Goal: Information Seeking & Learning: Learn about a topic

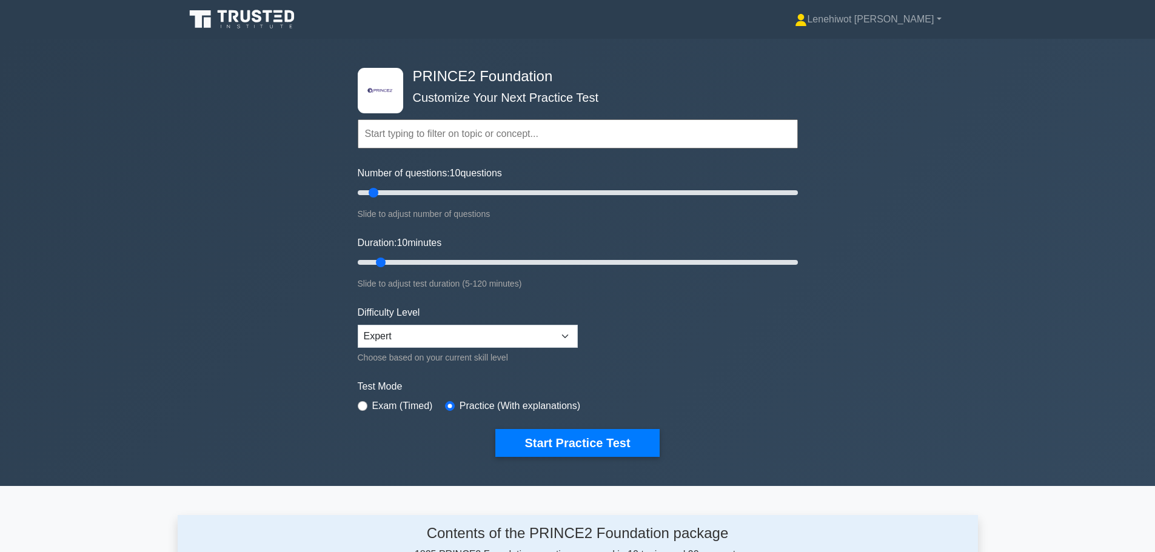
click at [470, 135] on input "text" at bounding box center [578, 133] width 440 height 29
click at [598, 435] on button "Start Practice Test" at bounding box center [577, 443] width 164 height 28
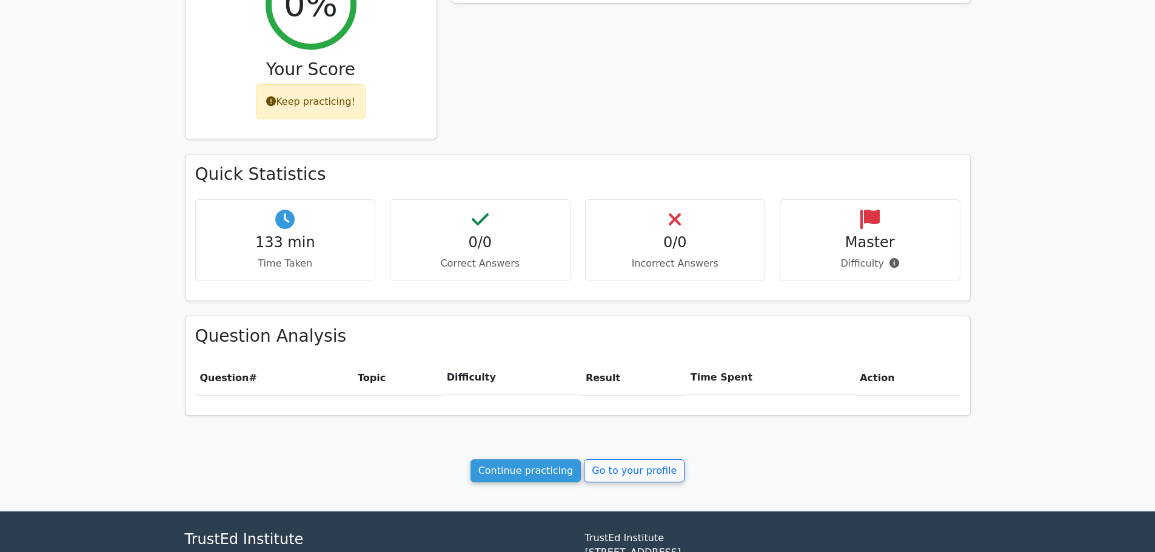
scroll to position [303, 0]
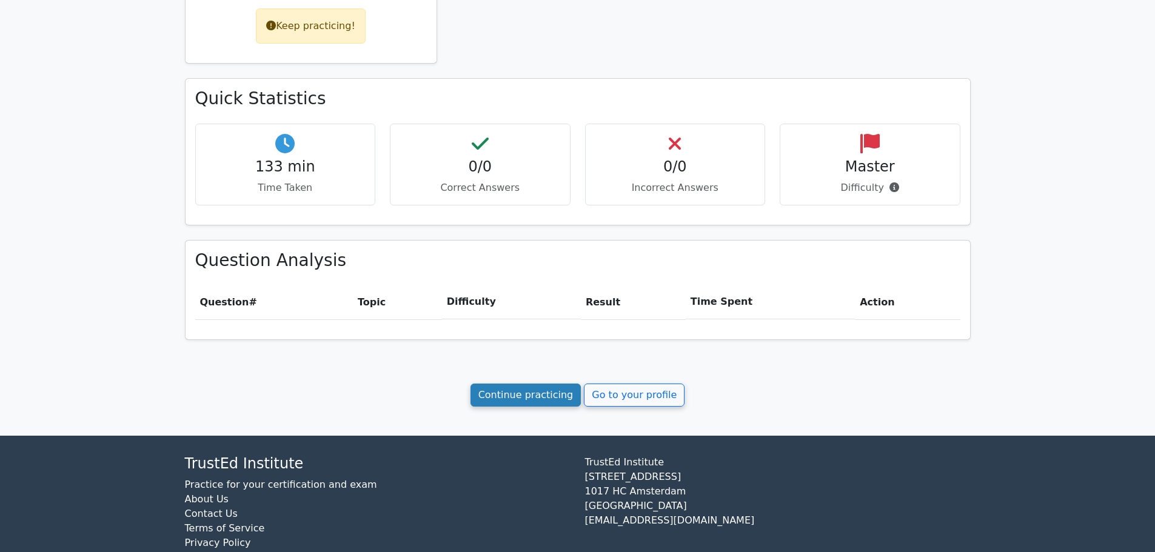
click at [521, 387] on link "Continue practicing" at bounding box center [526, 395] width 111 height 23
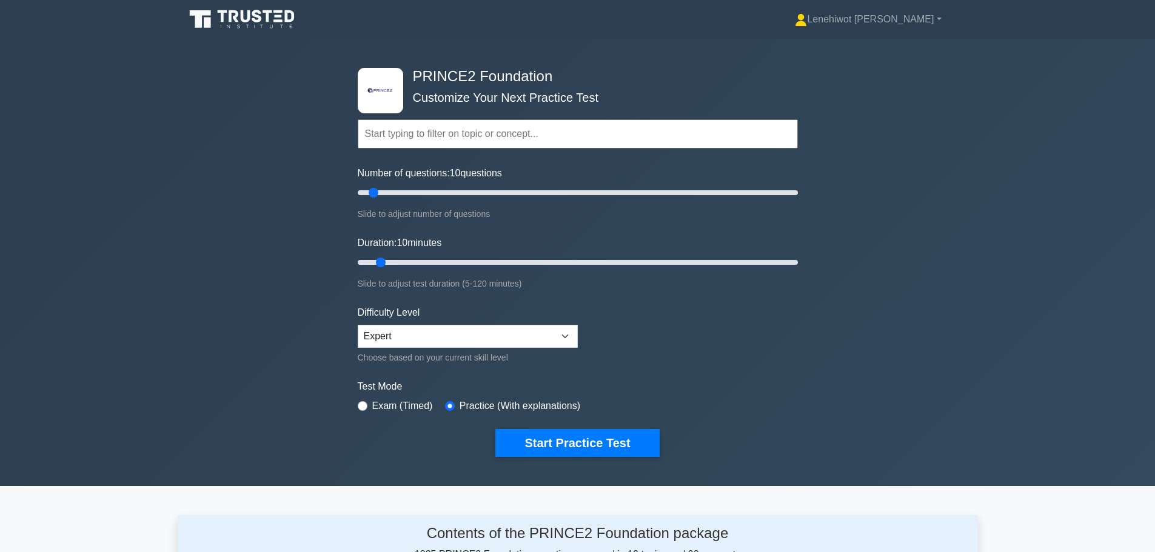
click at [427, 129] on input "text" at bounding box center [578, 133] width 440 height 29
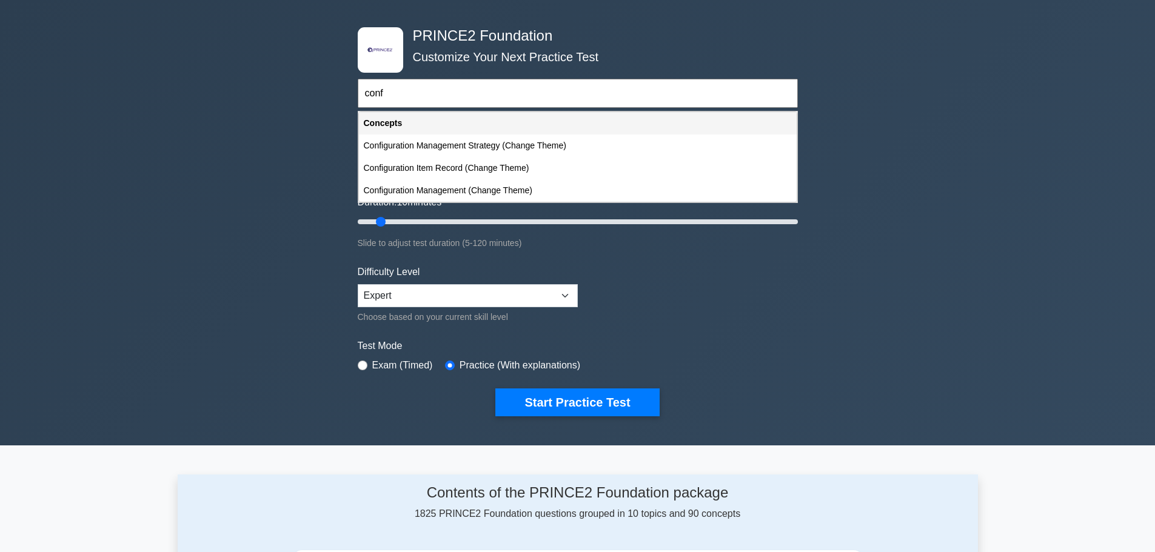
scroll to position [61, 0]
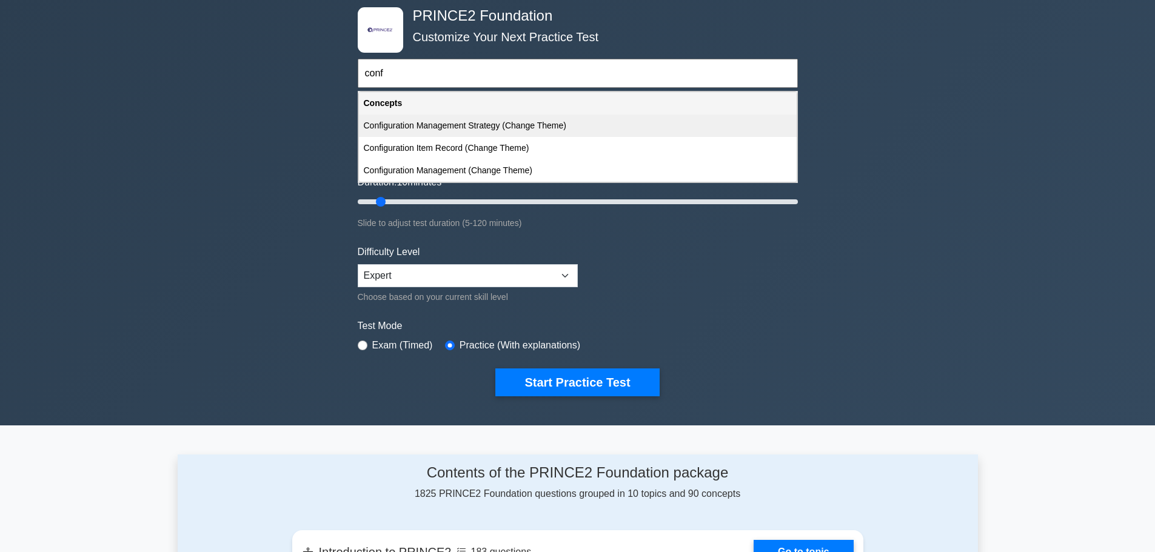
click at [469, 124] on div "Configuration Management Strategy (Change Theme)" at bounding box center [578, 126] width 438 height 22
type input "Configuration Management Strategy (Change Theme)"
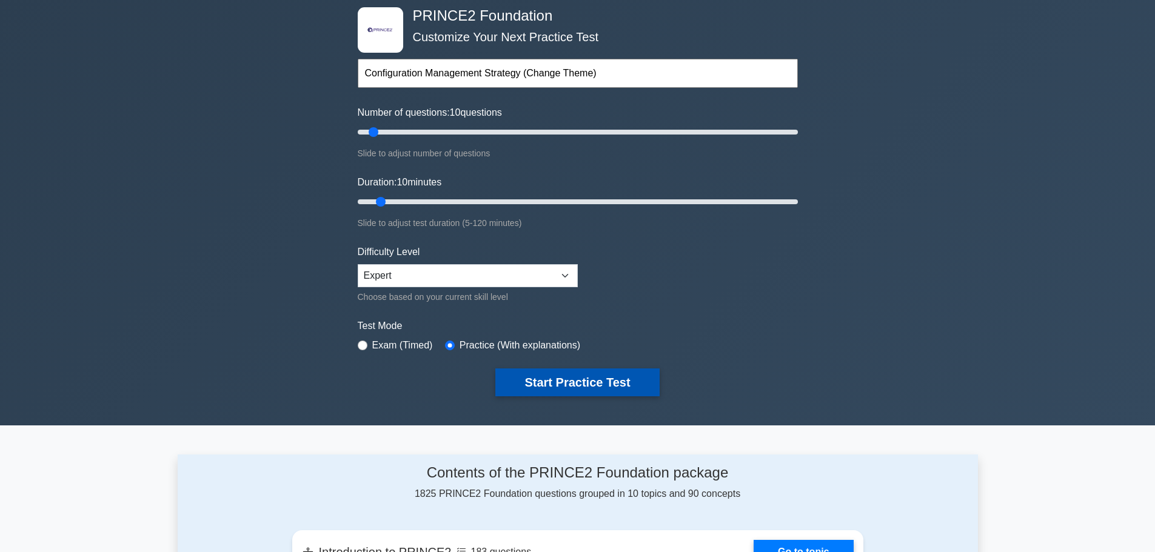
click at [521, 377] on button "Start Practice Test" at bounding box center [577, 383] width 164 height 28
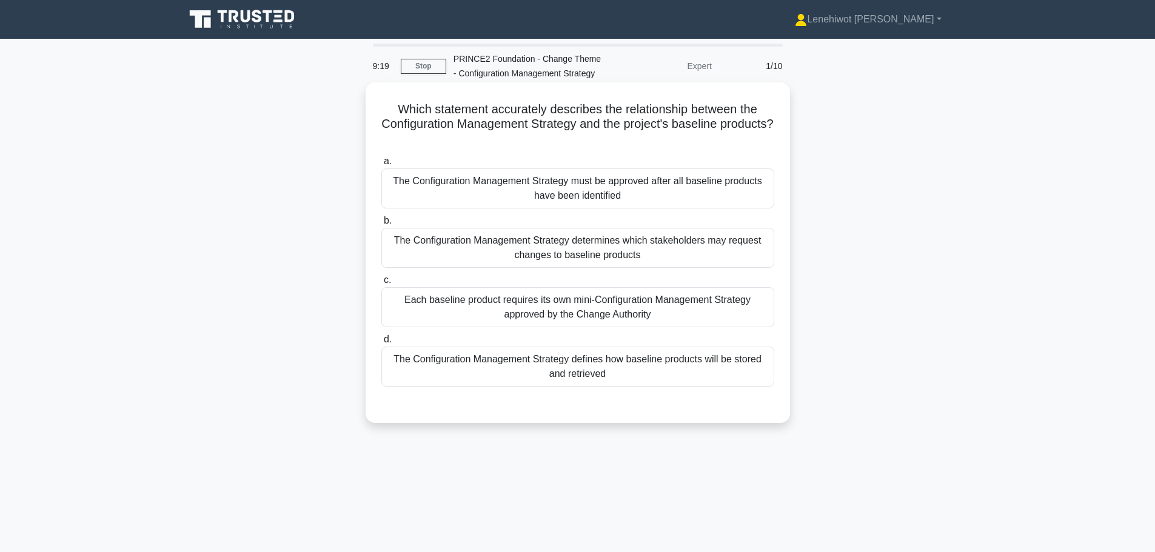
click at [654, 308] on div "Each baseline product requires its own mini-Configuration Management Strategy a…" at bounding box center [577, 307] width 393 height 40
click at [381, 284] on input "c. Each baseline product requires its own mini-Configuration Management Strateg…" at bounding box center [381, 280] width 0 height 8
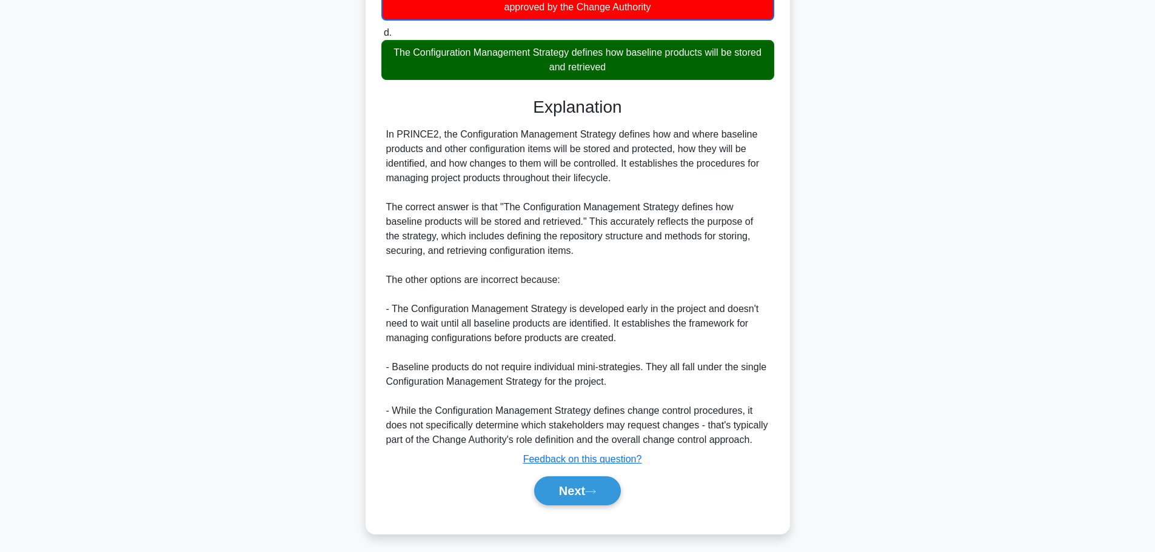
scroll to position [313, 0]
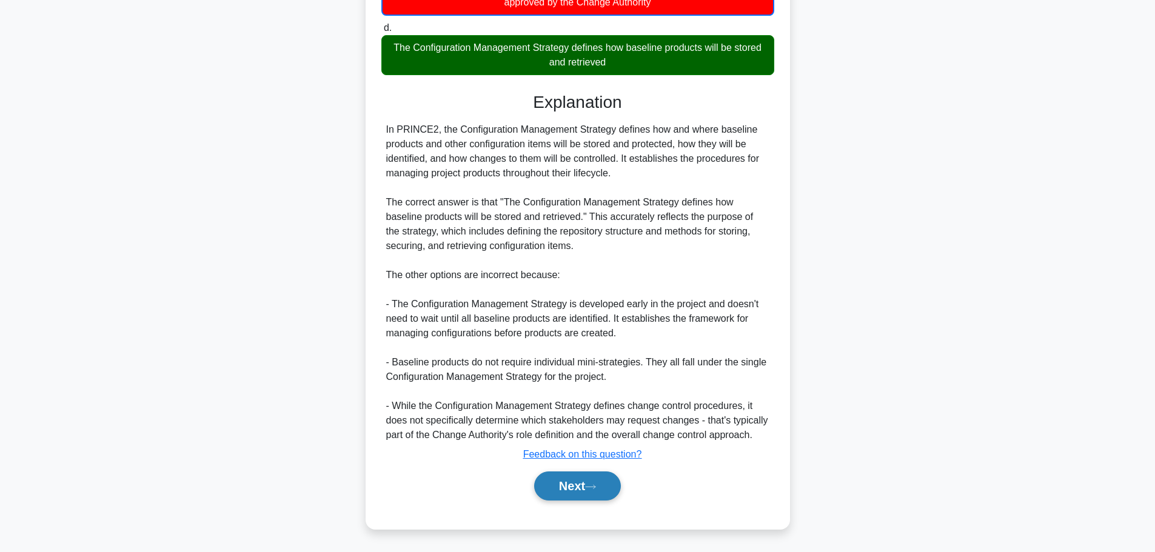
click at [562, 490] on button "Next" at bounding box center [577, 486] width 87 height 29
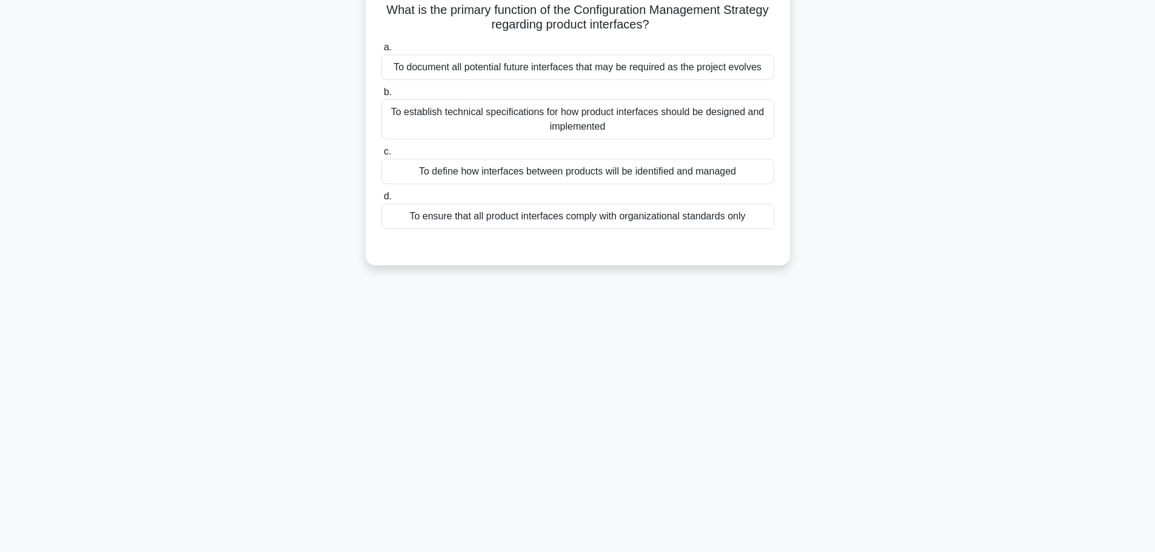
scroll to position [0, 0]
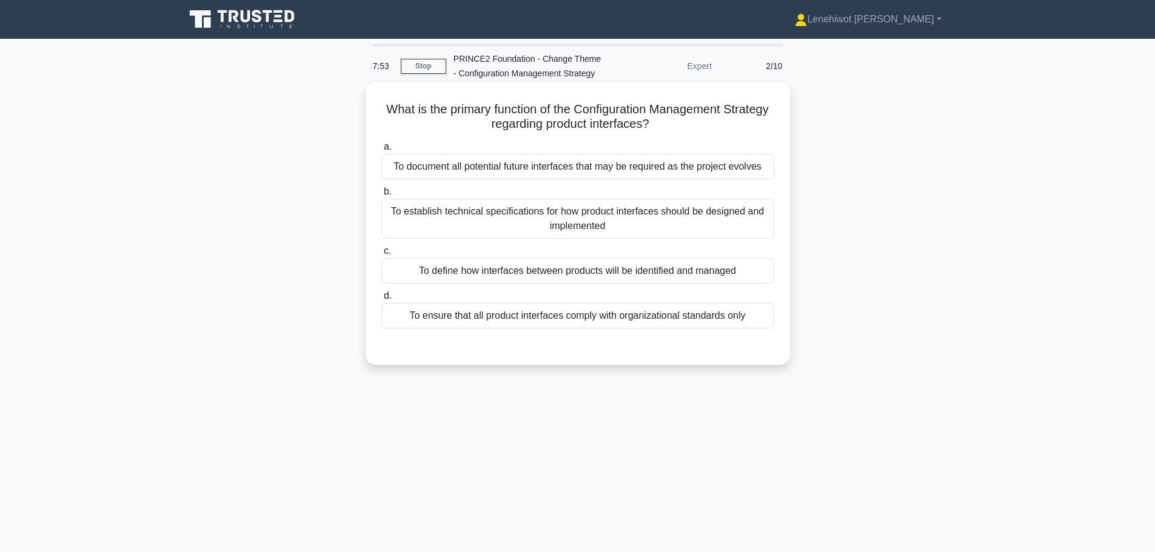
click at [514, 170] on div "To document all potential future interfaces that may be required as the project…" at bounding box center [577, 166] width 393 height 25
click at [381, 151] on input "a. To document all potential future interfaces that may be required as the proj…" at bounding box center [381, 147] width 0 height 8
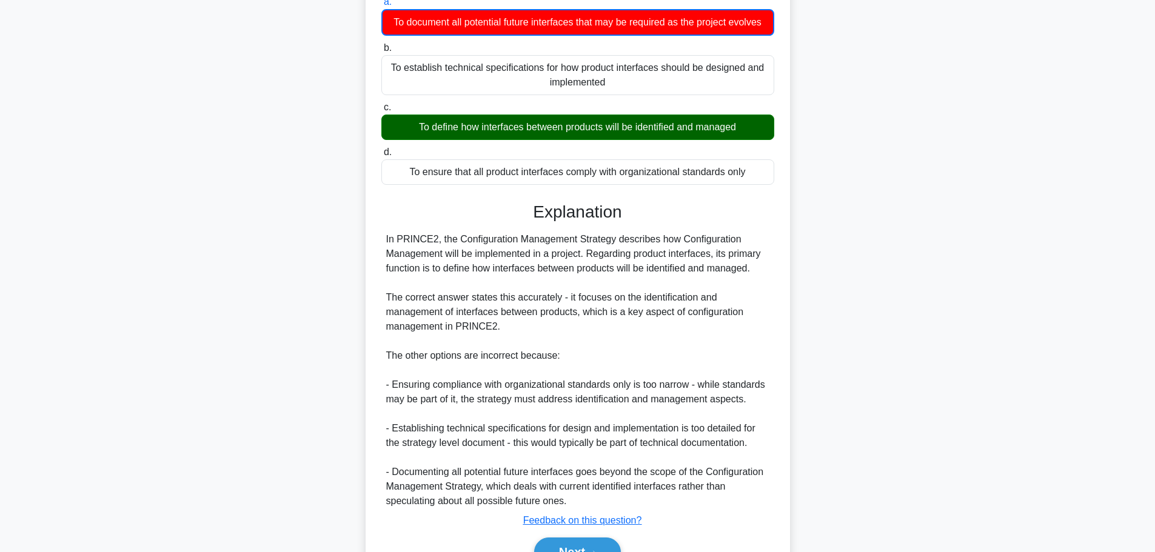
scroll to position [212, 0]
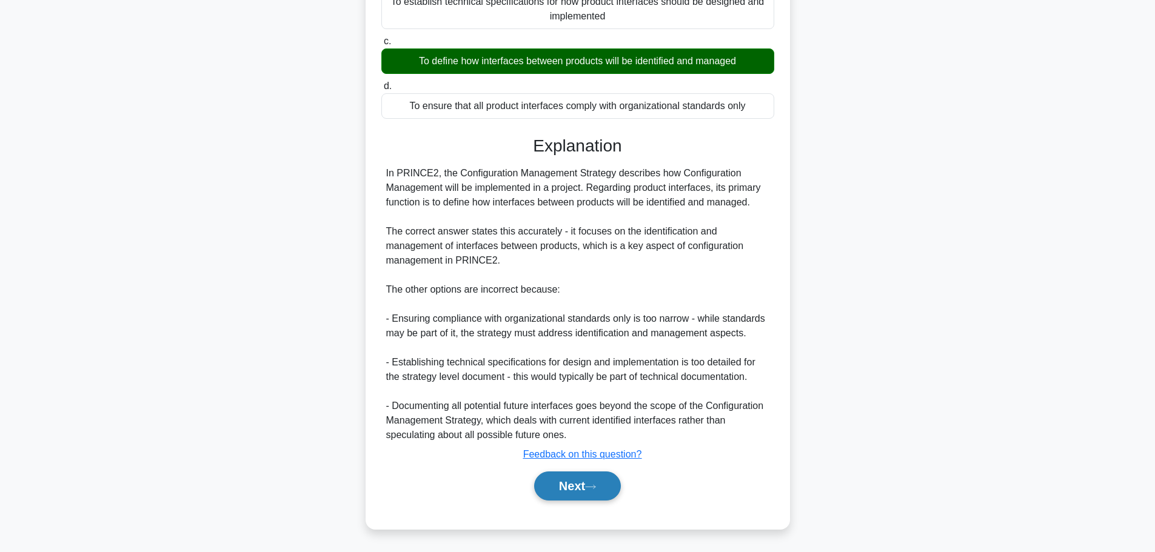
click at [583, 491] on button "Next" at bounding box center [577, 486] width 87 height 29
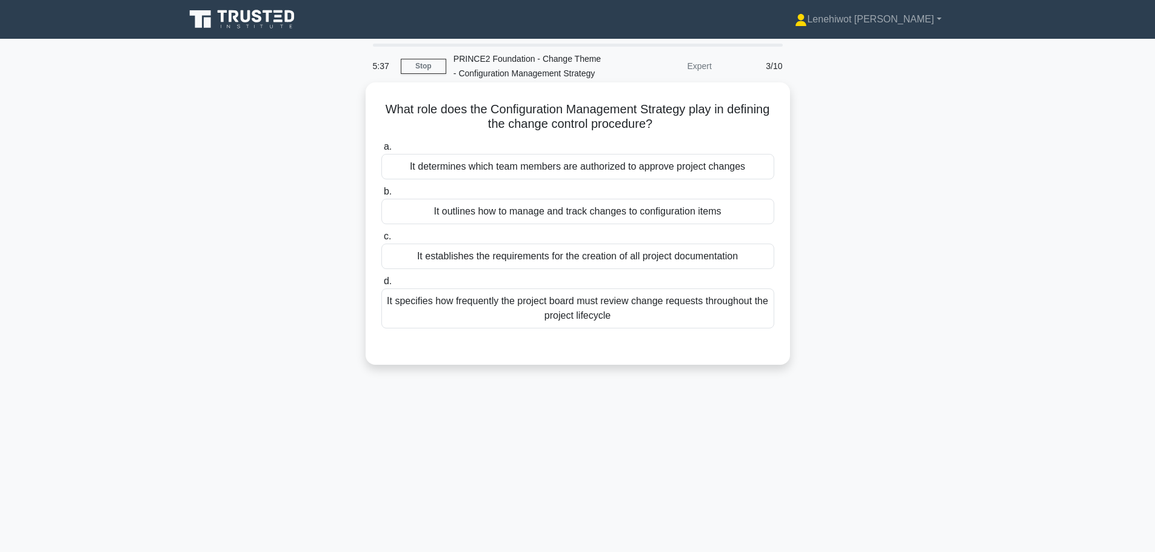
click at [609, 213] on div "It outlines how to manage and track changes to configuration items" at bounding box center [577, 211] width 393 height 25
click at [381, 196] on input "b. It outlines how to manage and track changes to configuration items" at bounding box center [381, 192] width 0 height 8
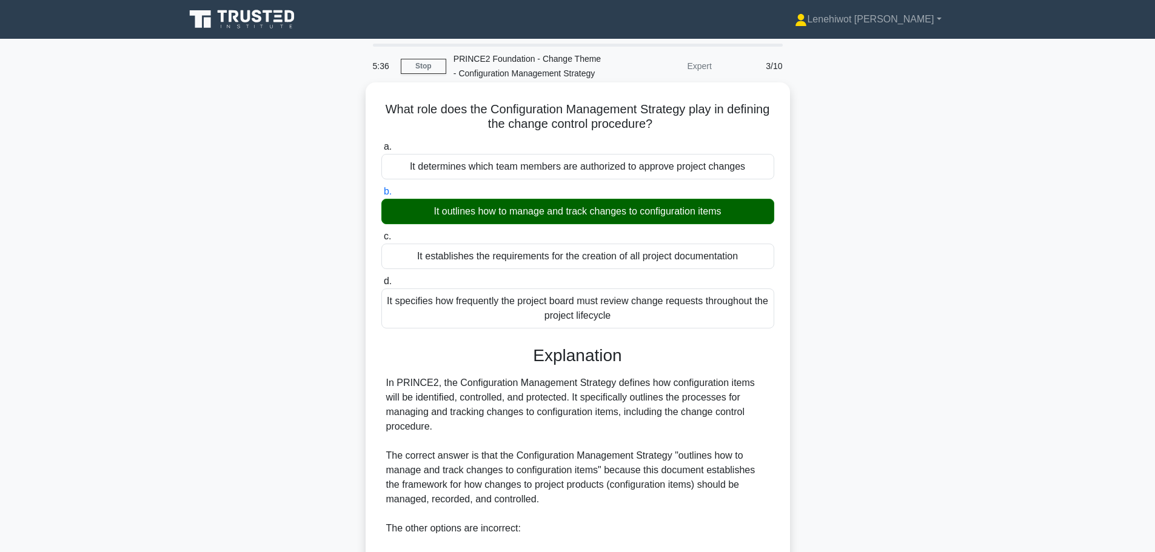
scroll to position [243, 0]
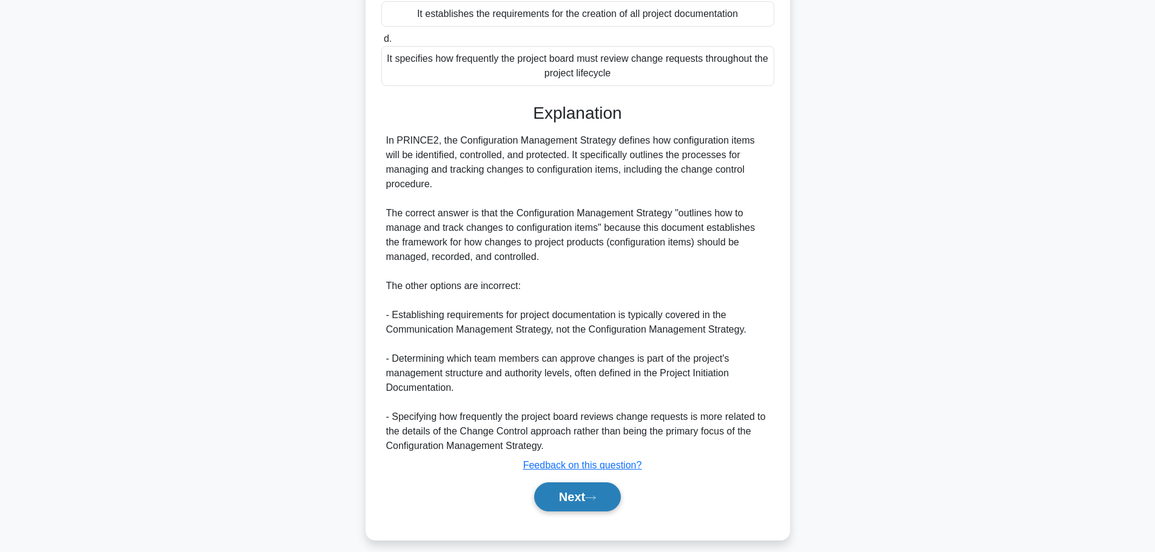
click at [547, 496] on button "Next" at bounding box center [577, 497] width 87 height 29
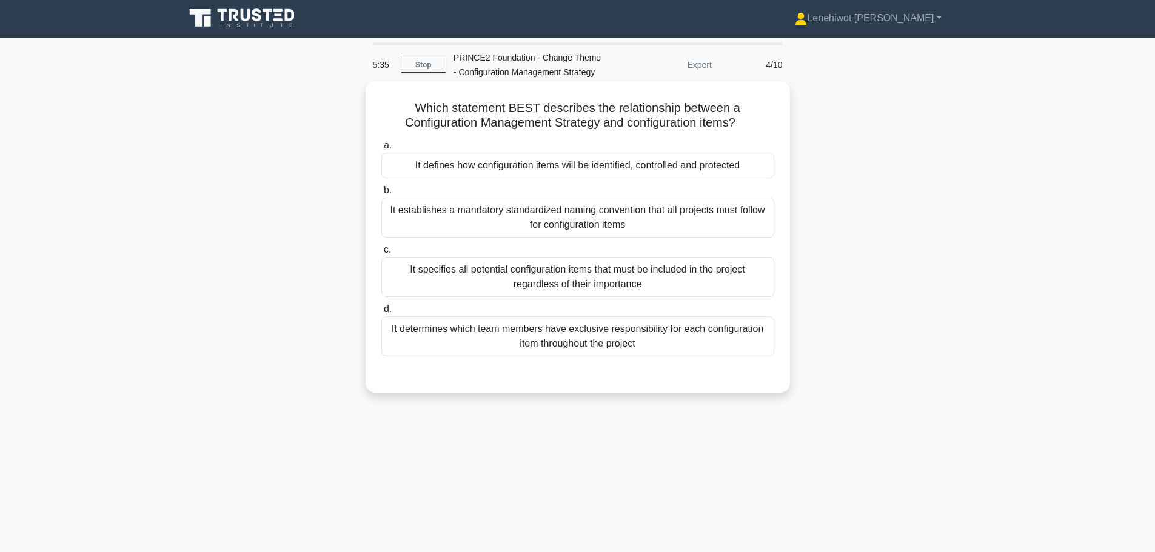
scroll to position [0, 0]
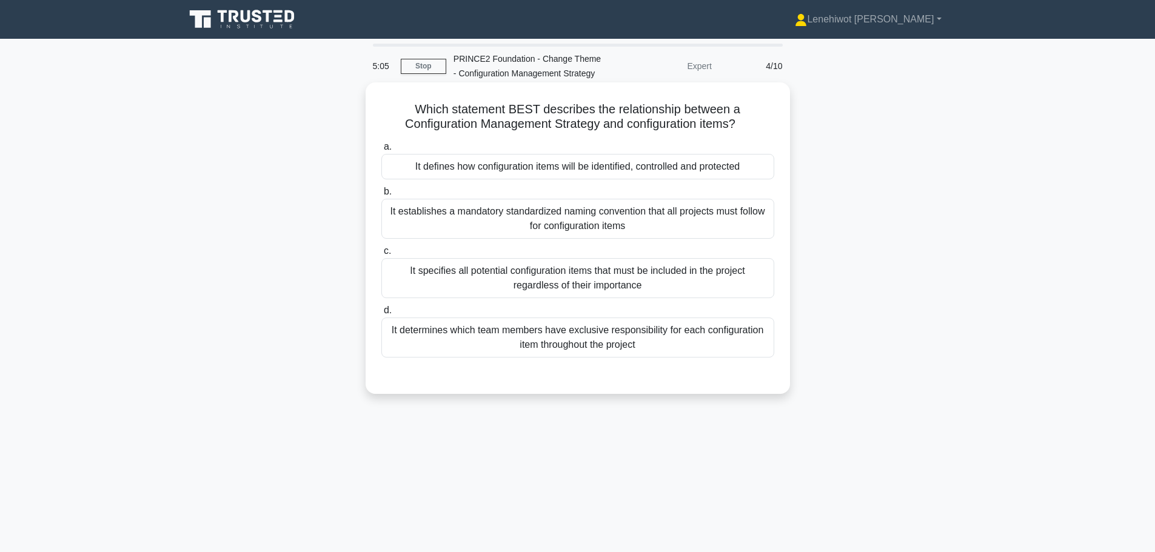
click at [603, 278] on div "It specifies all potential configuration items that must be included in the pro…" at bounding box center [577, 278] width 393 height 40
click at [381, 255] on input "c. It specifies all potential configuration items that must be included in the …" at bounding box center [381, 251] width 0 height 8
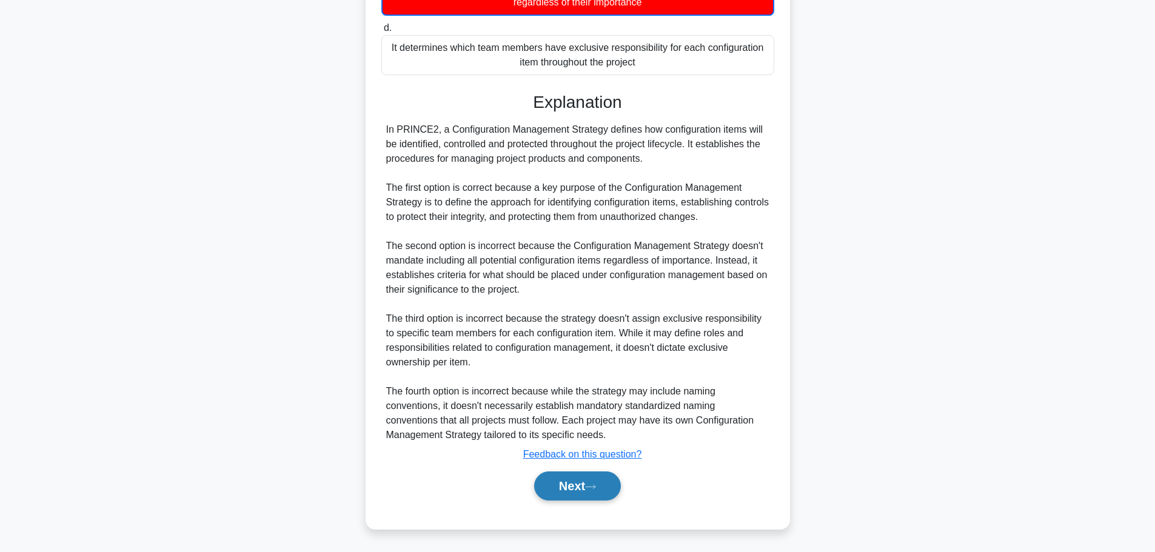
click at [585, 486] on button "Next" at bounding box center [577, 486] width 87 height 29
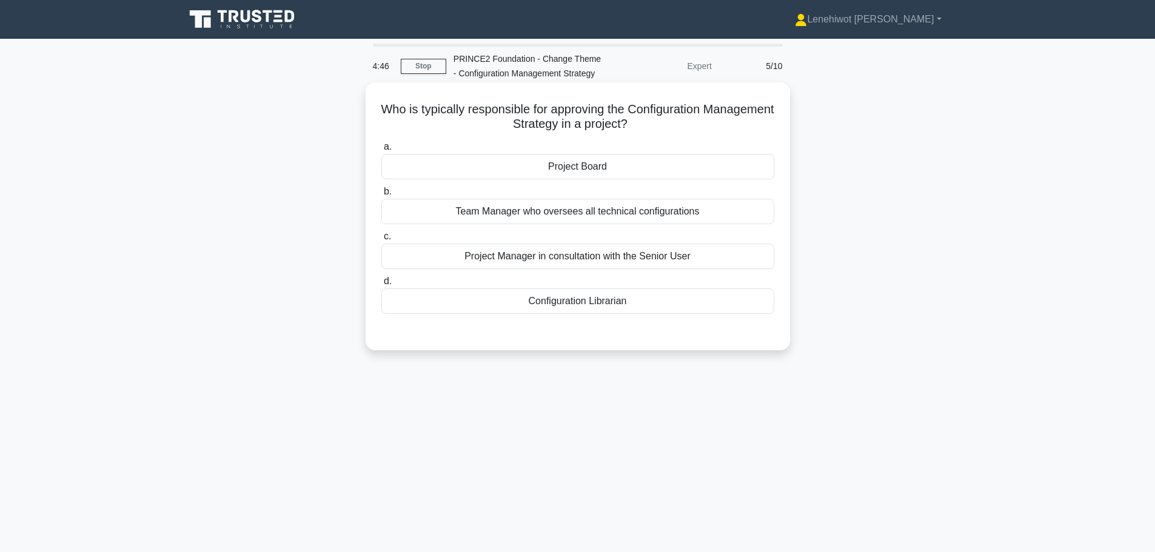
click at [594, 163] on div "Project Board" at bounding box center [577, 166] width 393 height 25
click at [381, 151] on input "a. Project Board" at bounding box center [381, 147] width 0 height 8
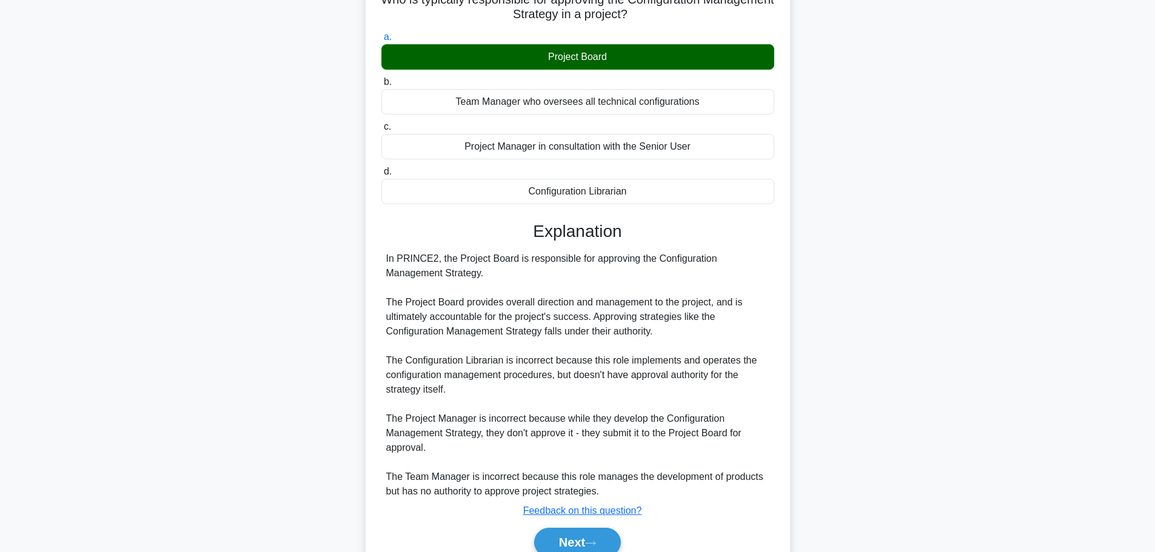
scroll to position [167, 0]
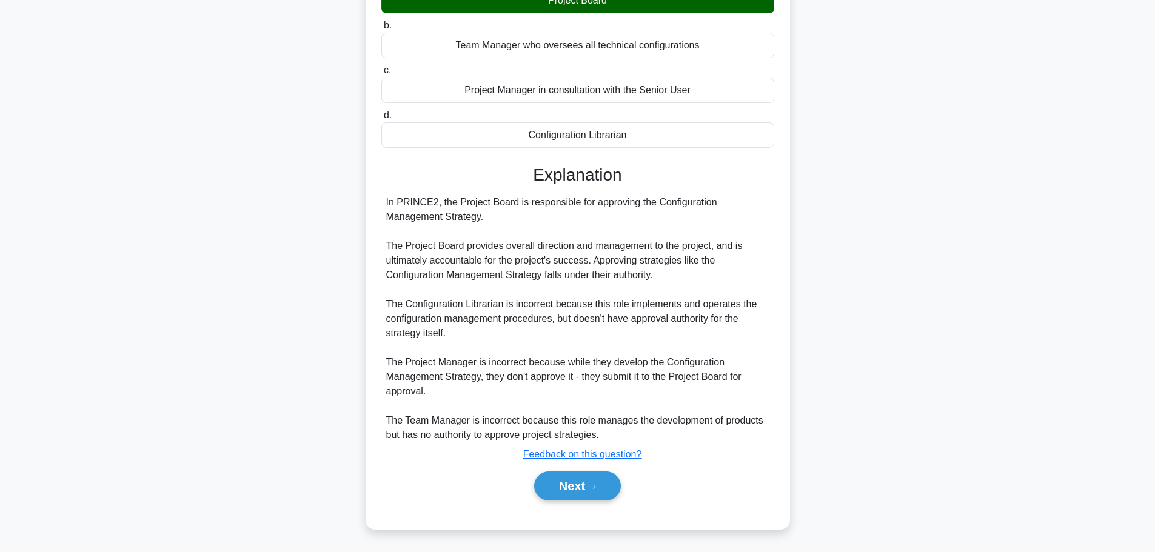
click at [573, 471] on div "Next" at bounding box center [577, 486] width 393 height 39
click at [595, 482] on button "Next" at bounding box center [577, 486] width 87 height 29
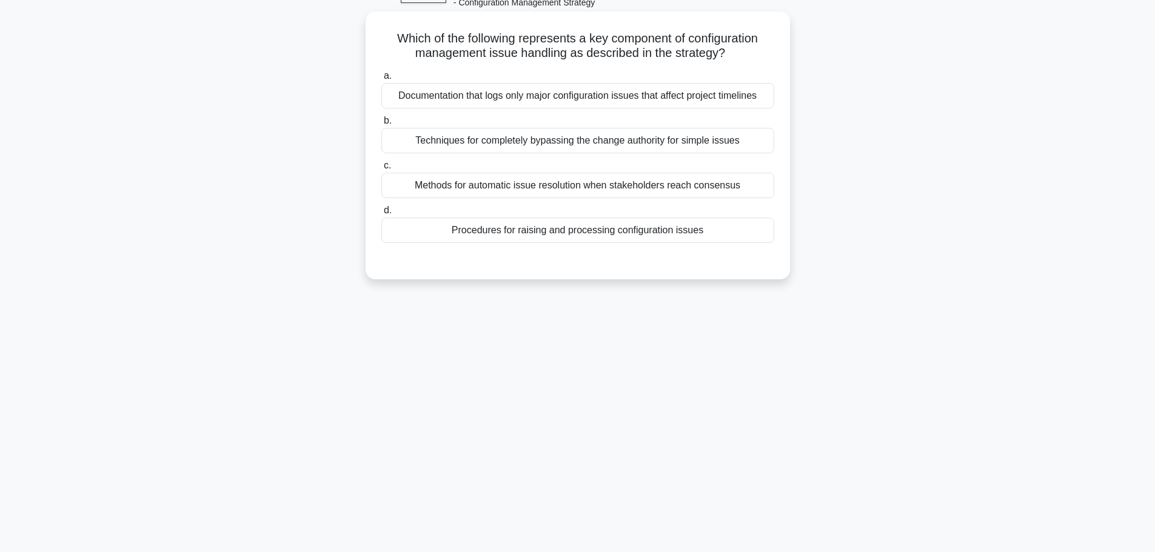
scroll to position [0, 0]
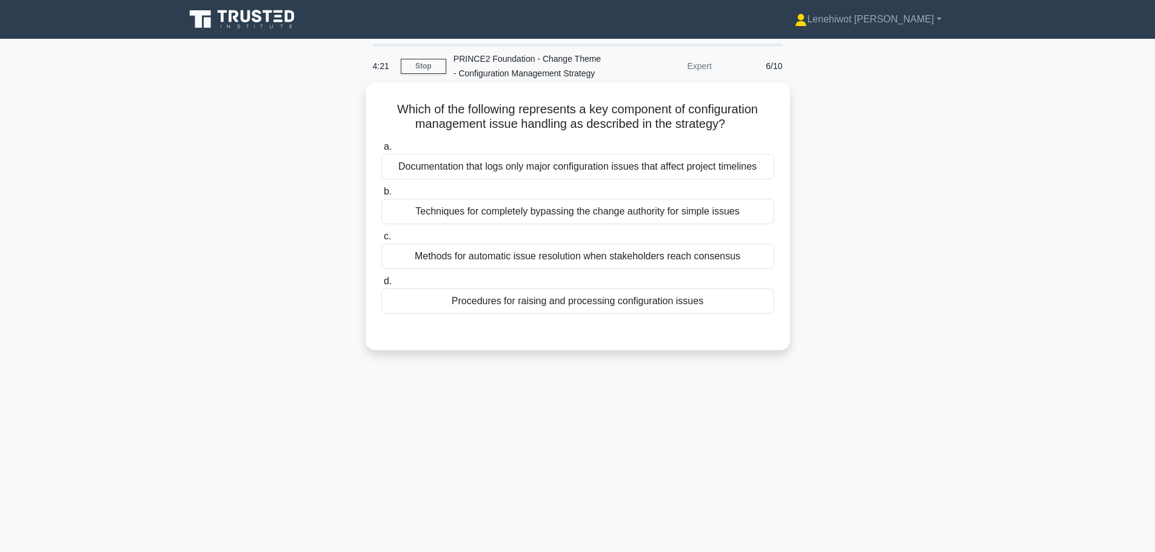
click at [621, 308] on div "Procedures for raising and processing configuration issues" at bounding box center [577, 301] width 393 height 25
click at [381, 286] on input "d. Procedures for raising and processing configuration issues" at bounding box center [381, 282] width 0 height 8
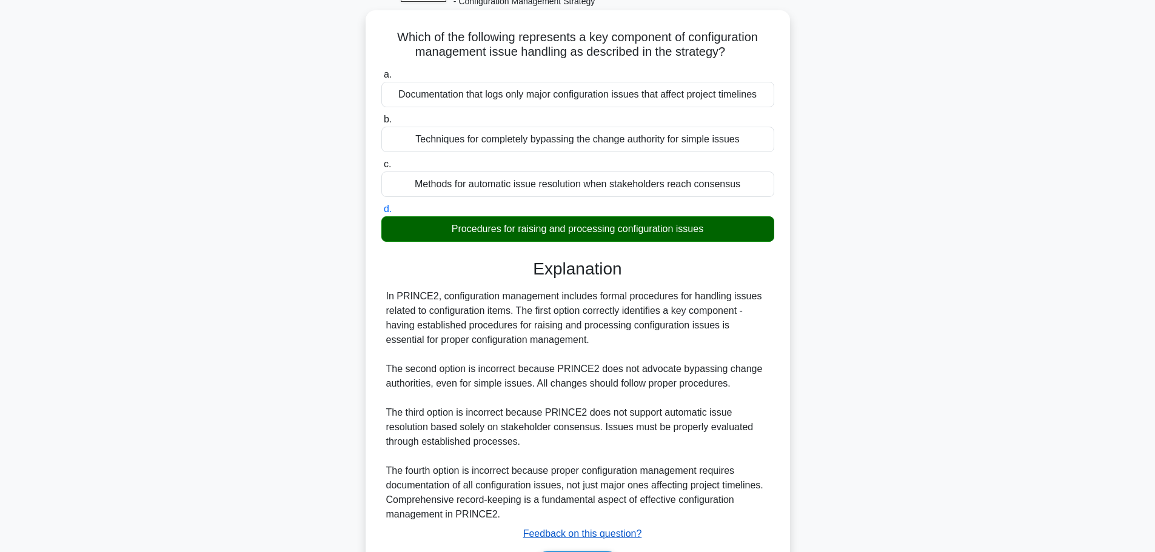
scroll to position [152, 0]
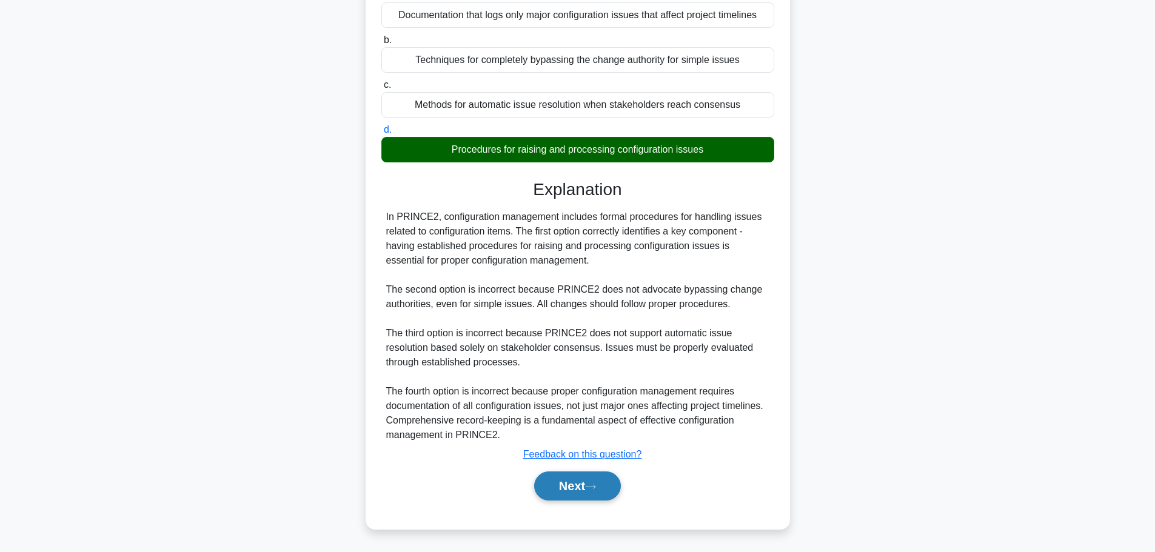
click at [581, 483] on button "Next" at bounding box center [577, 486] width 87 height 29
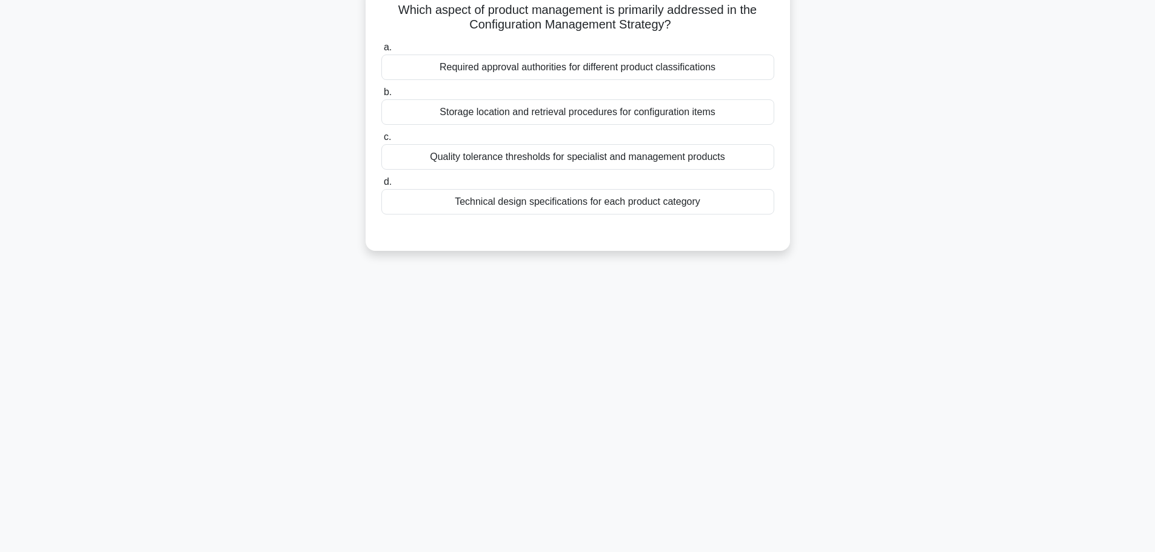
scroll to position [0, 0]
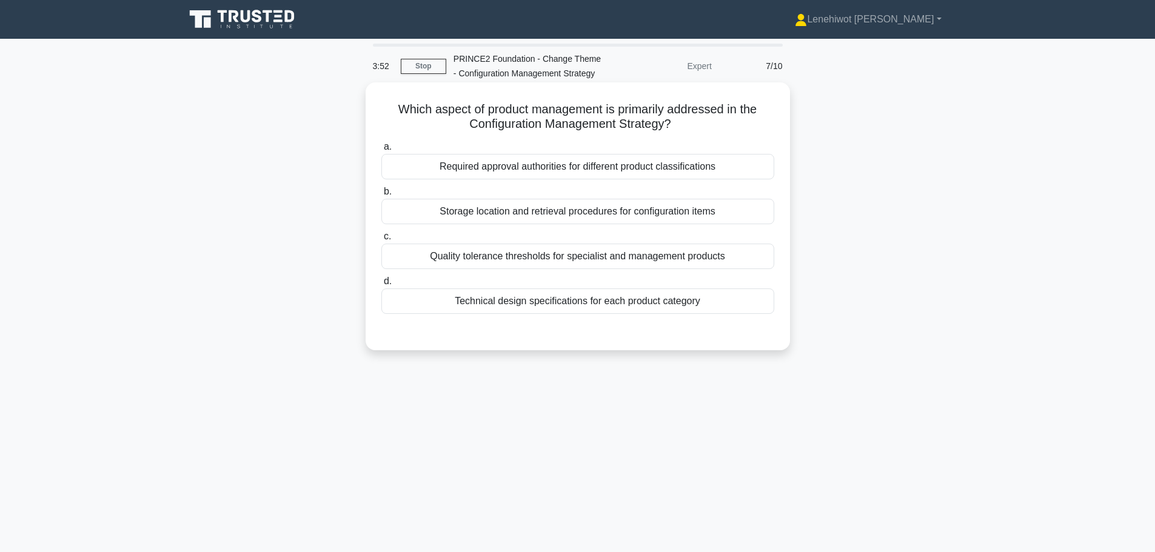
click at [645, 209] on div "Storage location and retrieval procedures for configuration items" at bounding box center [577, 211] width 393 height 25
click at [381, 196] on input "b. Storage location and retrieval procedures for configuration items" at bounding box center [381, 192] width 0 height 8
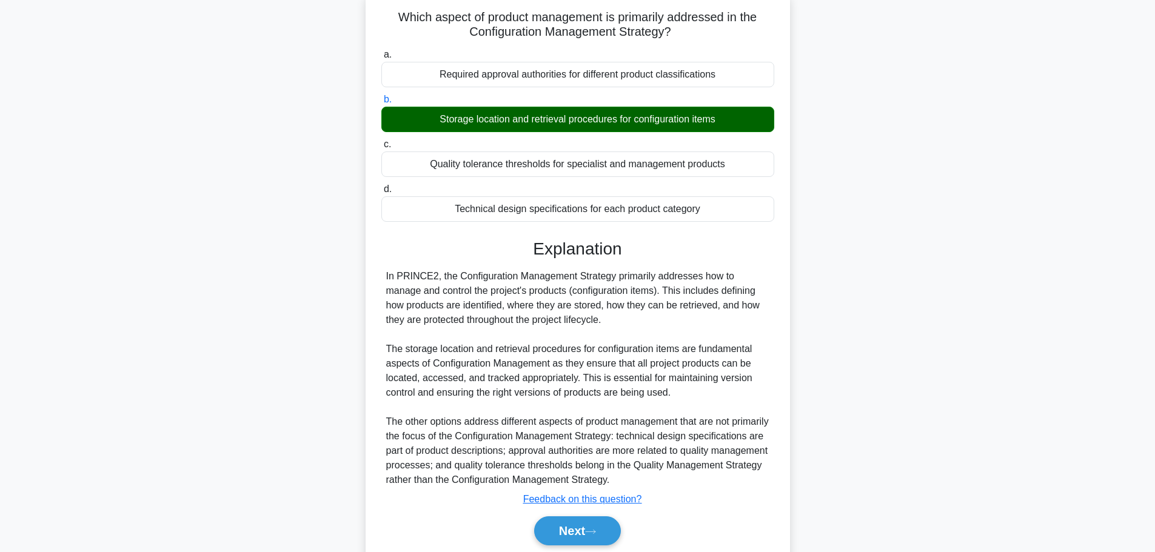
scroll to position [138, 0]
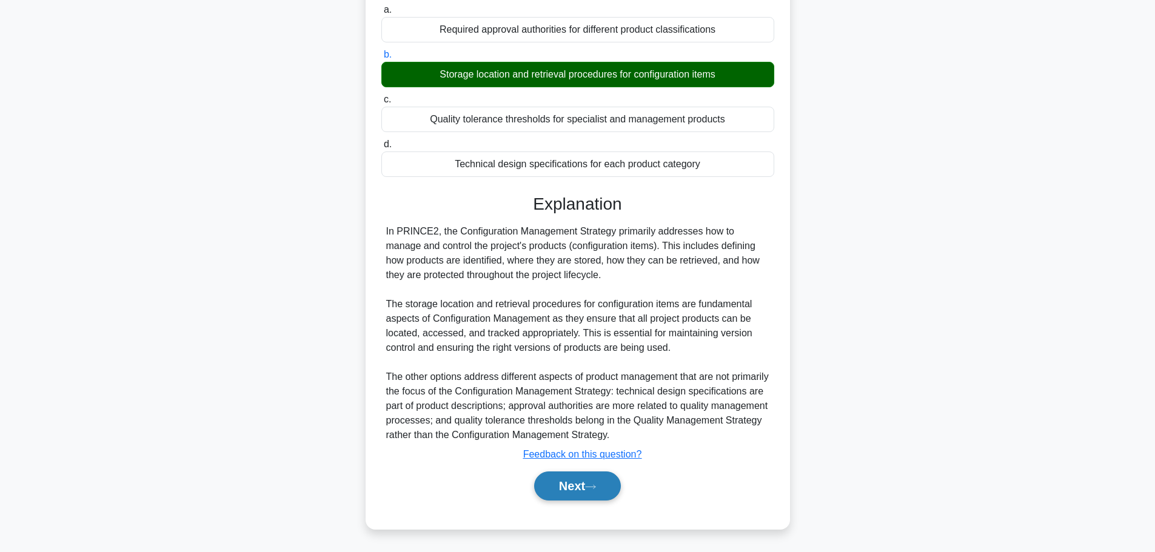
click at [600, 495] on button "Next" at bounding box center [577, 486] width 87 height 29
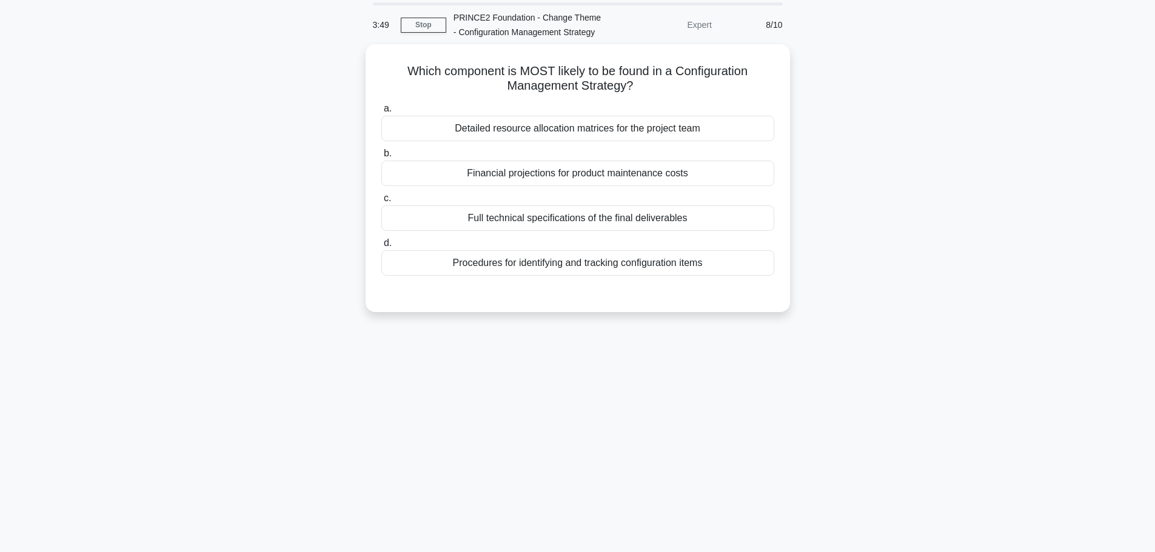
scroll to position [0, 0]
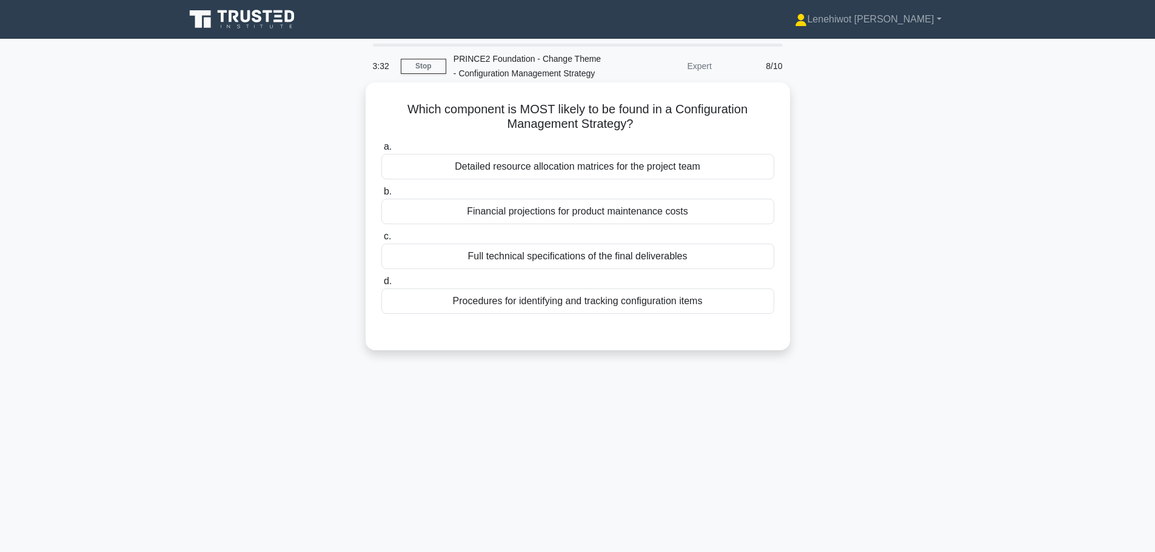
click at [683, 307] on div "Procedures for identifying and tracking configuration items" at bounding box center [577, 301] width 393 height 25
click at [381, 286] on input "d. Procedures for identifying and tracking configuration items" at bounding box center [381, 282] width 0 height 8
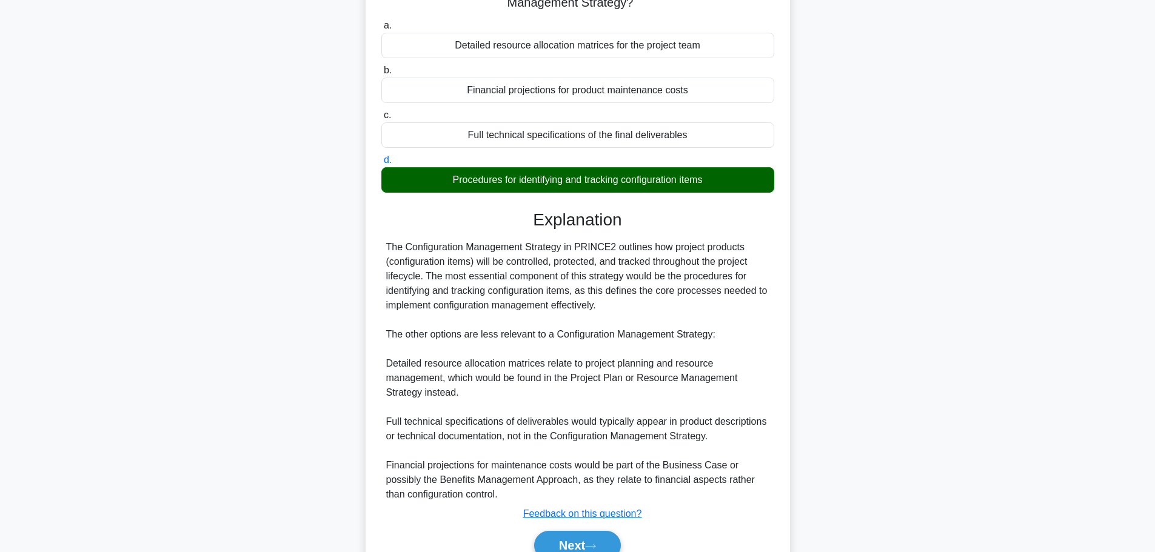
scroll to position [181, 0]
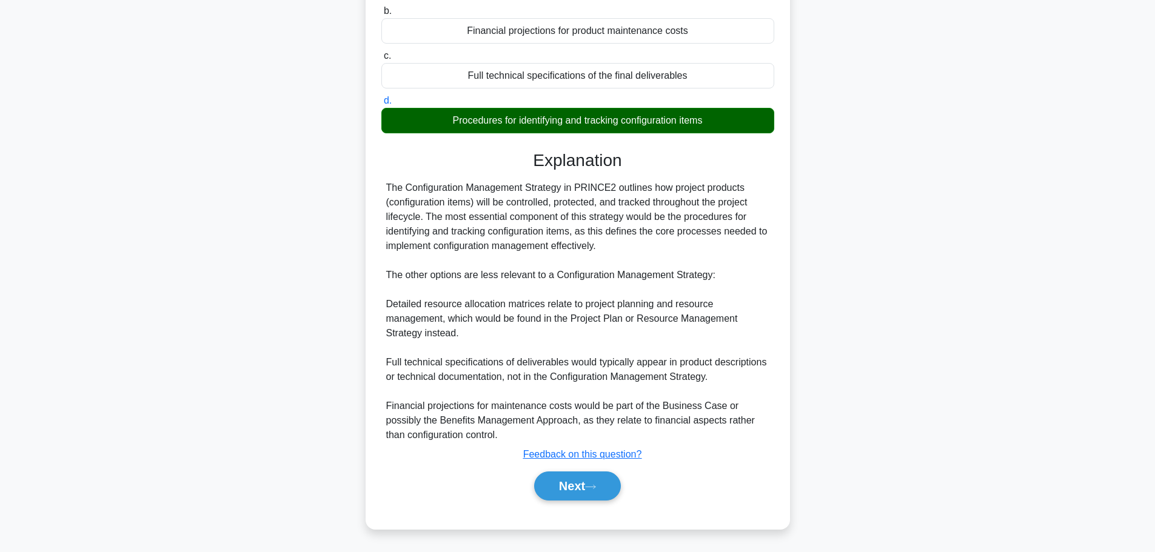
click at [601, 471] on div "Next" at bounding box center [577, 486] width 393 height 39
click at [608, 483] on button "Next" at bounding box center [577, 486] width 87 height 29
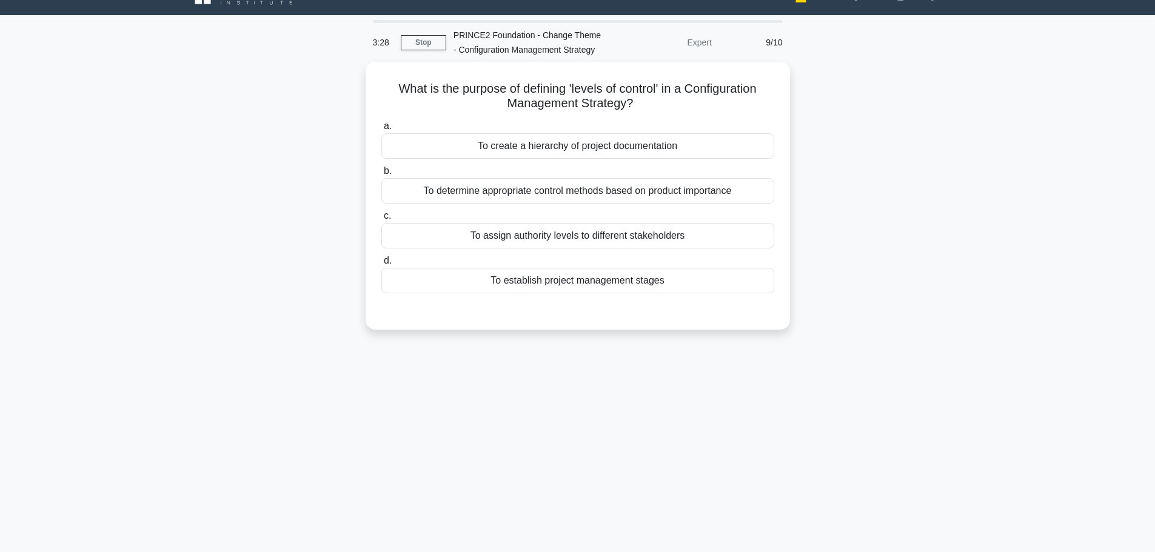
scroll to position [0, 0]
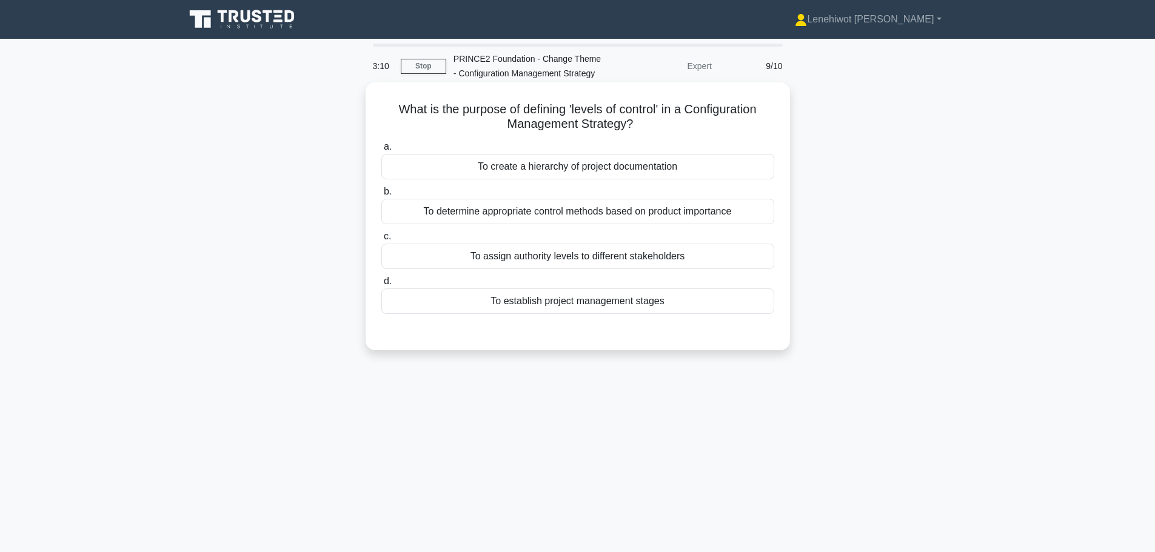
click at [666, 214] on div "To determine appropriate control methods based on product importance" at bounding box center [577, 211] width 393 height 25
click at [381, 196] on input "b. To determine appropriate control methods based on product importance" at bounding box center [381, 192] width 0 height 8
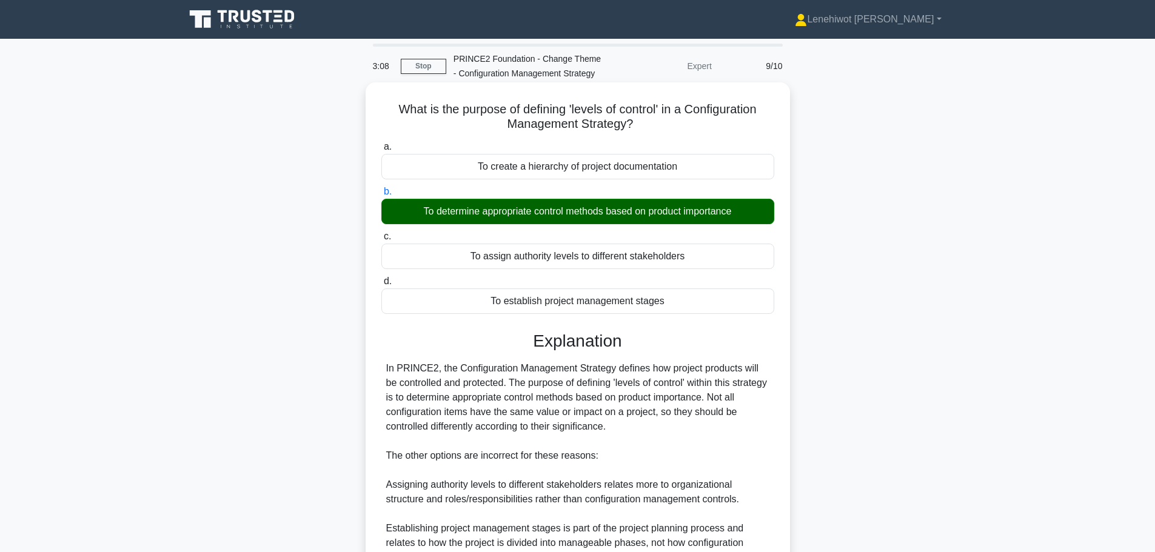
scroll to position [181, 0]
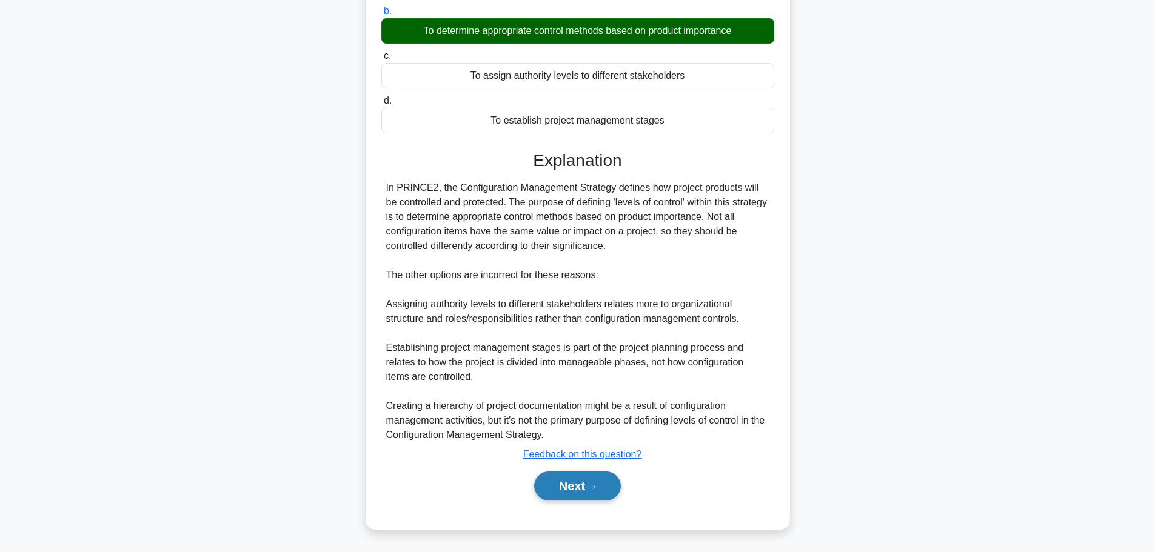
click at [595, 489] on icon at bounding box center [590, 487] width 11 height 7
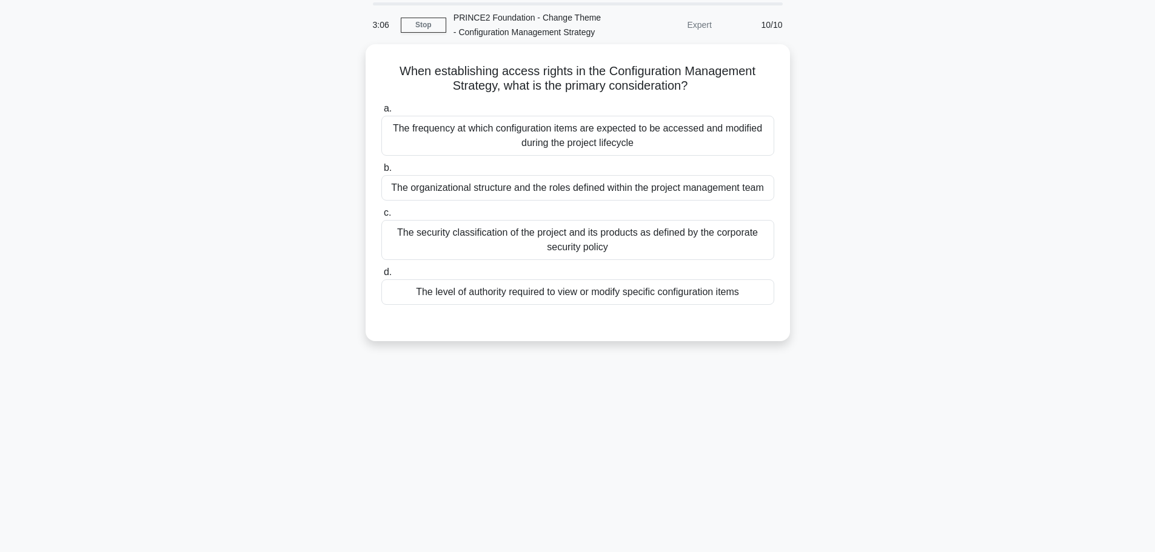
scroll to position [0, 0]
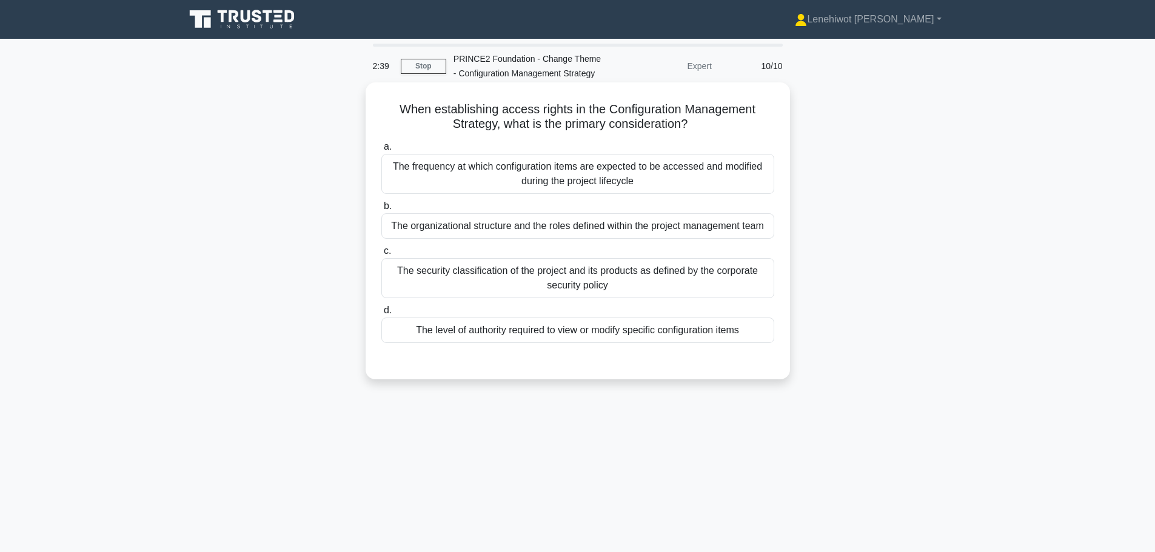
click at [710, 330] on div "The level of authority required to view or modify specific configuration items" at bounding box center [577, 330] width 393 height 25
click at [381, 315] on input "d. The level of authority required to view or modify specific configuration ite…" at bounding box center [381, 311] width 0 height 8
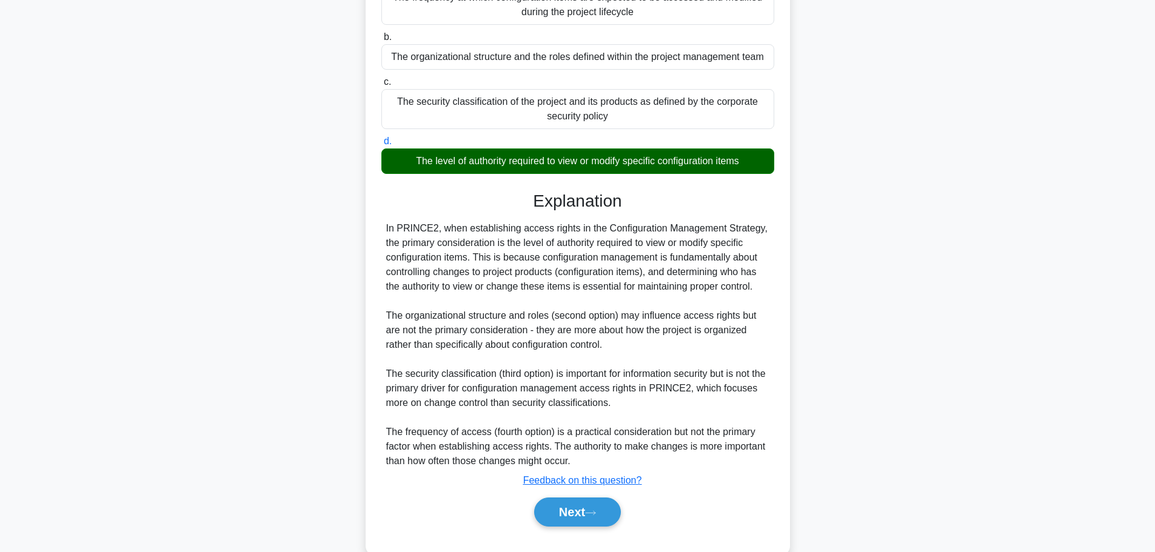
scroll to position [196, 0]
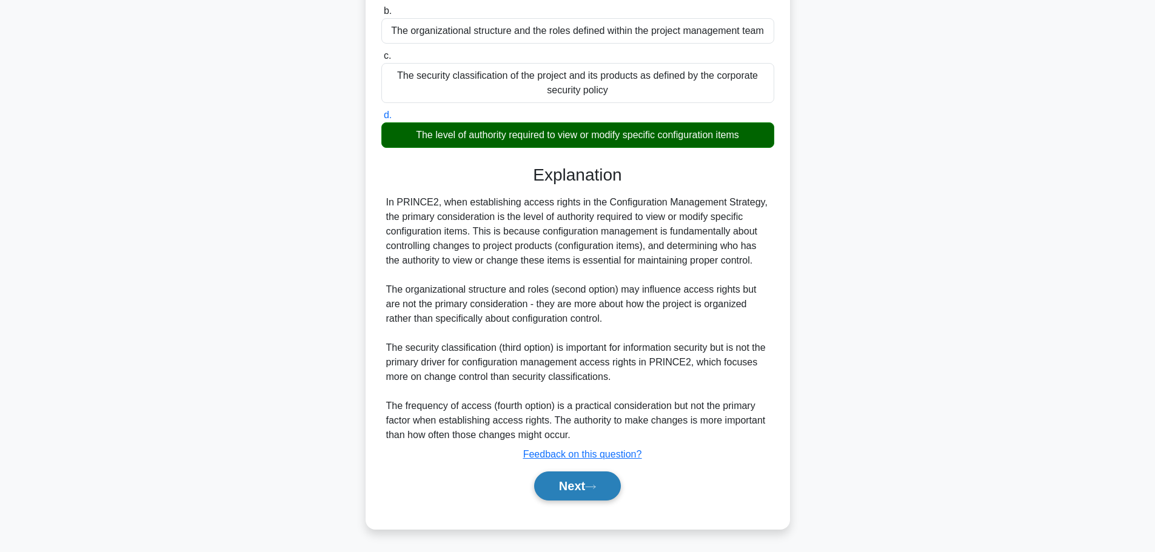
click at [557, 486] on button "Next" at bounding box center [577, 486] width 87 height 29
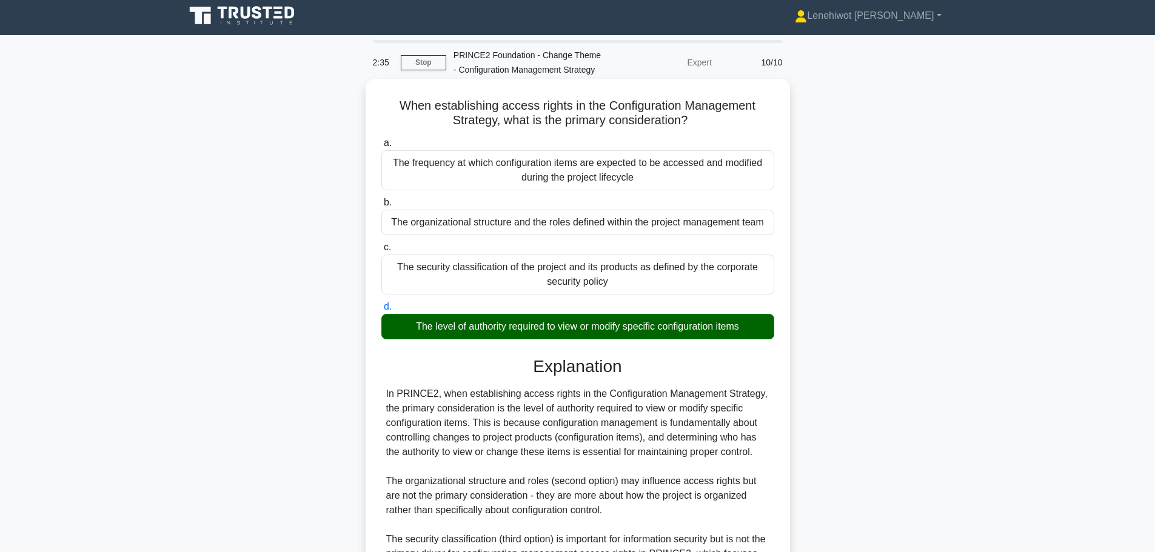
scroll to position [0, 0]
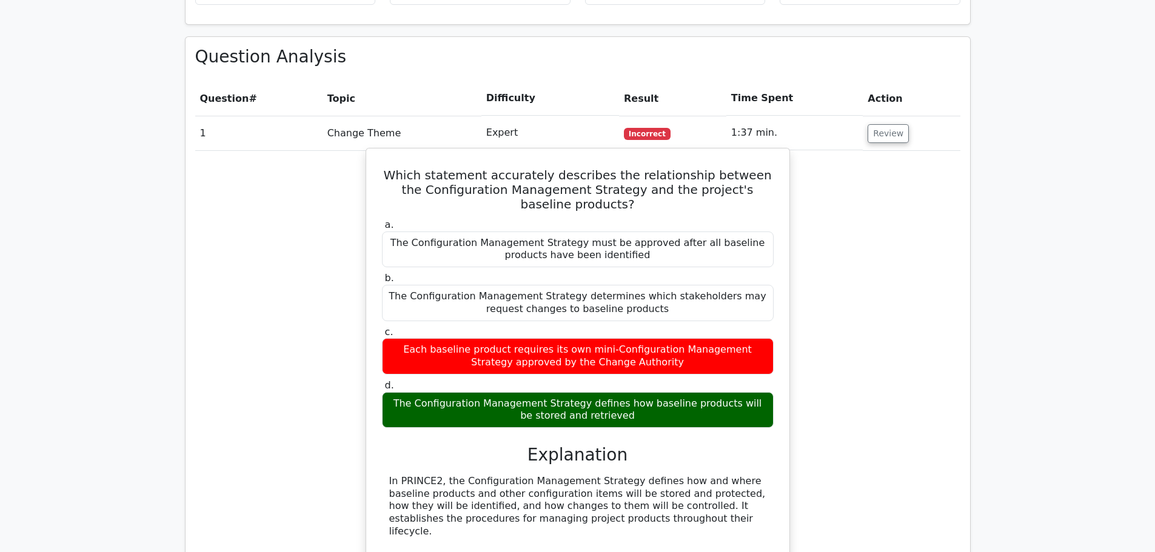
scroll to position [485, 0]
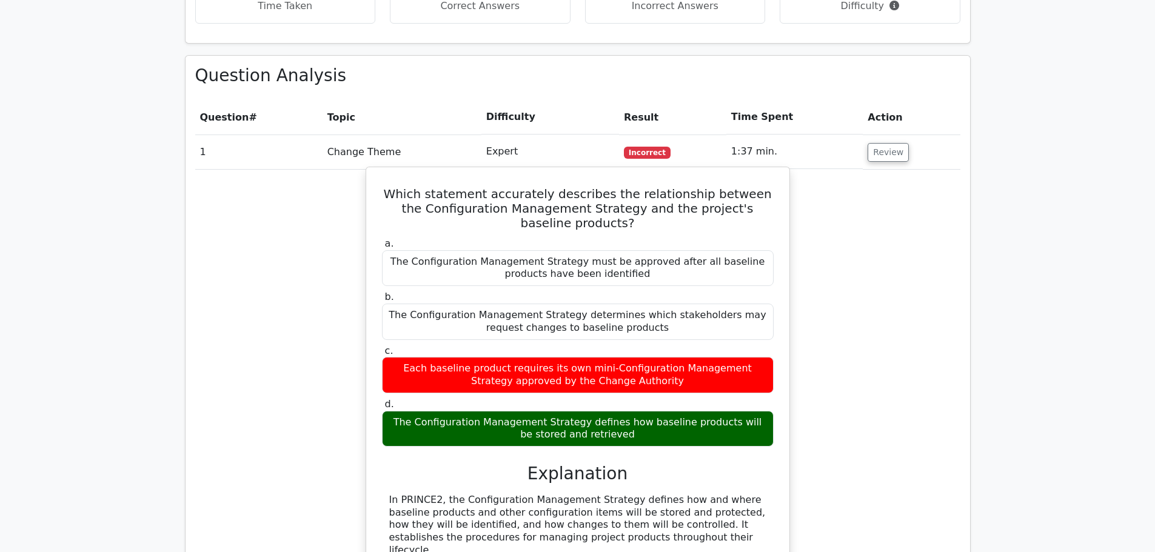
drag, startPoint x: 675, startPoint y: 425, endPoint x: 387, endPoint y: 192, distance: 370.4
click at [387, 192] on div "Which statement accurately describes the relationship between the Configuration…" at bounding box center [578, 513] width 414 height 682
copy div "Which statement accurately describes the relationship between the Configuration…"
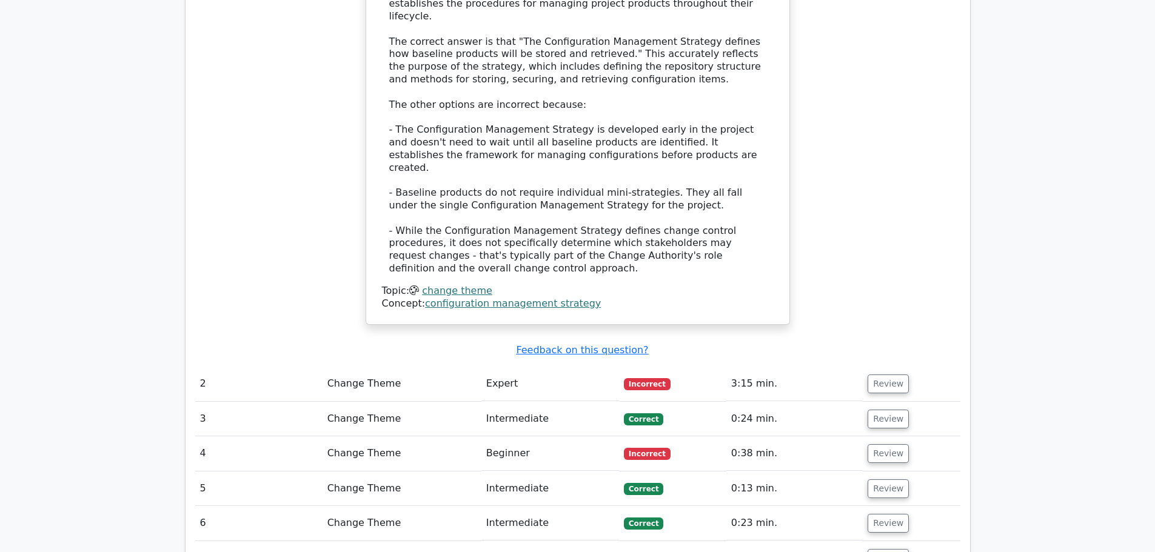
scroll to position [1152, 0]
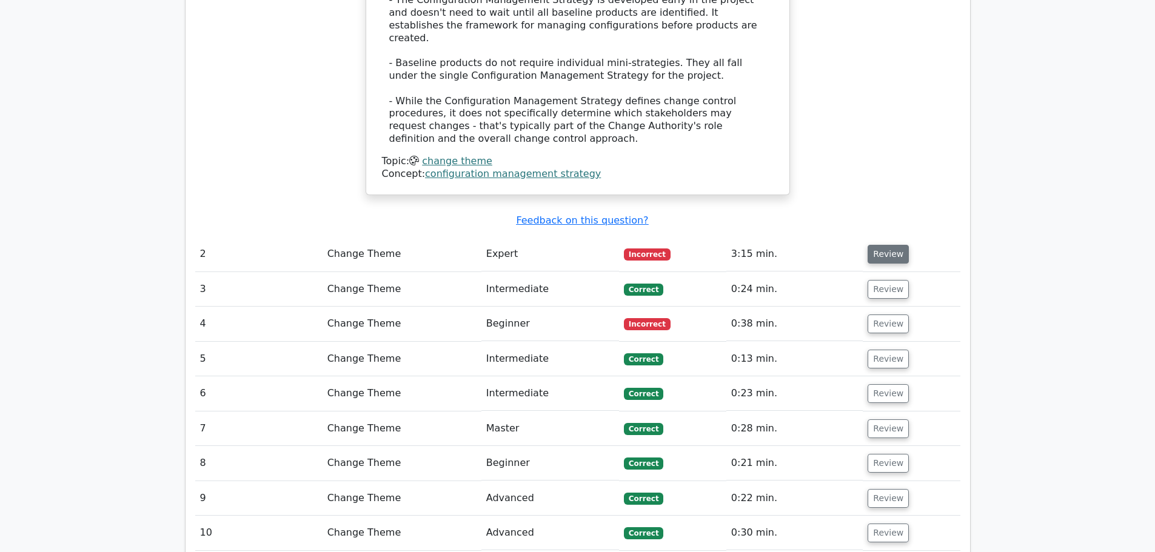
click at [886, 245] on button "Review" at bounding box center [888, 254] width 41 height 19
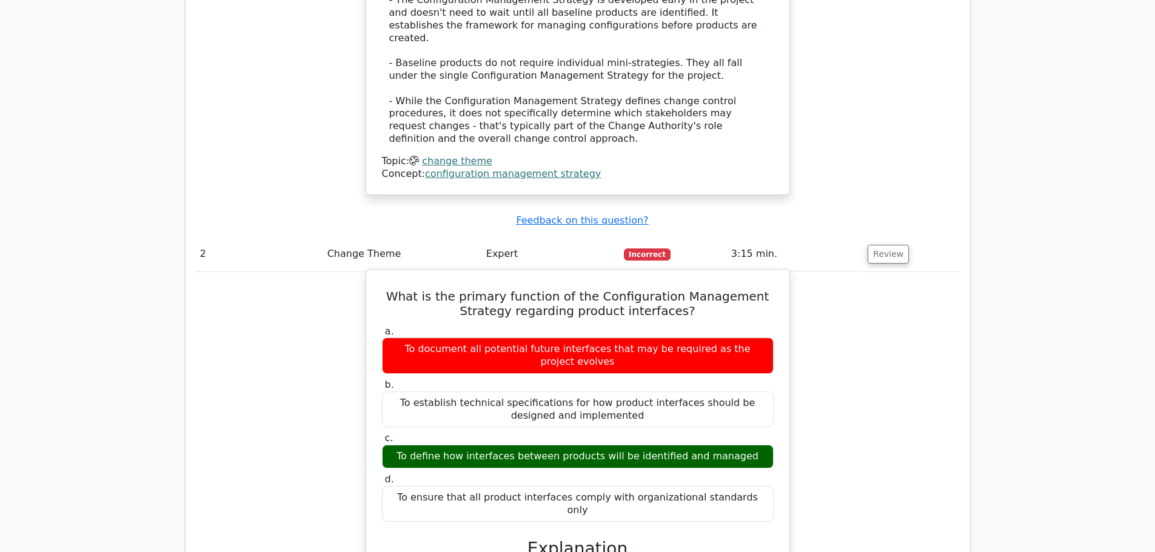
drag, startPoint x: 748, startPoint y: 463, endPoint x: 424, endPoint y: 273, distance: 375.0
copy div "What is the primary function of the Configuration Management Strategy regarding…"
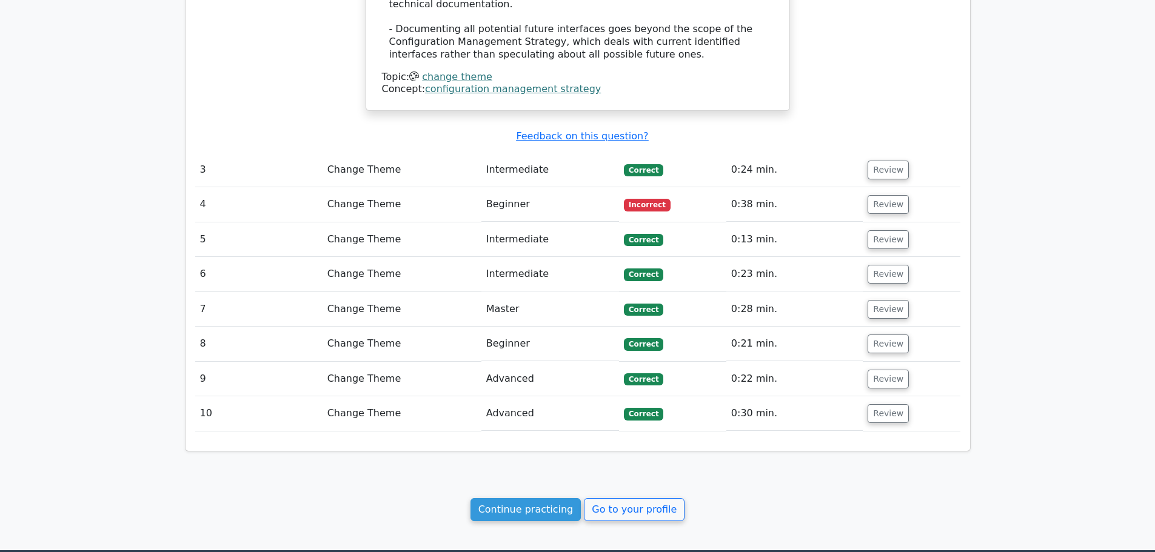
scroll to position [1834, 0]
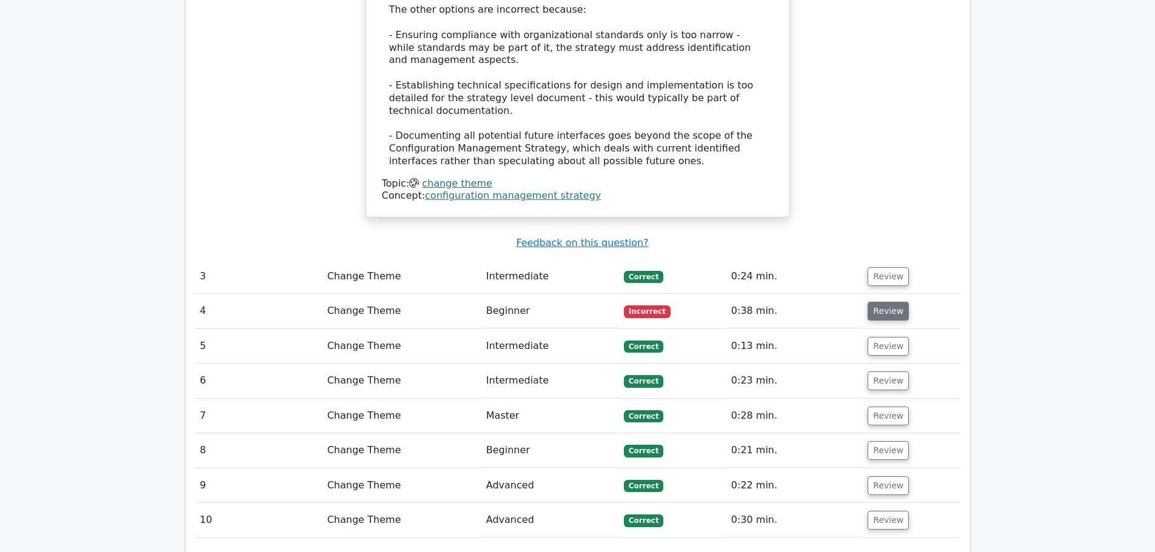
click at [882, 302] on button "Review" at bounding box center [888, 311] width 41 height 19
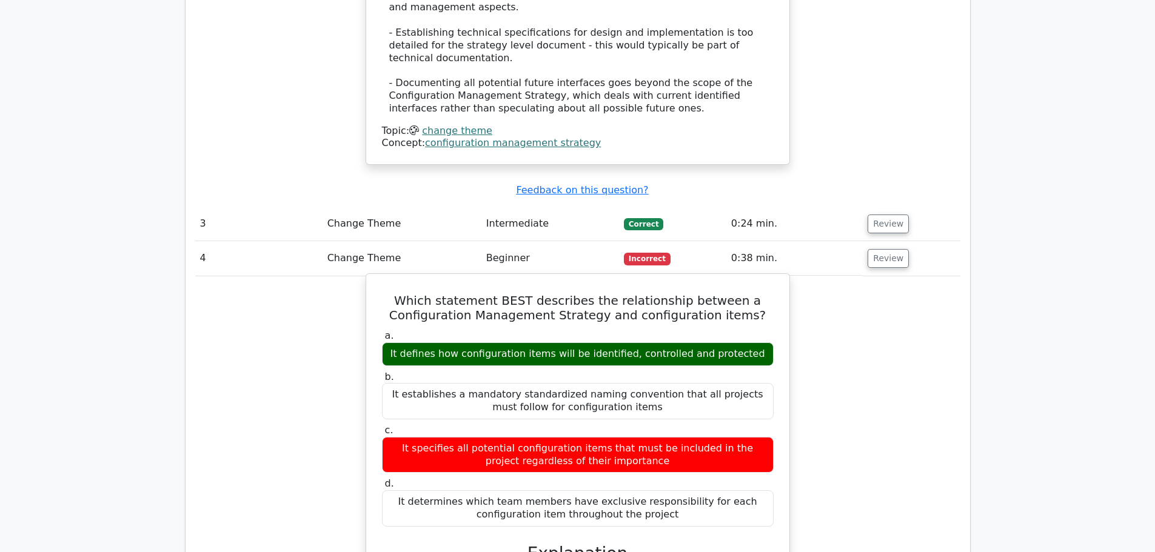
scroll to position [2016, 0]
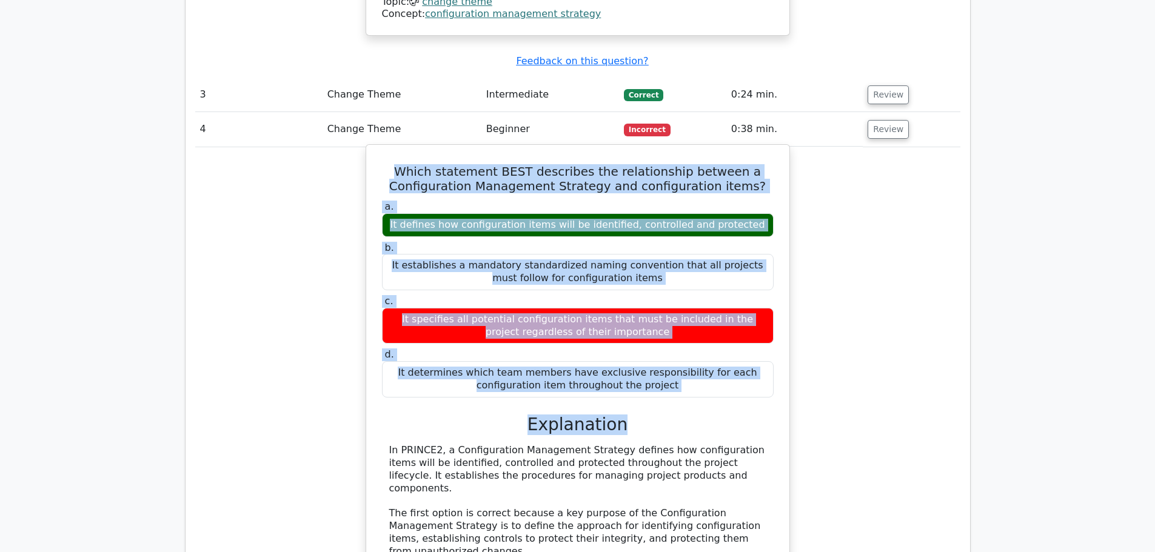
drag, startPoint x: 646, startPoint y: 345, endPoint x: 403, endPoint y: 99, distance: 345.6
click at [403, 150] on div "Which statement BEST describes the relationship between a Configuration Managem…" at bounding box center [578, 477] width 414 height 655
copy div "Which statement BEST describes the relationship between a Configuration Managem…"
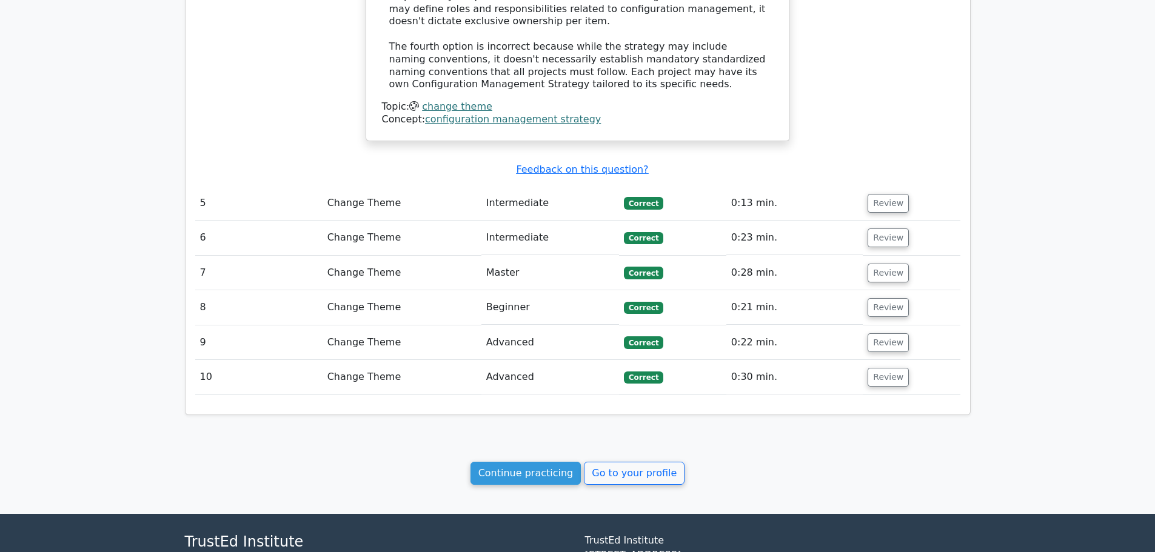
scroll to position [2685, 0]
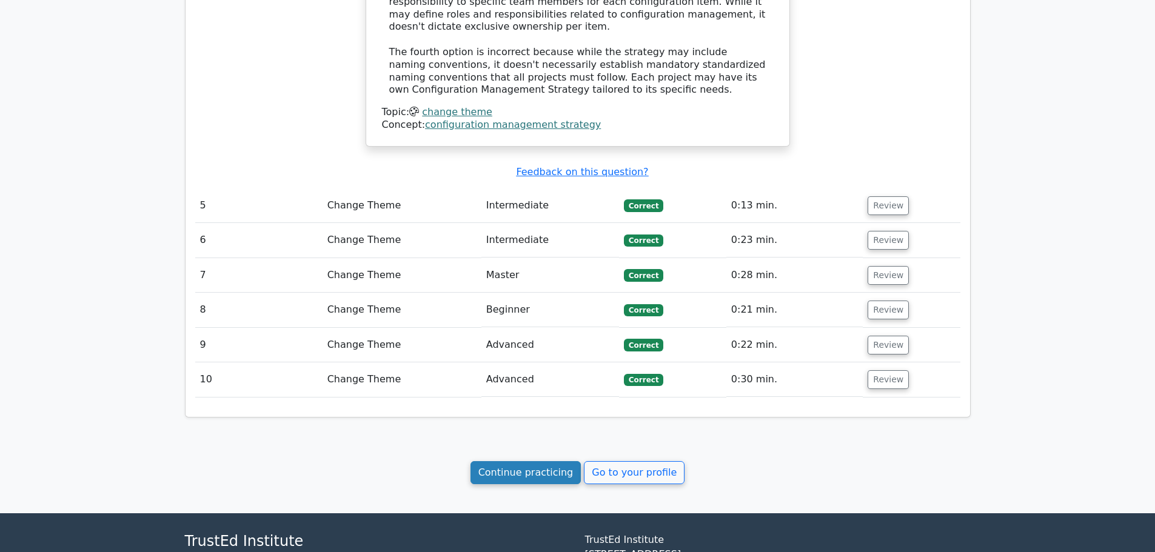
click at [511, 461] on link "Continue practicing" at bounding box center [526, 472] width 111 height 23
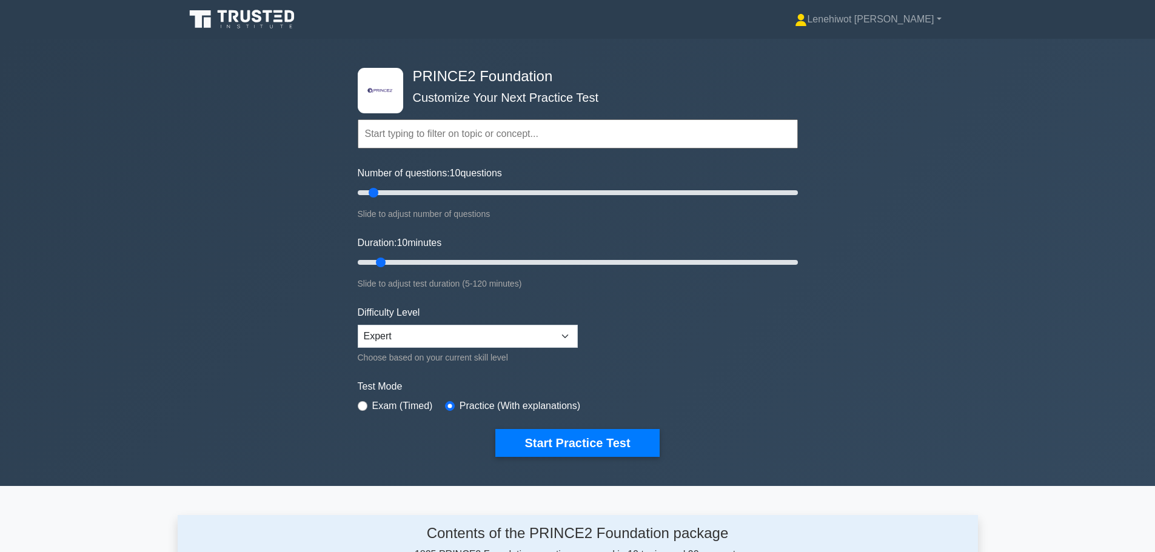
click at [450, 141] on input "text" at bounding box center [578, 133] width 440 height 29
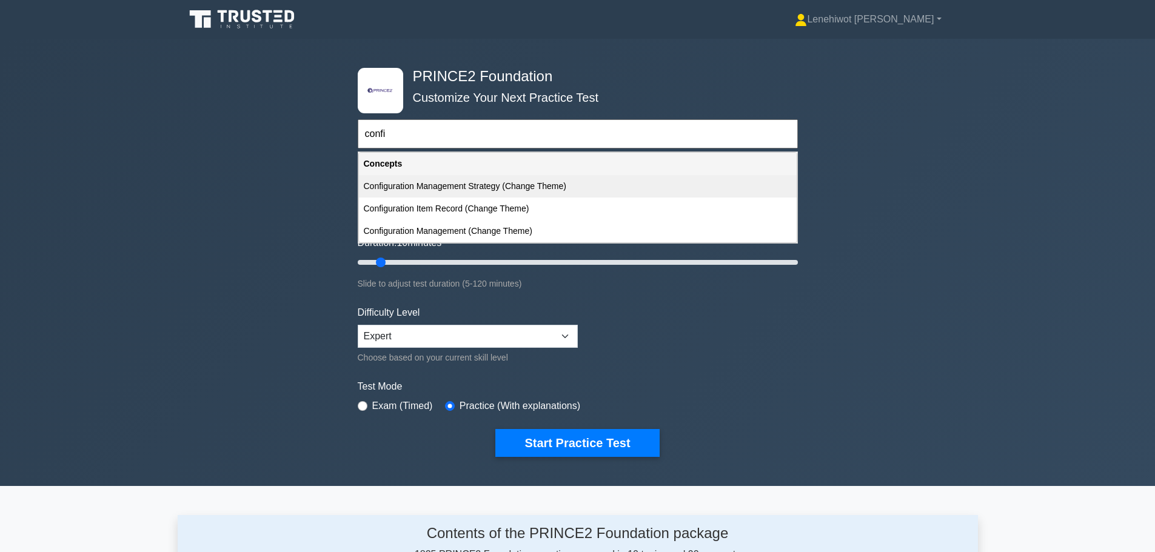
click at [454, 193] on div "Configuration Management Strategy (Change Theme)" at bounding box center [578, 186] width 438 height 22
type input "Configuration Management Strategy (Change Theme)"
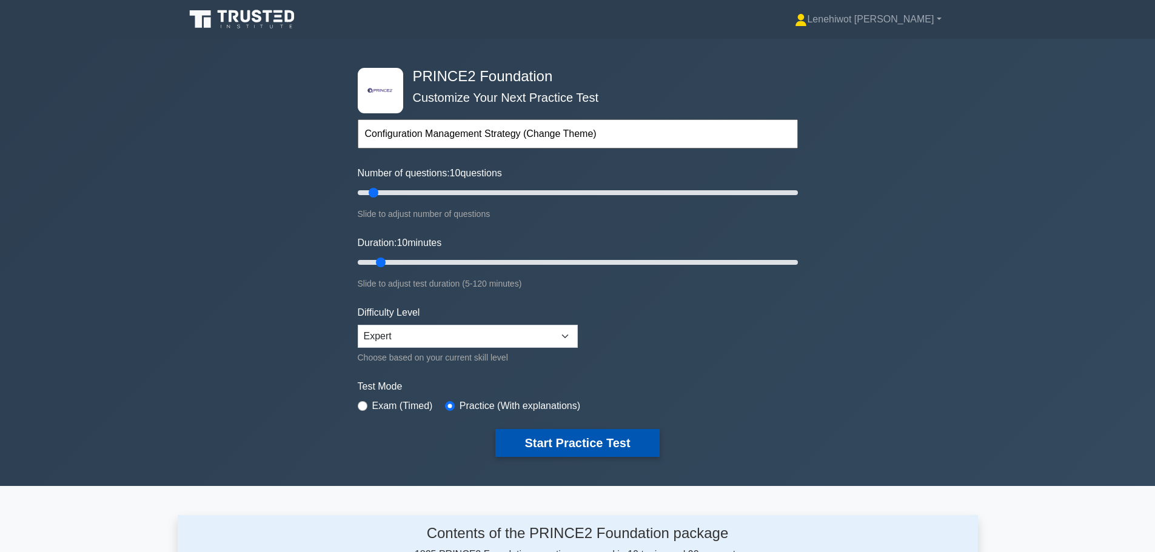
click at [546, 441] on button "Start Practice Test" at bounding box center [577, 443] width 164 height 28
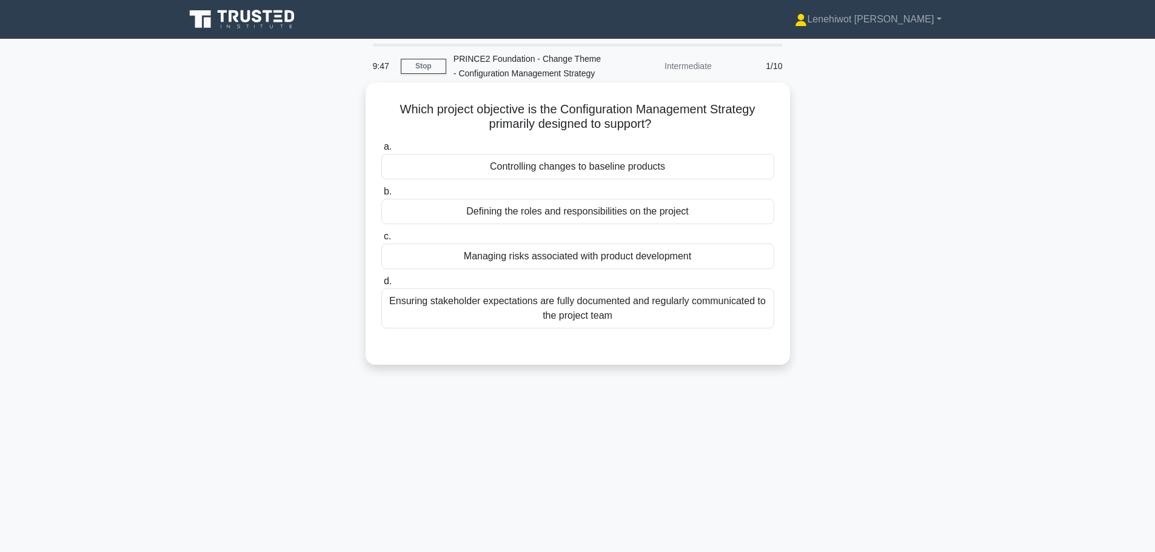
click at [625, 168] on div "Controlling changes to baseline products" at bounding box center [577, 166] width 393 height 25
click at [381, 151] on input "a. Controlling changes to baseline products" at bounding box center [381, 147] width 0 height 8
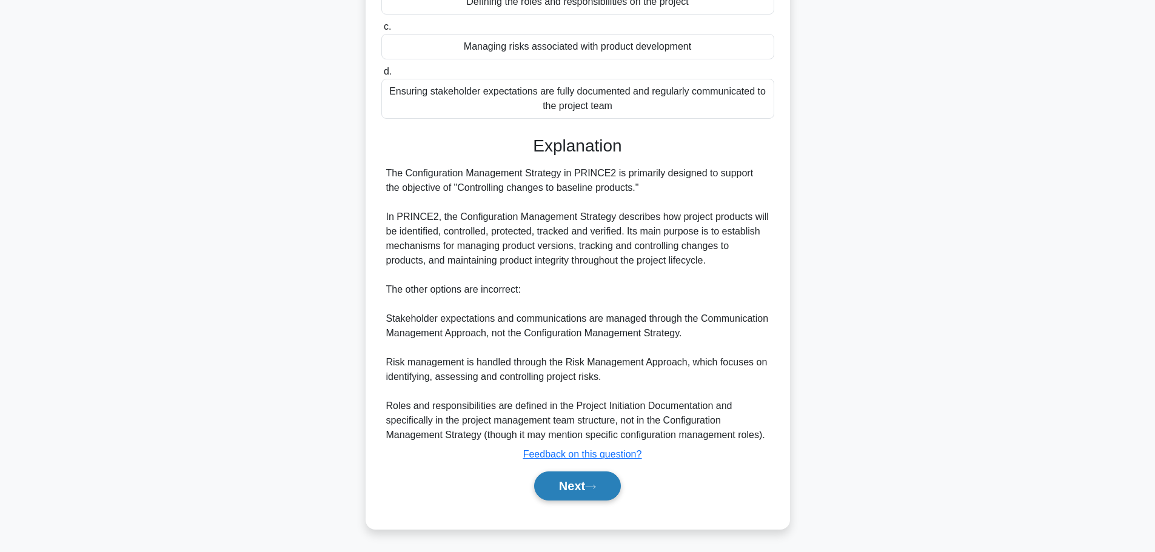
click at [607, 484] on button "Next" at bounding box center [577, 486] width 87 height 29
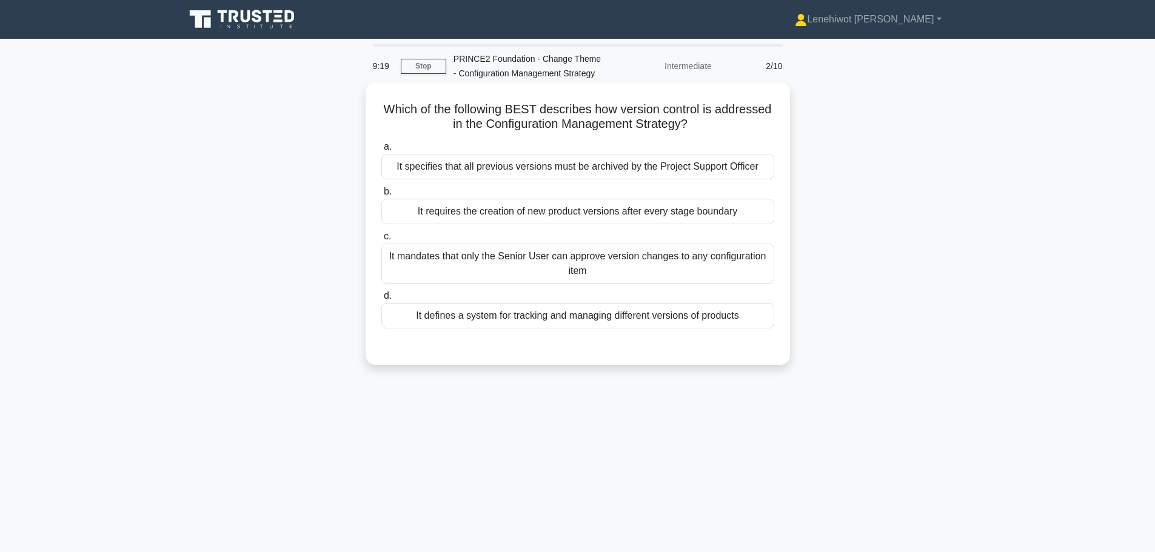
click at [546, 318] on div "It defines a system for tracking and managing different versions of products" at bounding box center [577, 315] width 393 height 25
click at [381, 300] on input "d. It defines a system for tracking and managing different versions of products" at bounding box center [381, 296] width 0 height 8
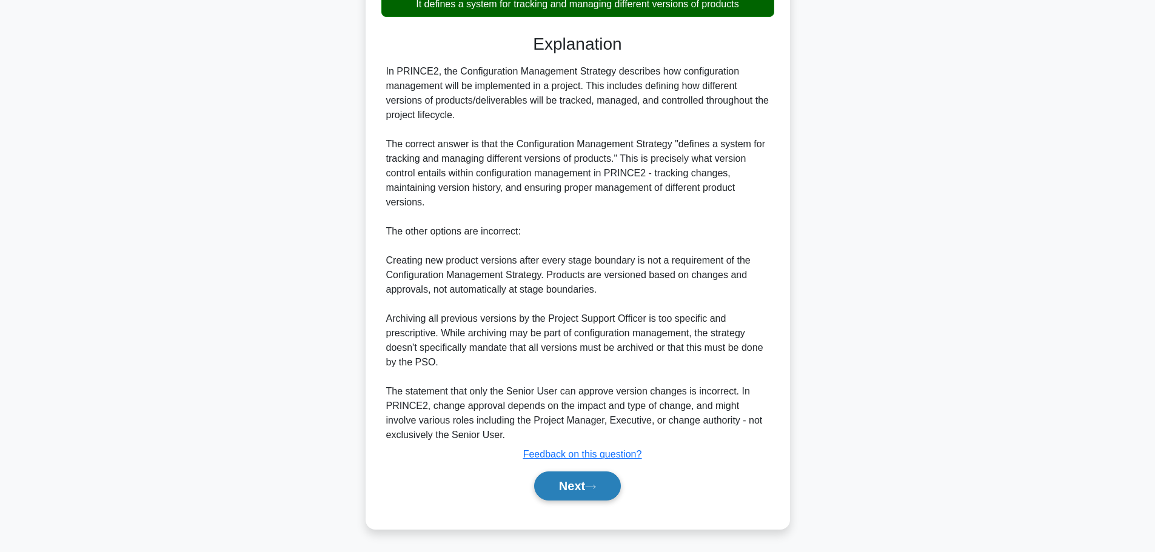
click at [577, 480] on button "Next" at bounding box center [577, 486] width 87 height 29
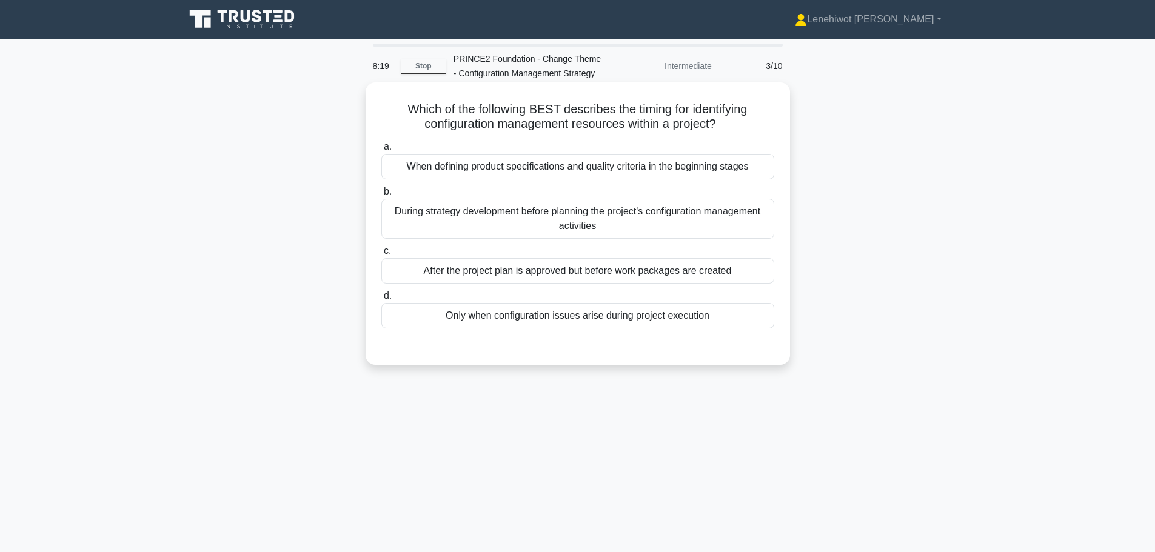
click at [623, 228] on div "During strategy development before planning the project's configuration managem…" at bounding box center [577, 219] width 393 height 40
click at [381, 196] on input "b. During strategy development before planning the project's configuration mana…" at bounding box center [381, 192] width 0 height 8
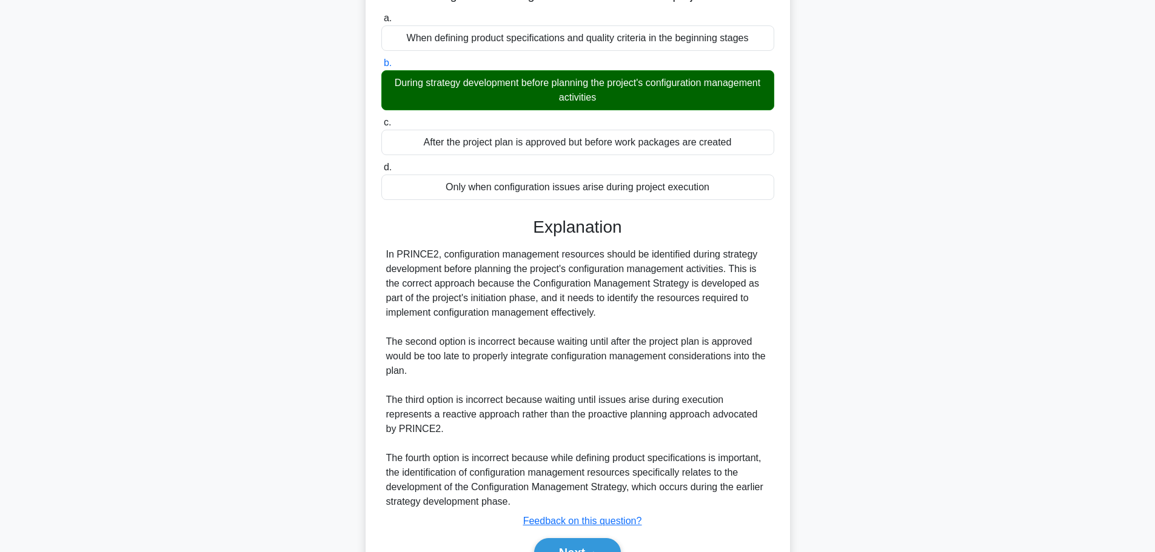
scroll to position [196, 0]
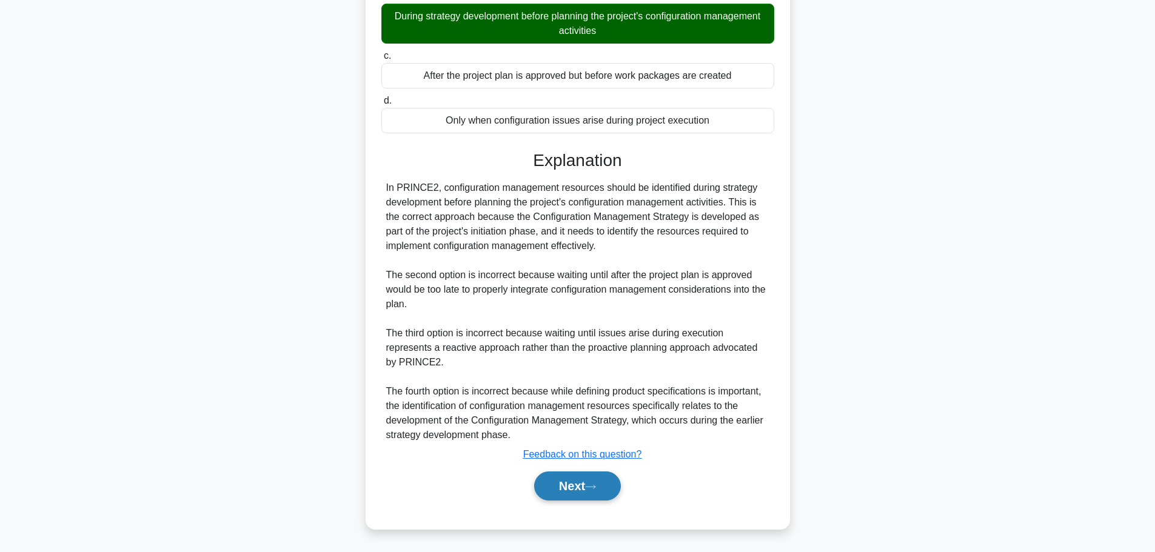
click at [587, 481] on button "Next" at bounding box center [577, 486] width 87 height 29
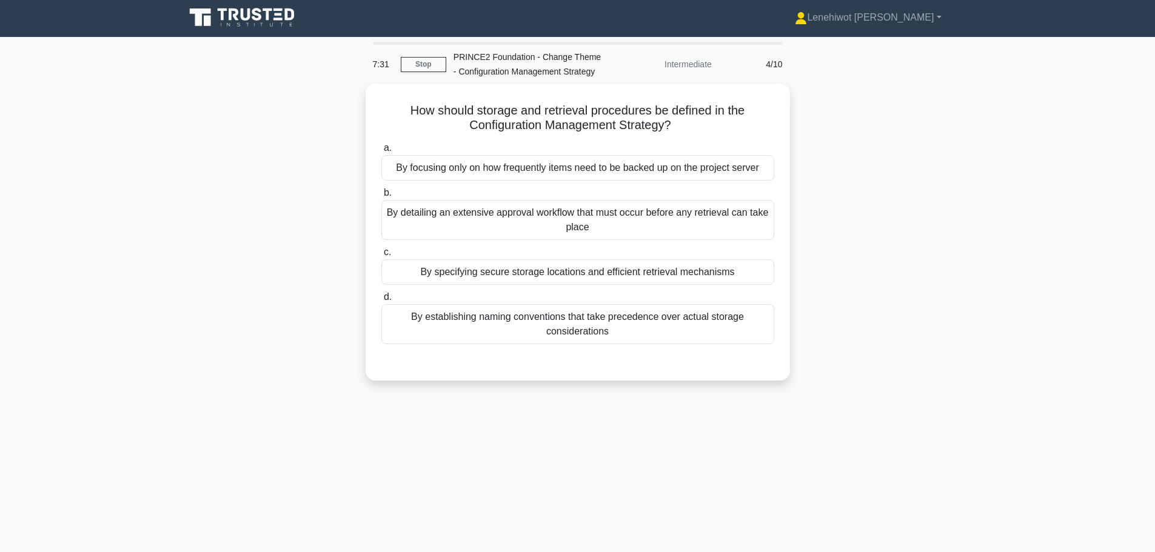
scroll to position [0, 0]
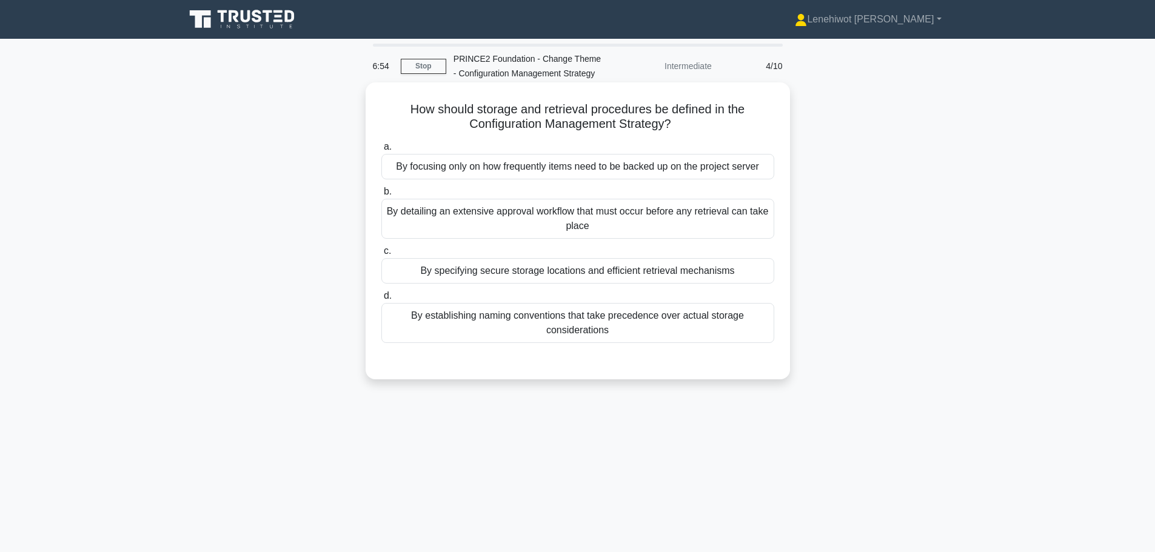
click at [640, 233] on div "By detailing an extensive approval workflow that must occur before any retrieva…" at bounding box center [577, 219] width 393 height 40
click at [381, 196] on input "b. By detailing an extensive approval workflow that must occur before any retri…" at bounding box center [381, 192] width 0 height 8
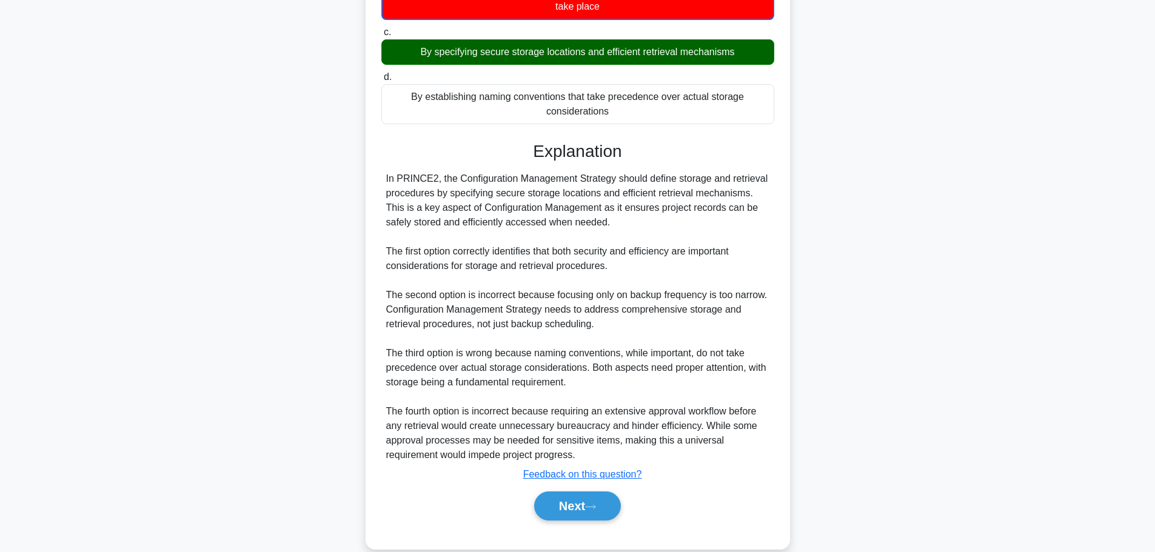
scroll to position [241, 0]
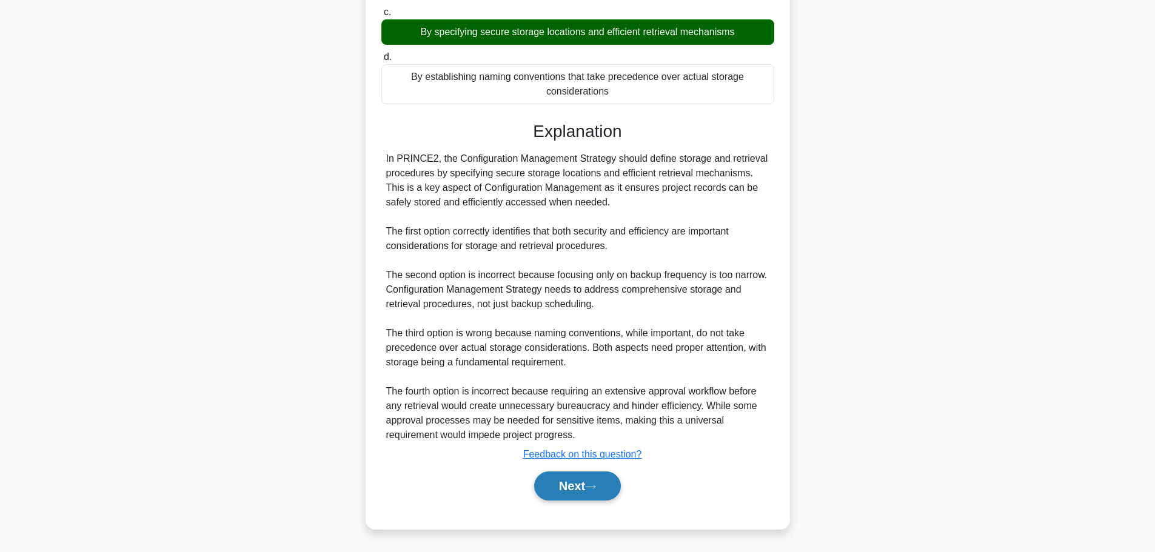
click at [560, 492] on button "Next" at bounding box center [577, 486] width 87 height 29
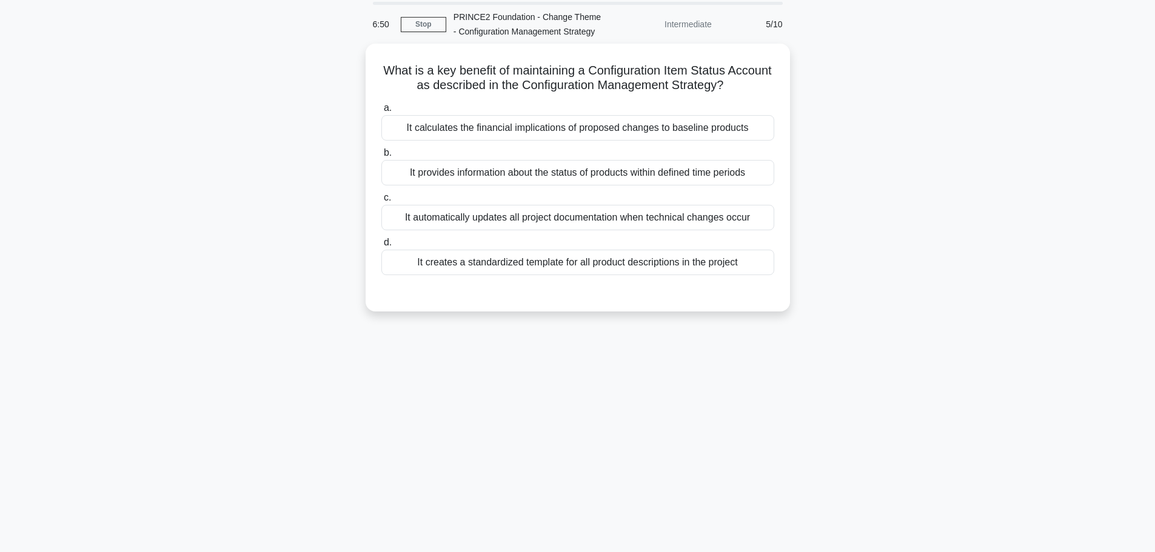
scroll to position [0, 0]
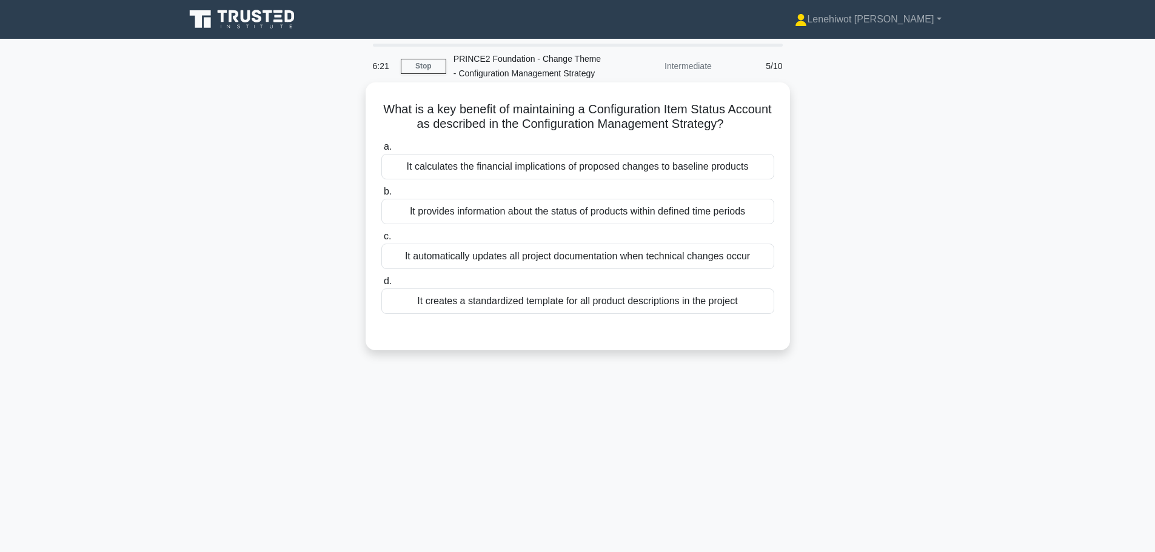
click at [707, 212] on div "It provides information about the status of products within defined time periods" at bounding box center [577, 211] width 393 height 25
click at [381, 196] on input "b. It provides information about the status of products within defined time per…" at bounding box center [381, 192] width 0 height 8
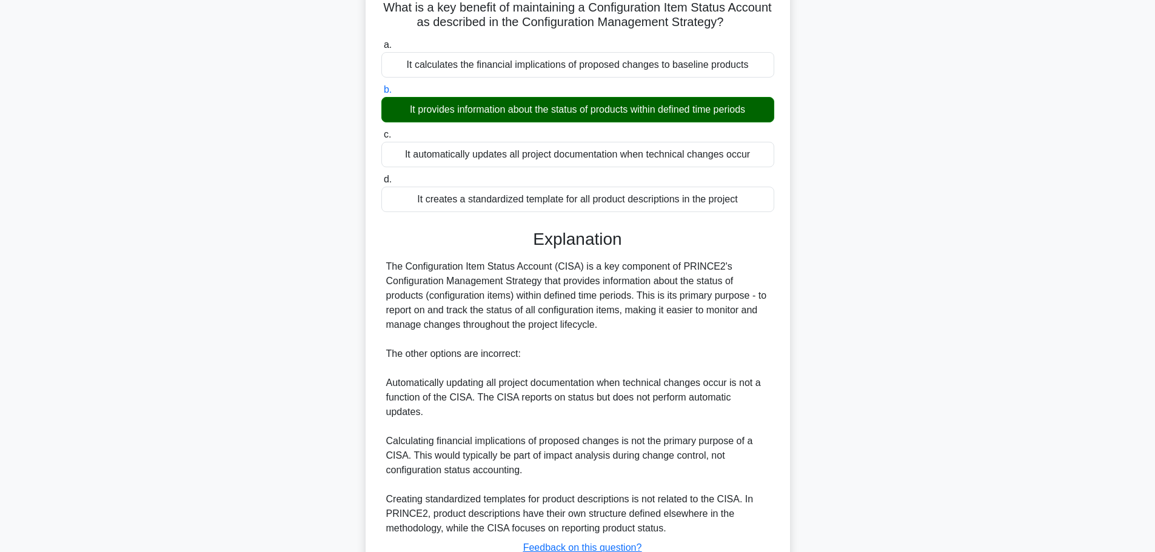
scroll to position [181, 0]
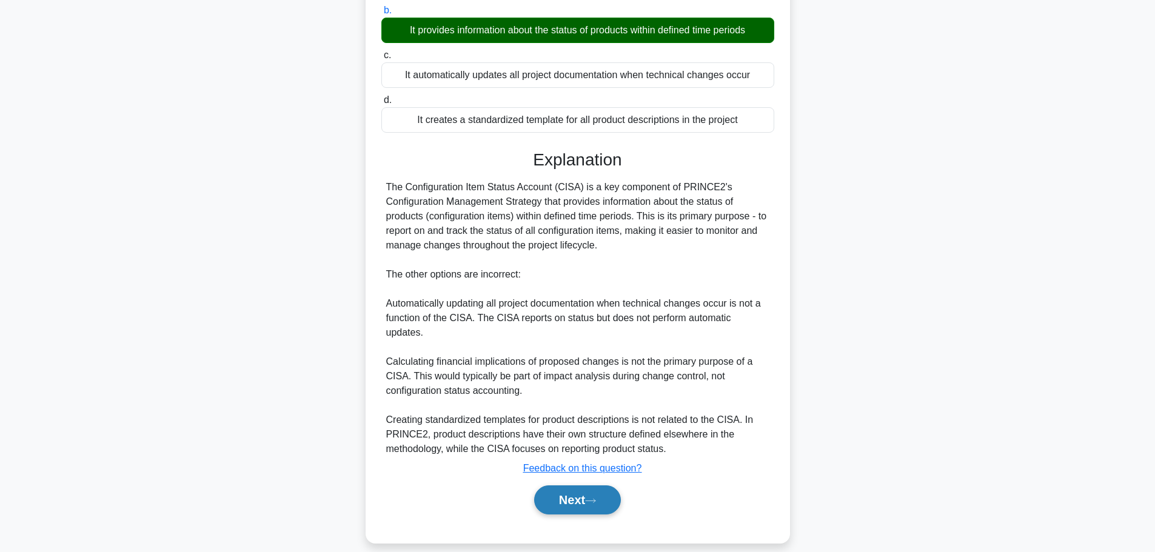
click at [602, 486] on button "Next" at bounding box center [577, 500] width 87 height 29
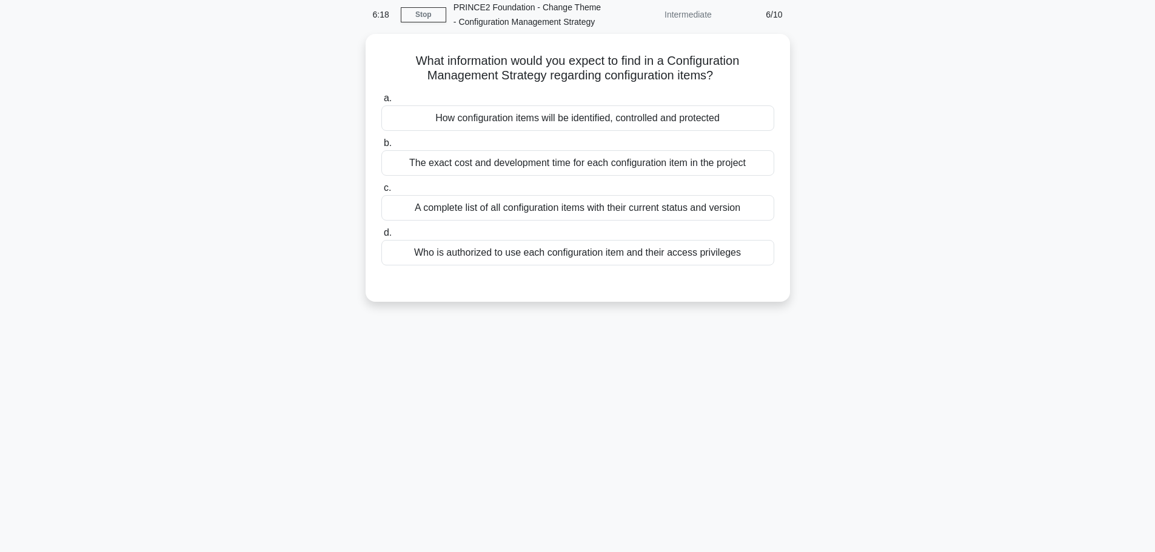
scroll to position [0, 0]
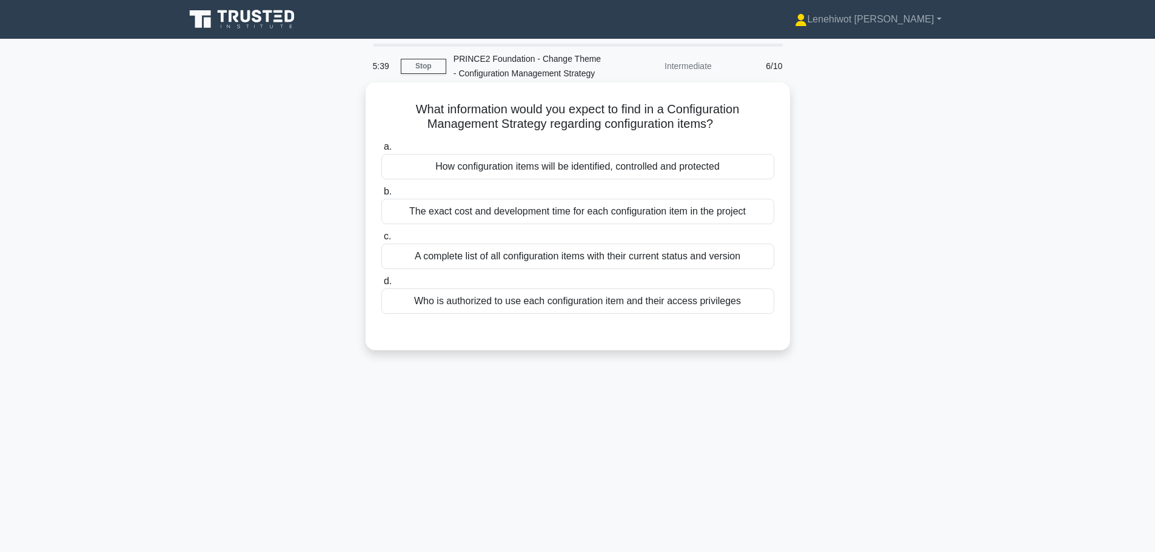
click at [567, 167] on div "How configuration items will be identified, controlled and protected" at bounding box center [577, 166] width 393 height 25
click at [381, 151] on input "a. How configuration items will be identified, controlled and protected" at bounding box center [381, 147] width 0 height 8
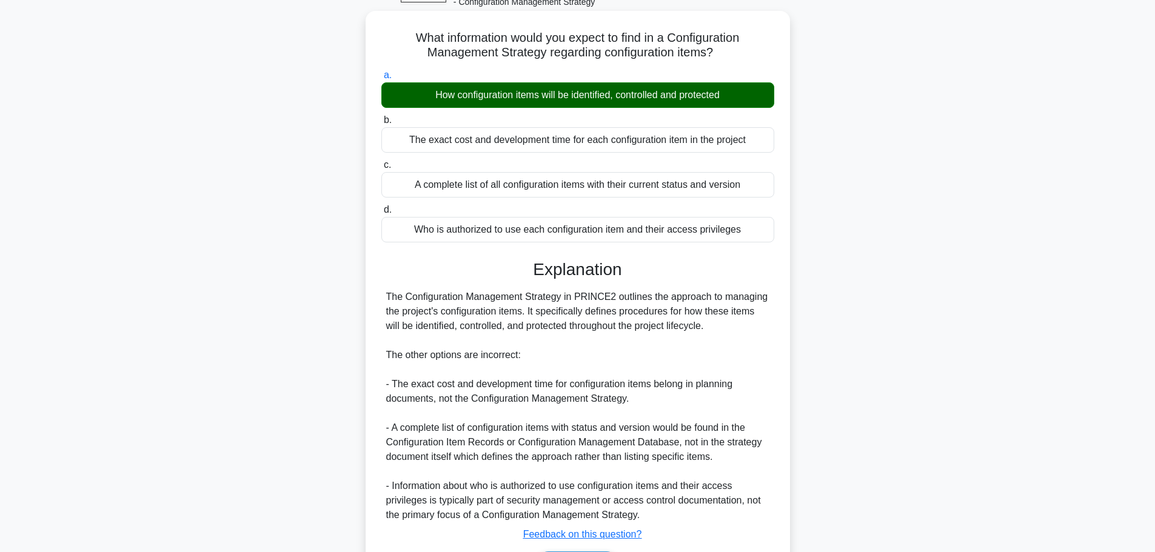
scroll to position [152, 0]
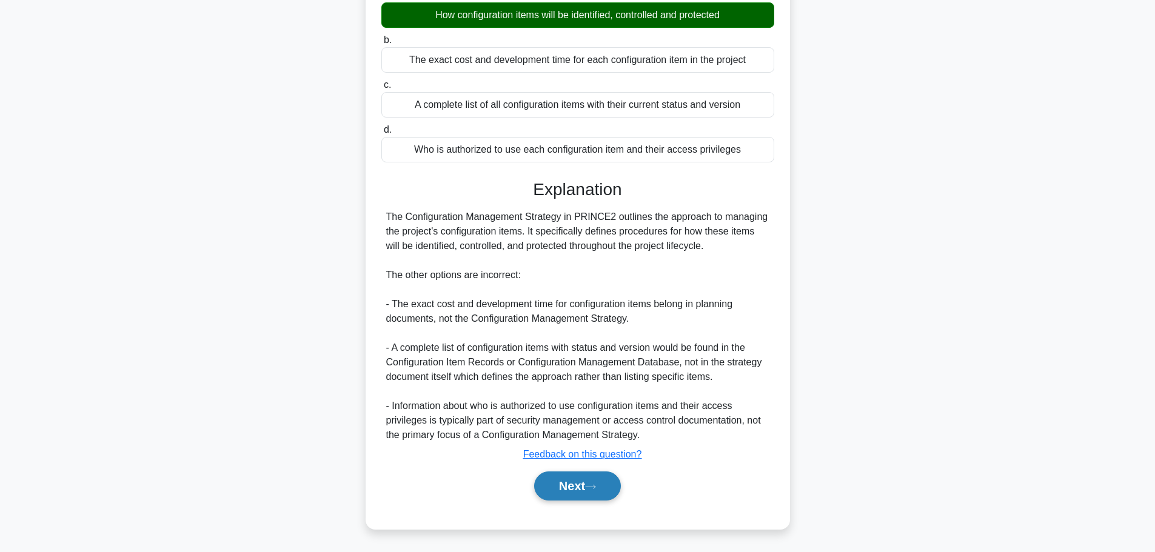
click at [566, 489] on button "Next" at bounding box center [577, 486] width 87 height 29
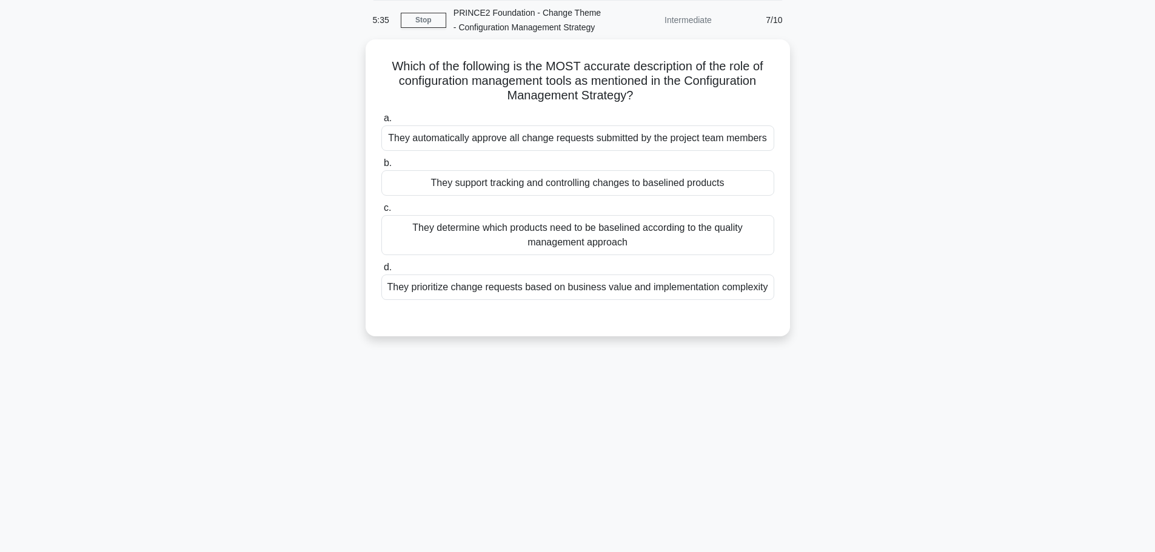
scroll to position [0, 0]
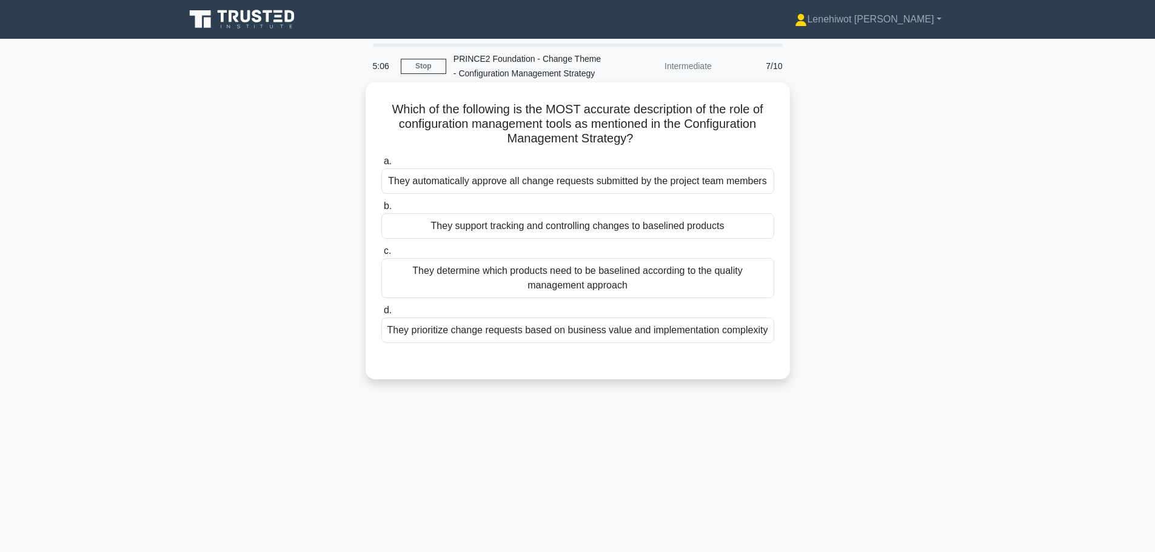
click at [606, 229] on div "They support tracking and controlling changes to baselined products" at bounding box center [577, 225] width 393 height 25
click at [381, 210] on input "b. They support tracking and controlling changes to baselined products" at bounding box center [381, 207] width 0 height 8
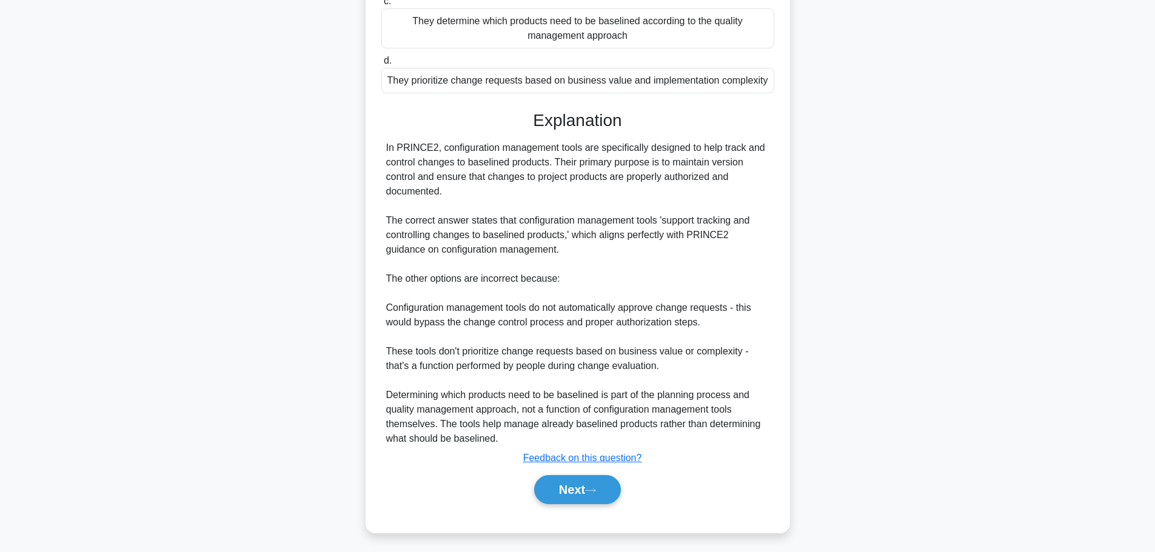
scroll to position [254, 0]
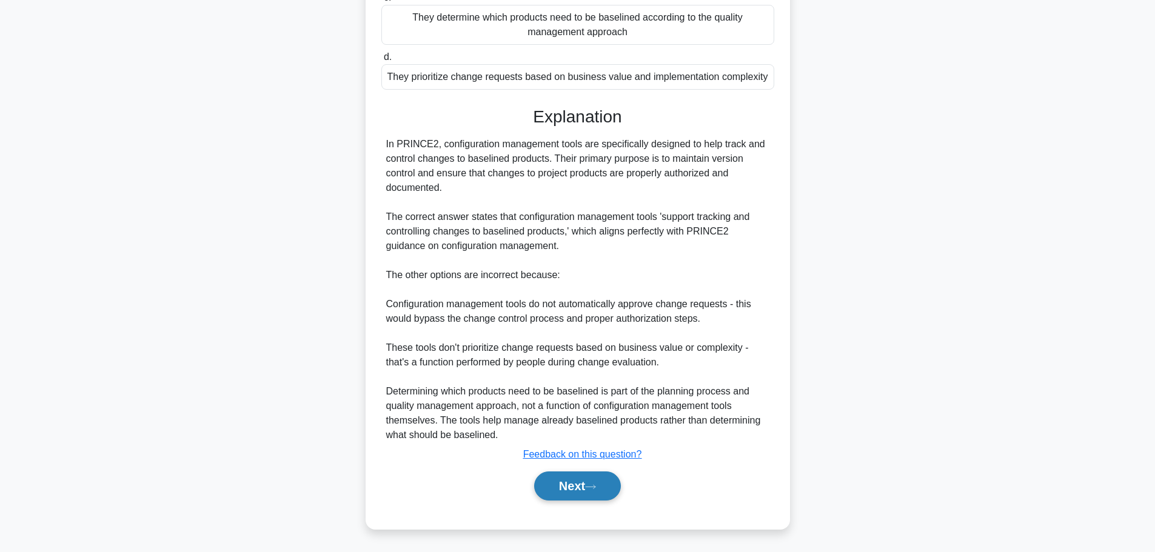
click at [591, 487] on icon at bounding box center [591, 487] width 10 height 4
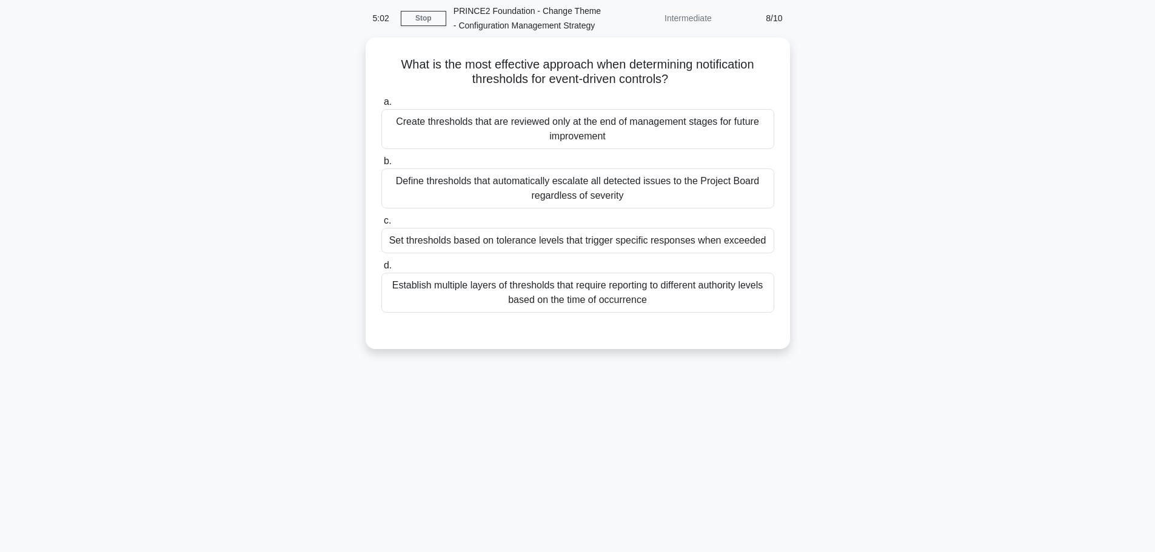
scroll to position [0, 0]
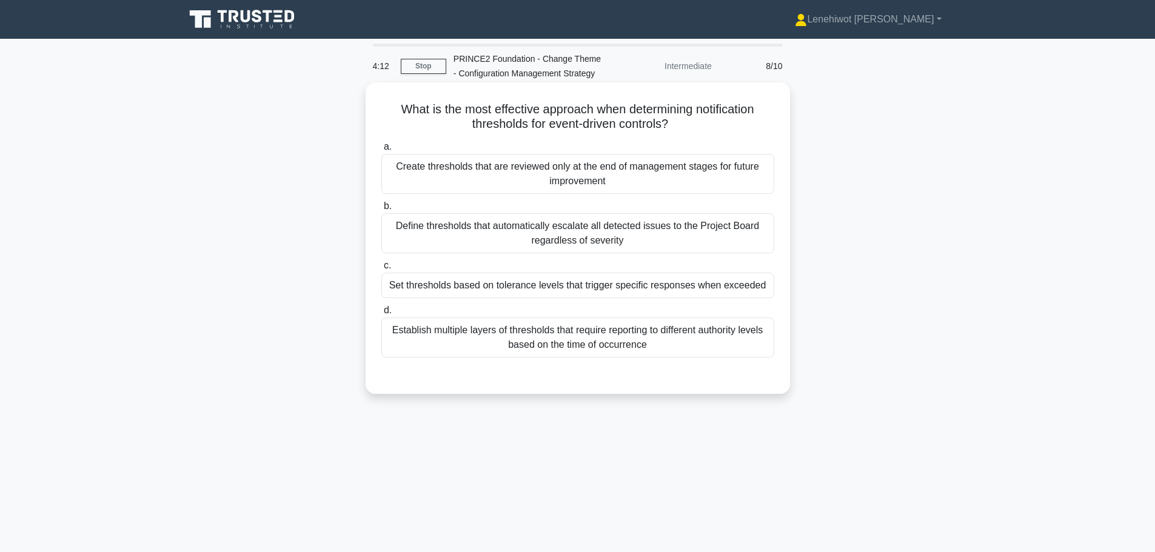
click at [602, 170] on div "Create thresholds that are reviewed only at the end of management stages for fu…" at bounding box center [577, 174] width 393 height 40
click at [381, 151] on input "a. Create thresholds that are reviewed only at the end of management stages for…" at bounding box center [381, 147] width 0 height 8
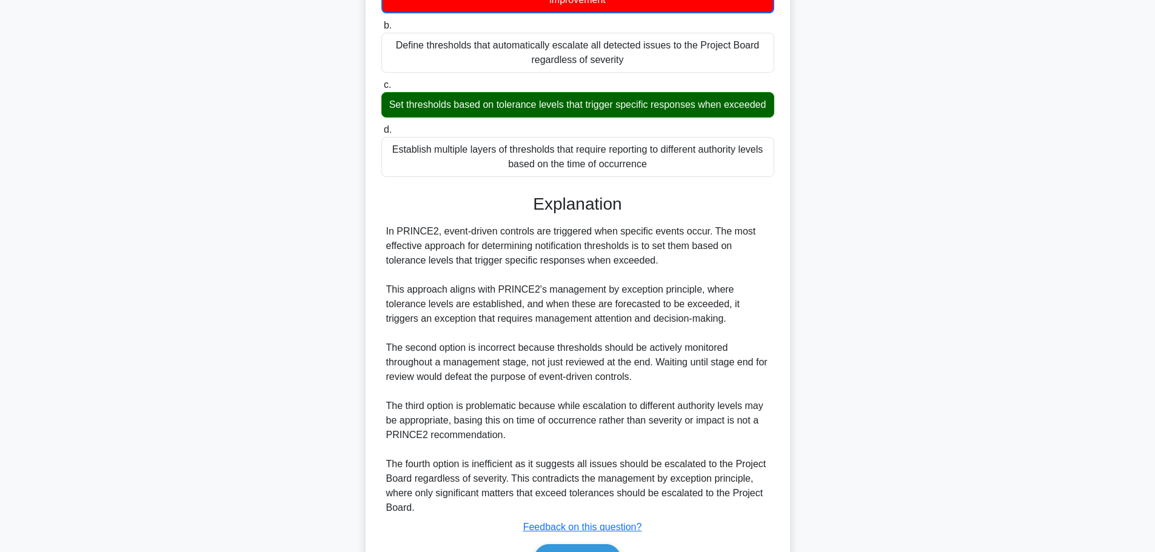
scroll to position [255, 0]
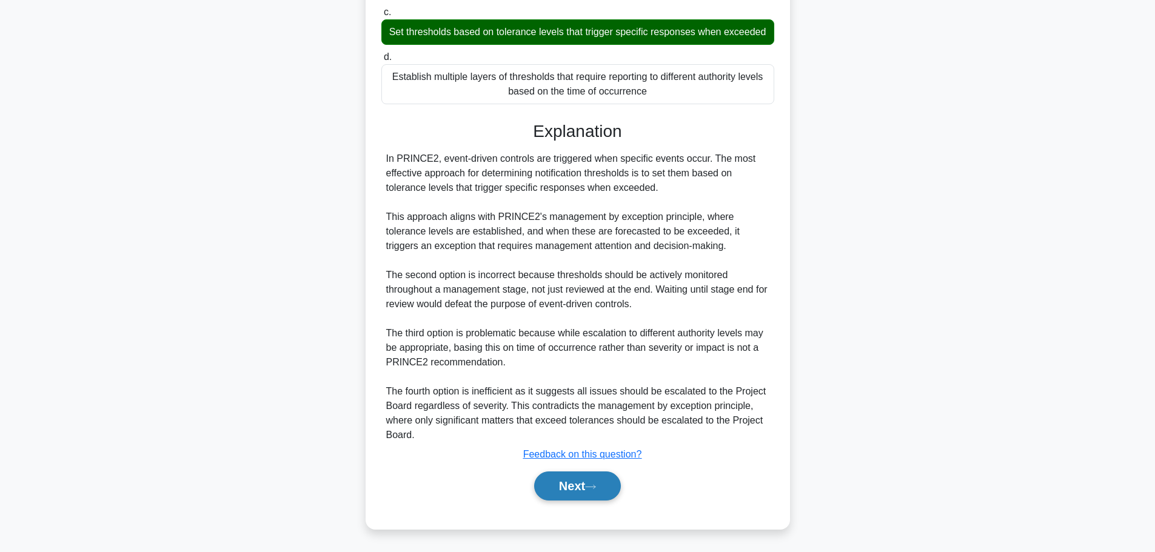
click at [601, 491] on button "Next" at bounding box center [577, 486] width 87 height 29
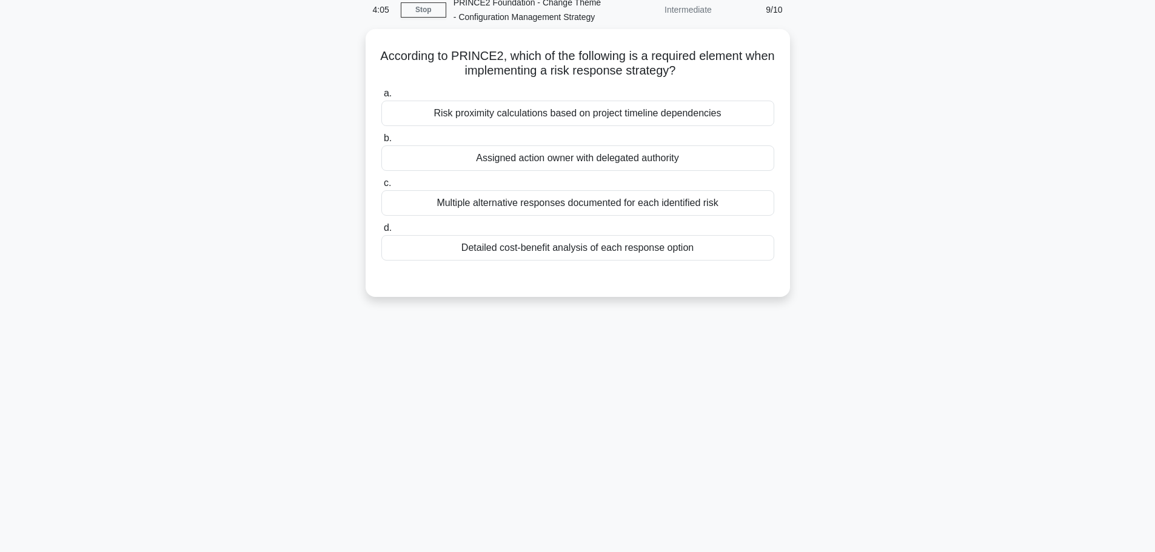
scroll to position [0, 0]
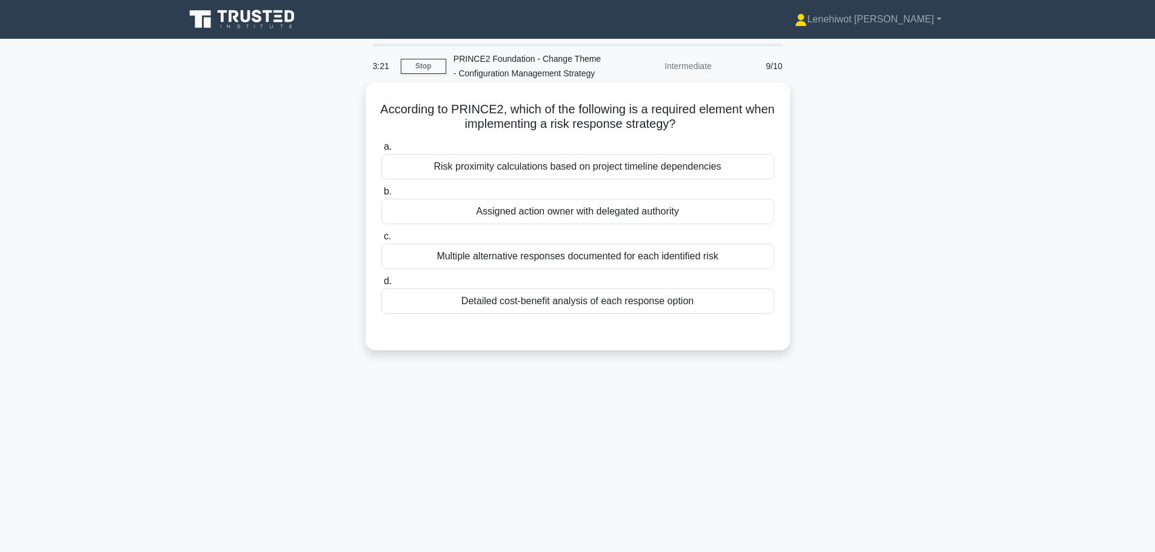
click at [580, 211] on div "Assigned action owner with delegated authority" at bounding box center [577, 211] width 393 height 25
click at [381, 196] on input "b. Assigned action owner with delegated authority" at bounding box center [381, 192] width 0 height 8
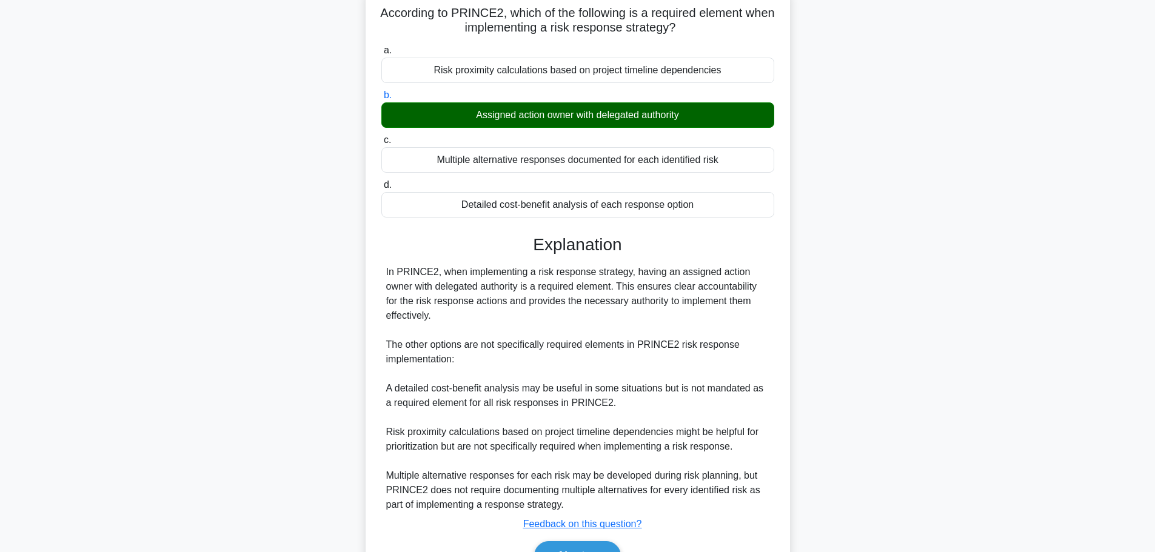
scroll to position [167, 0]
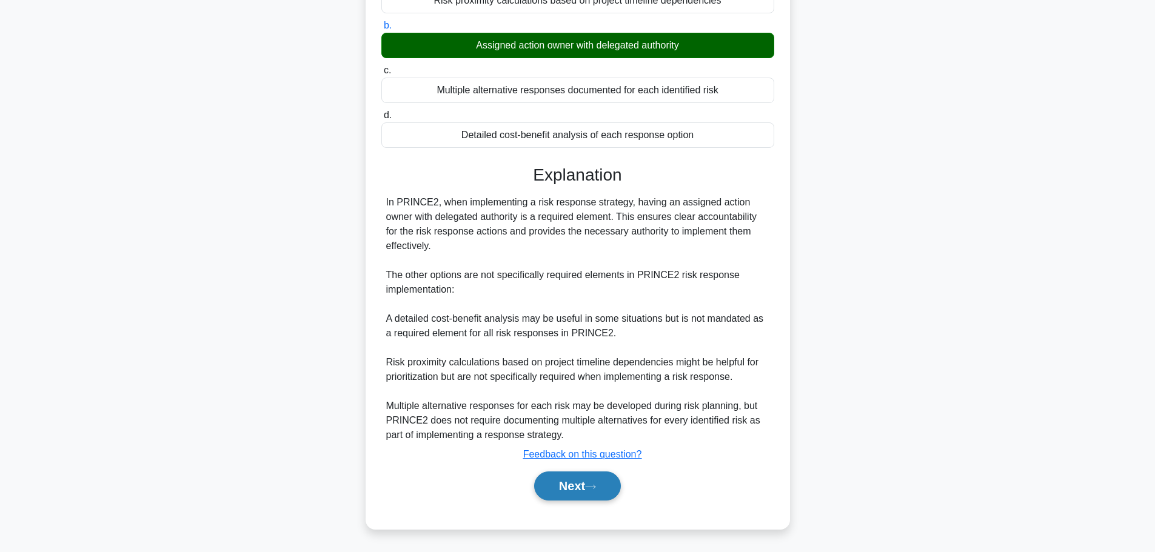
click at [595, 486] on icon at bounding box center [591, 487] width 10 height 4
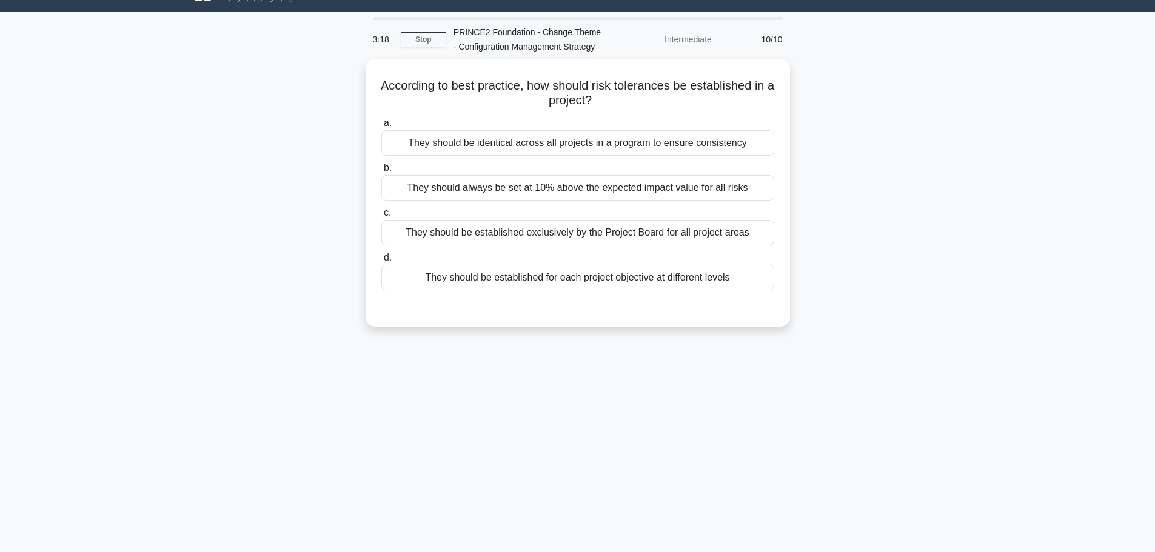
scroll to position [0, 0]
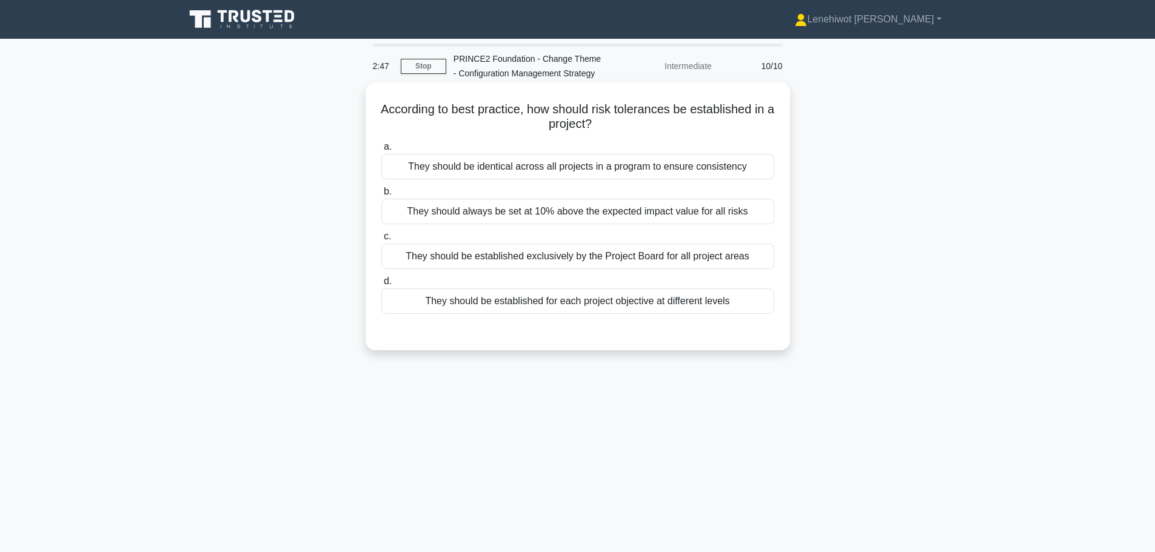
click at [672, 305] on div "They should be established for each project objective at different levels" at bounding box center [577, 301] width 393 height 25
click at [381, 286] on input "d. They should be established for each project objective at different levels" at bounding box center [381, 282] width 0 height 8
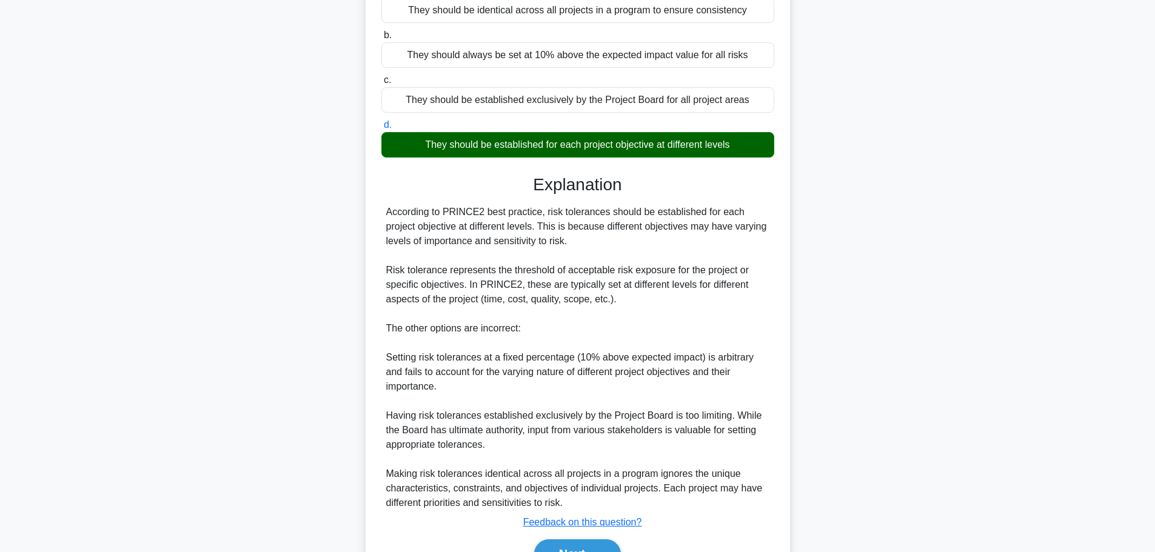
scroll to position [225, 0]
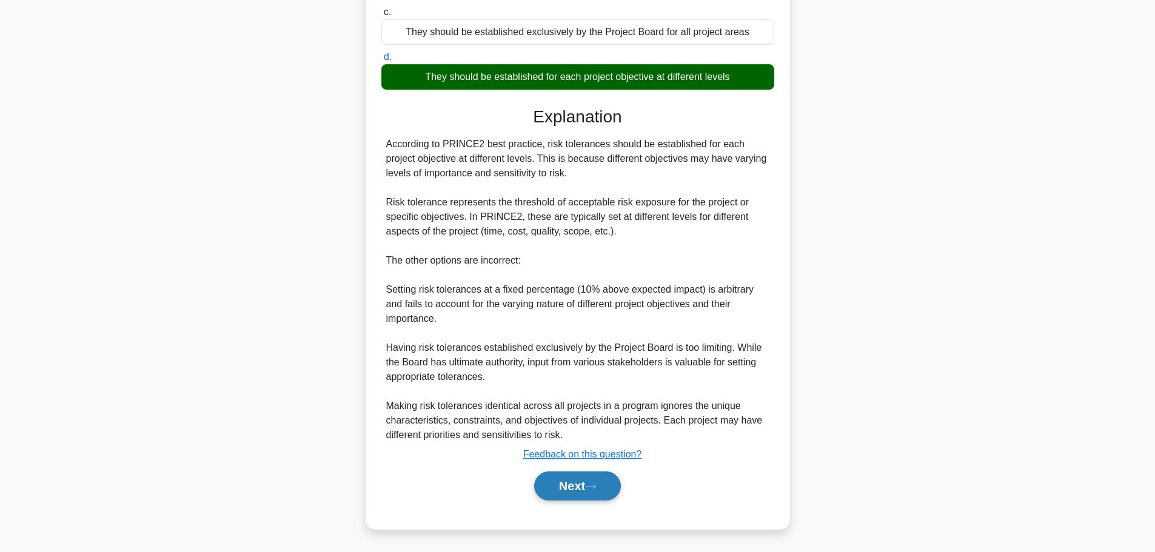
click at [618, 483] on button "Next" at bounding box center [577, 486] width 87 height 29
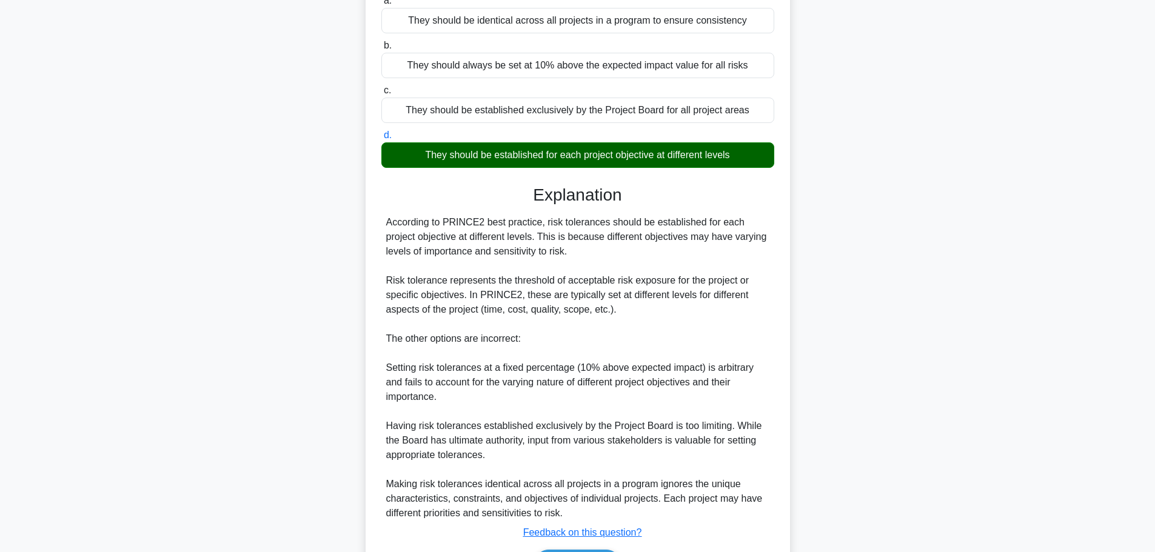
scroll to position [0, 0]
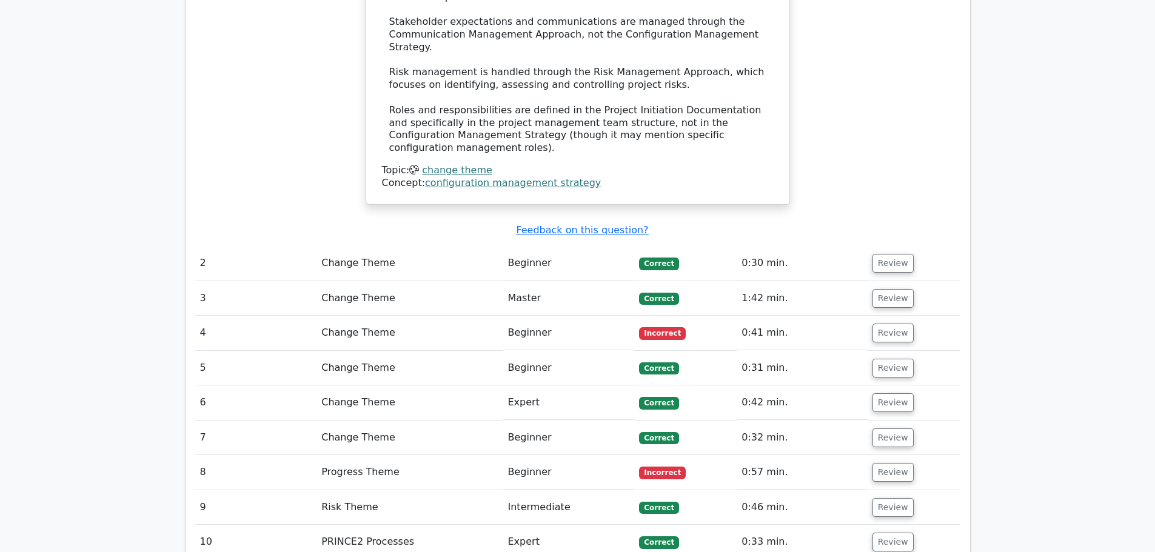
scroll to position [1125, 0]
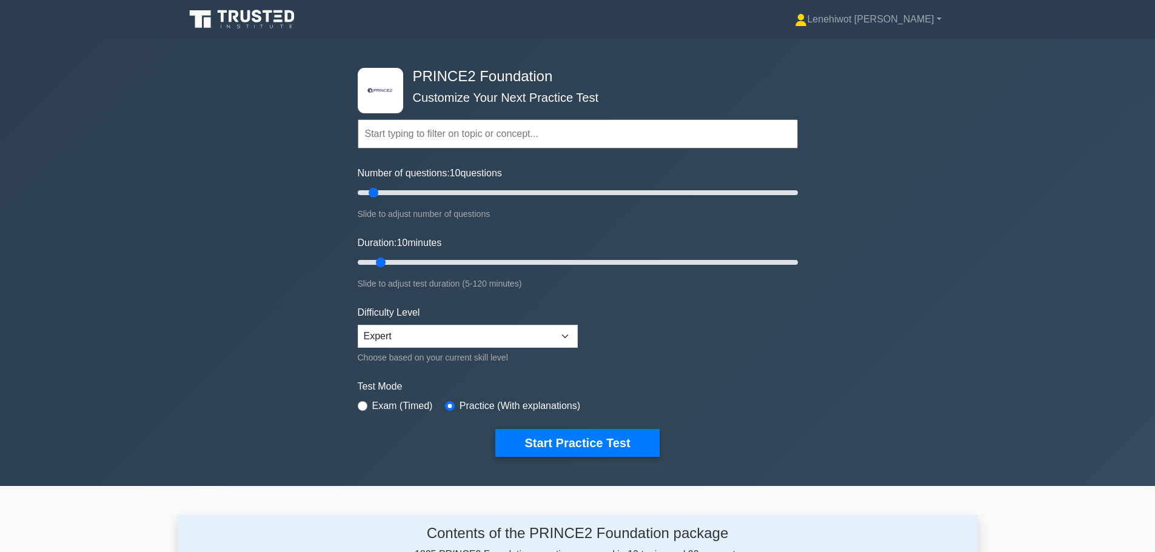
click at [412, 136] on input "text" at bounding box center [578, 133] width 440 height 29
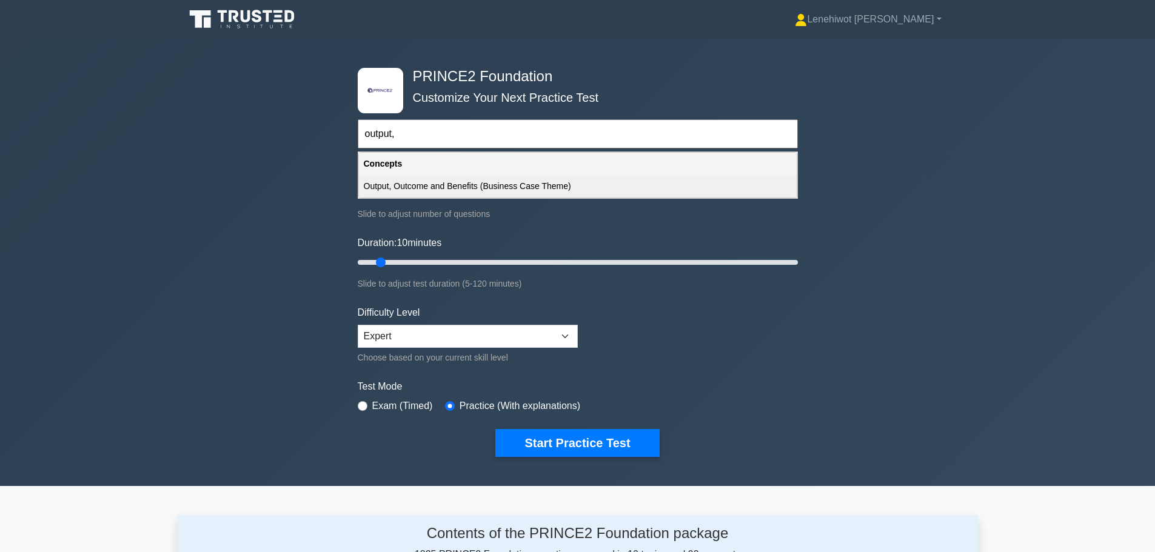
click at [441, 187] on div "Output, Outcome and Benefits (Business Case Theme)" at bounding box center [578, 186] width 438 height 22
type input "Output, Outcome and Benefits (Business Case Theme)"
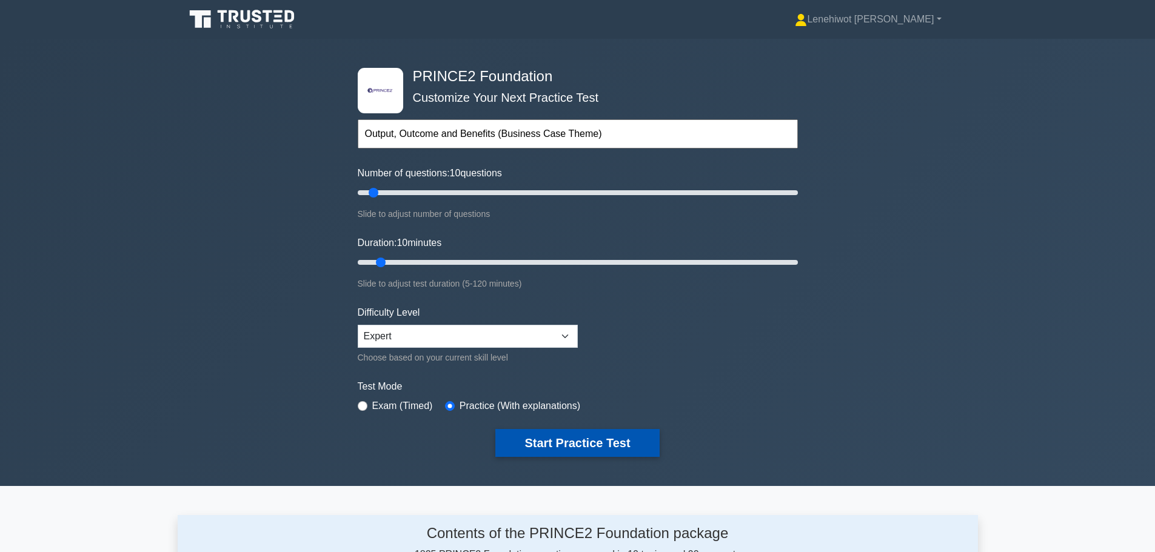
click at [571, 444] on button "Start Practice Test" at bounding box center [577, 443] width 164 height 28
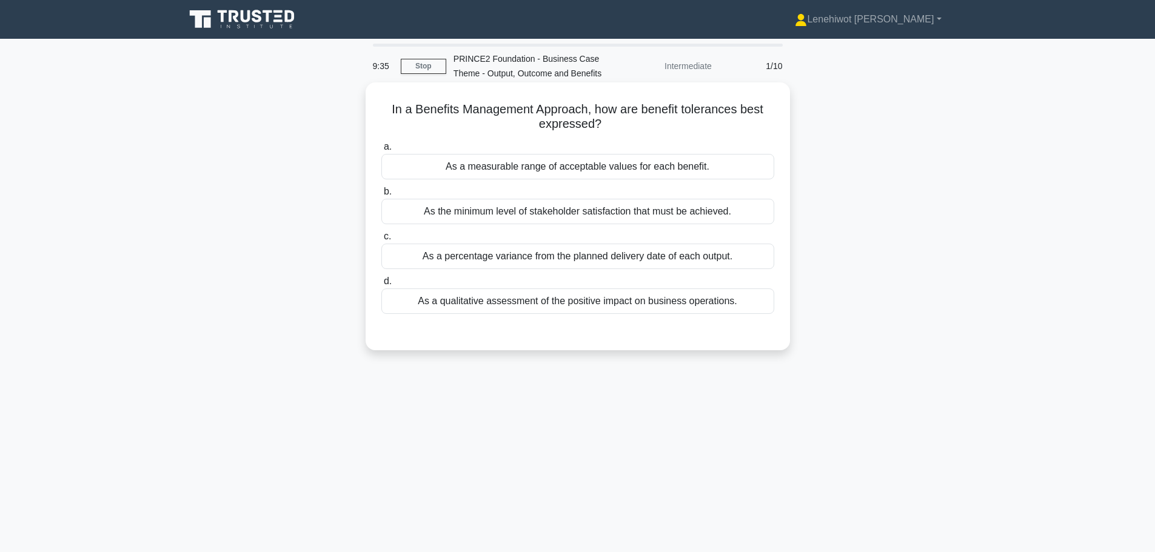
click at [624, 166] on div "As a measurable range of acceptable values for each benefit." at bounding box center [577, 166] width 393 height 25
click at [381, 151] on input "a. As a measurable range of acceptable values for each benefit." at bounding box center [381, 147] width 0 height 8
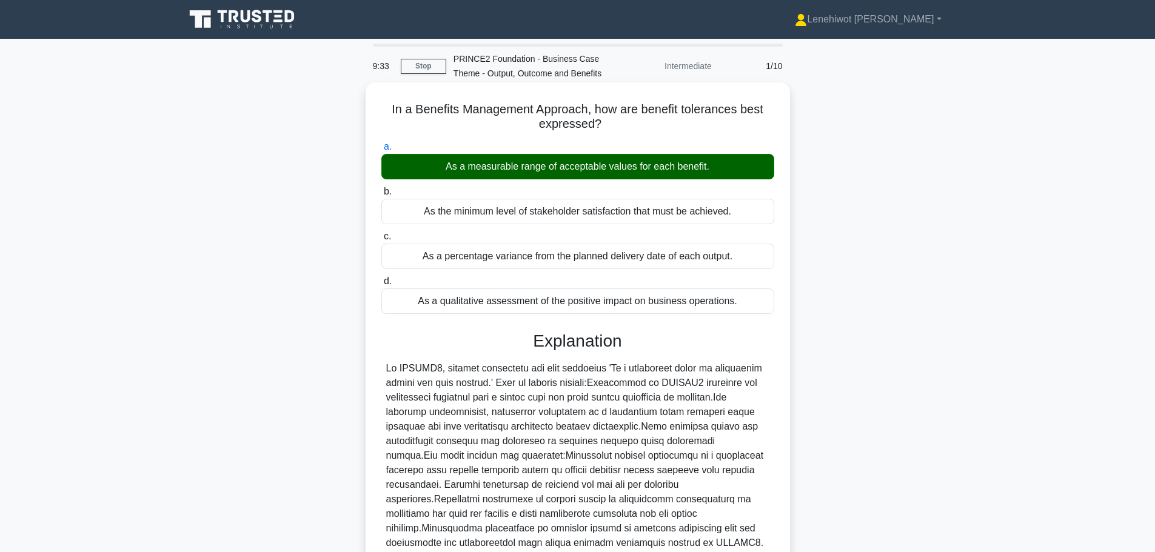
scroll to position [109, 0]
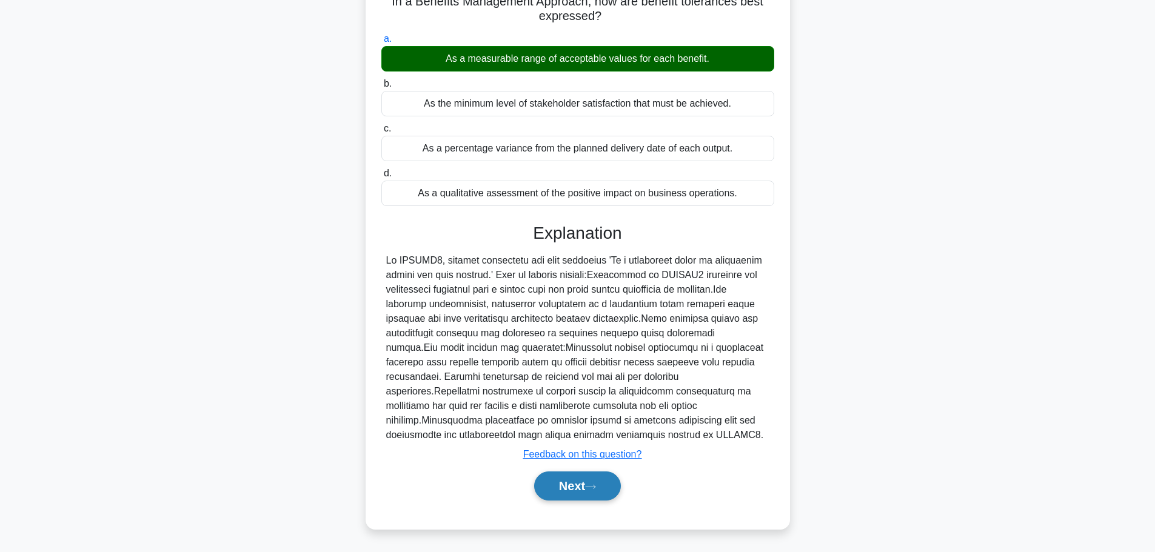
click at [596, 487] on icon at bounding box center [590, 487] width 11 height 7
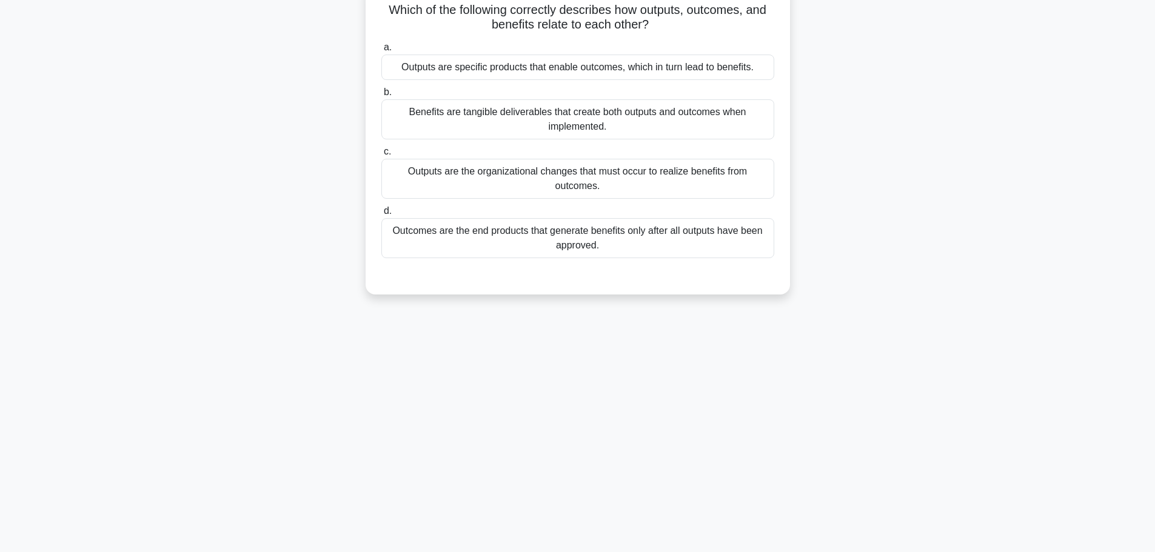
scroll to position [0, 0]
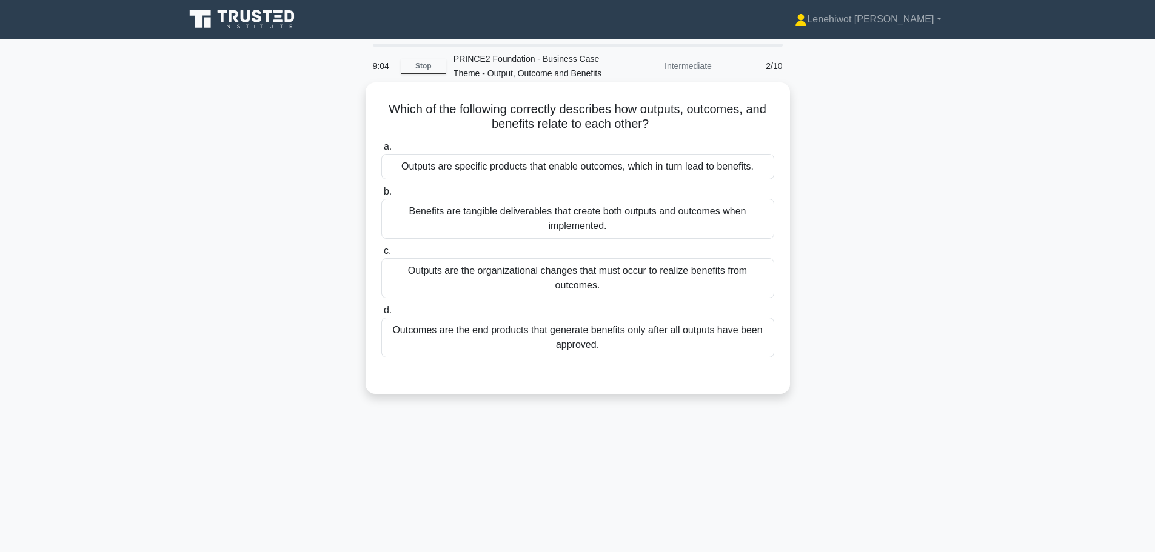
click at [552, 290] on div "Outputs are the organizational changes that must occur to realize benefits from…" at bounding box center [577, 278] width 393 height 40
click at [381, 255] on input "c. Outputs are the organizational changes that must occur to realize benefits f…" at bounding box center [381, 251] width 0 height 8
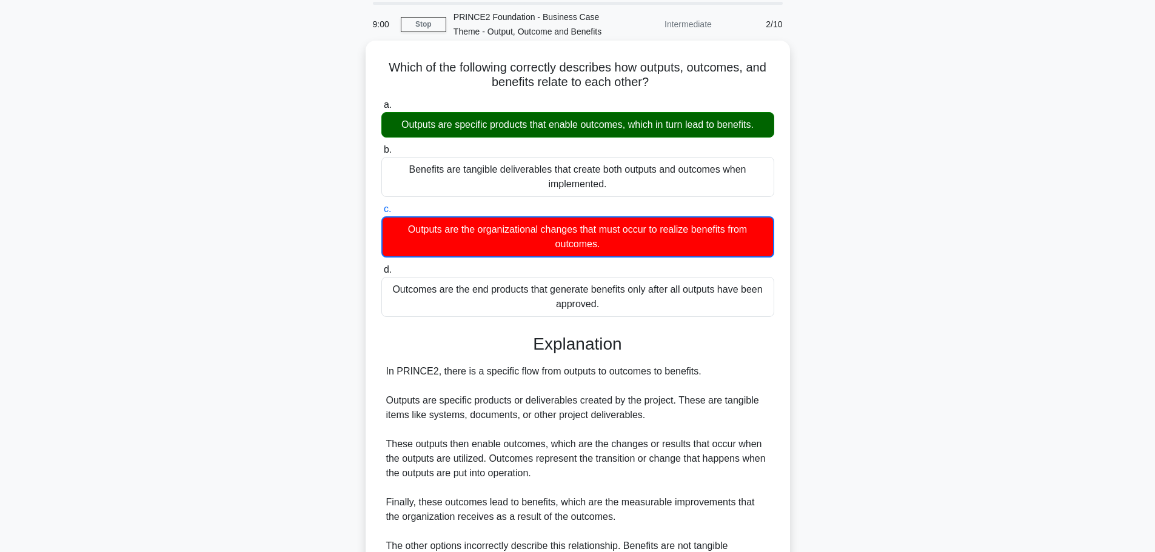
scroll to position [197, 0]
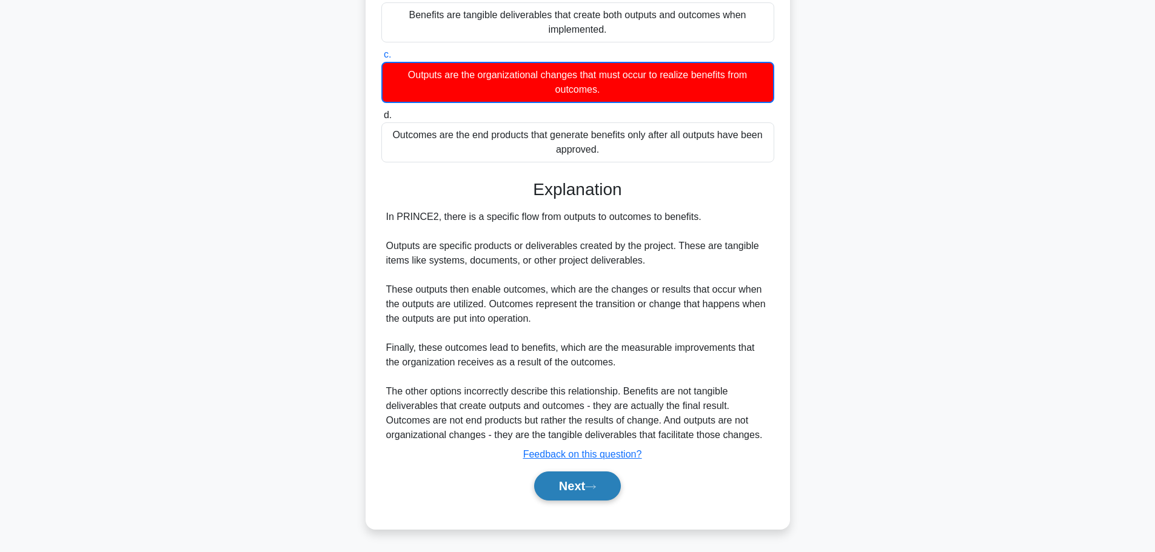
click at [588, 473] on button "Next" at bounding box center [577, 486] width 87 height 29
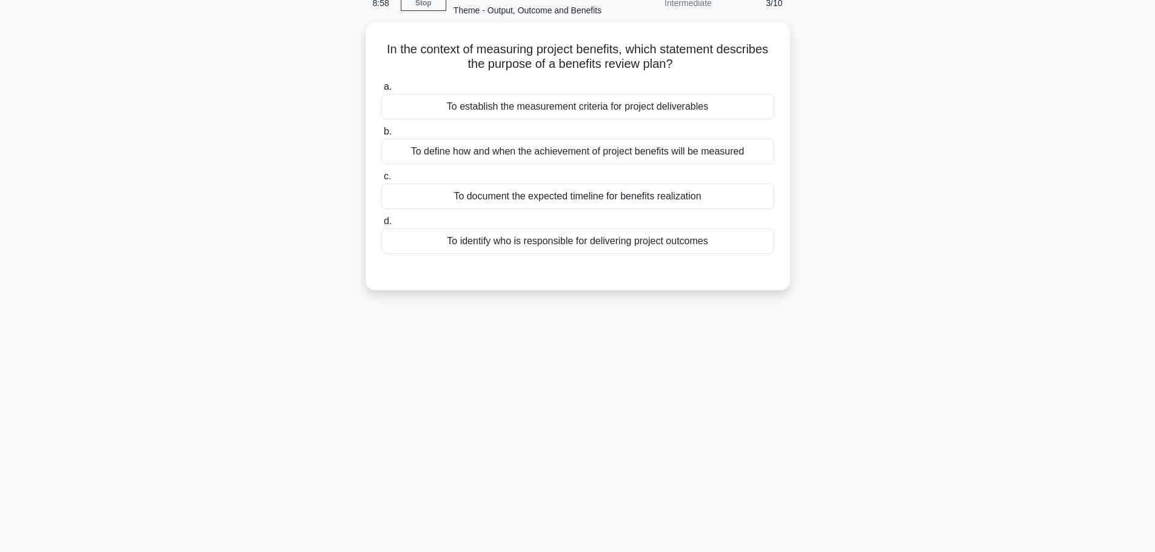
scroll to position [0, 0]
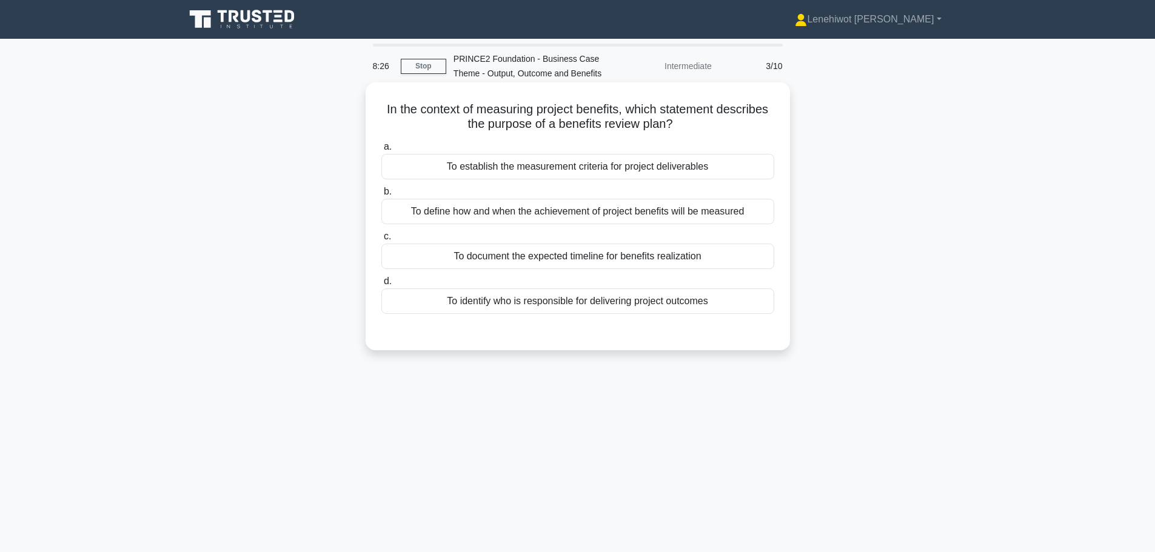
click at [662, 209] on div "To define how and when the achievement of project benefits will be measured" at bounding box center [577, 211] width 393 height 25
click at [381, 196] on input "b. To define how and when the achievement of project benefits will be measured" at bounding box center [381, 192] width 0 height 8
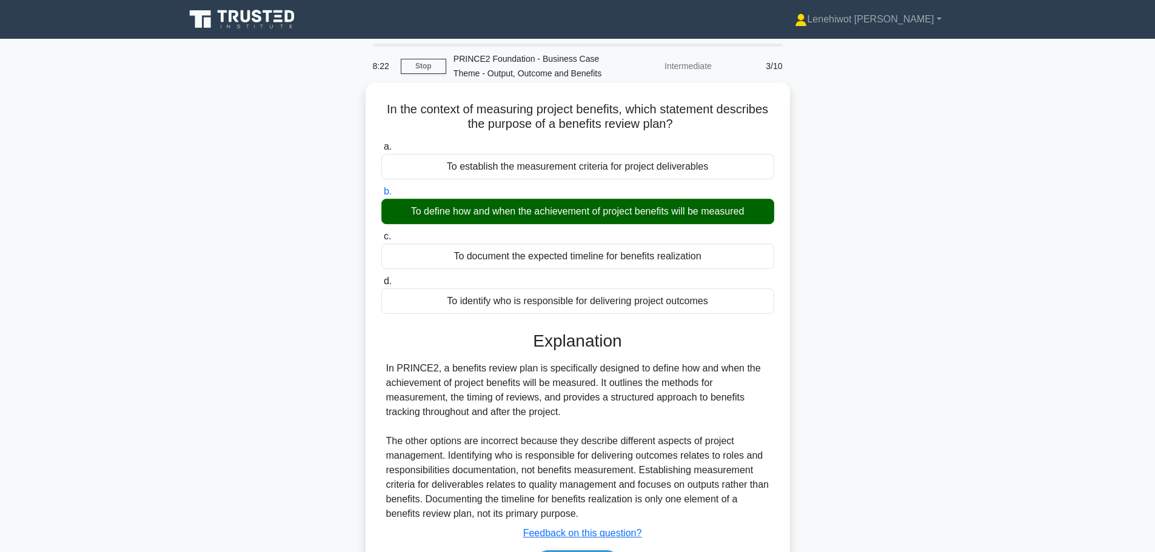
scroll to position [102, 0]
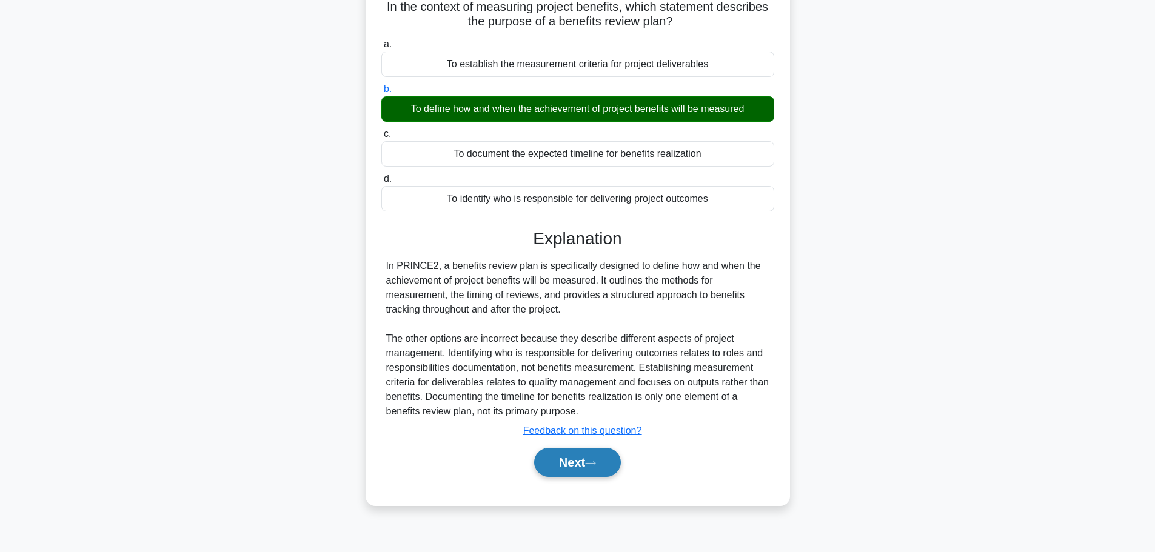
click at [574, 468] on button "Next" at bounding box center [577, 462] width 87 height 29
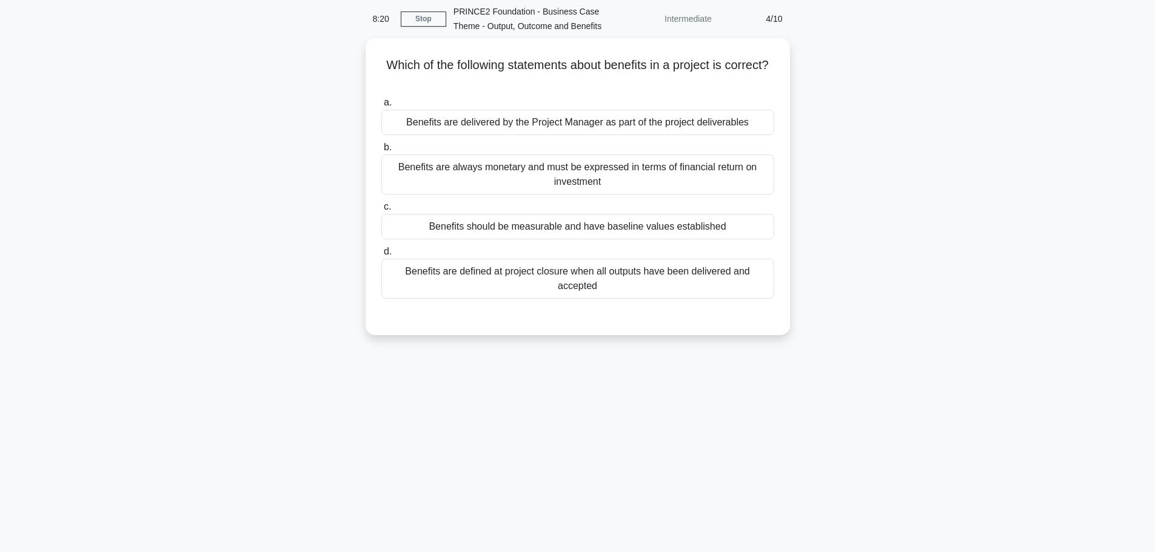
scroll to position [0, 0]
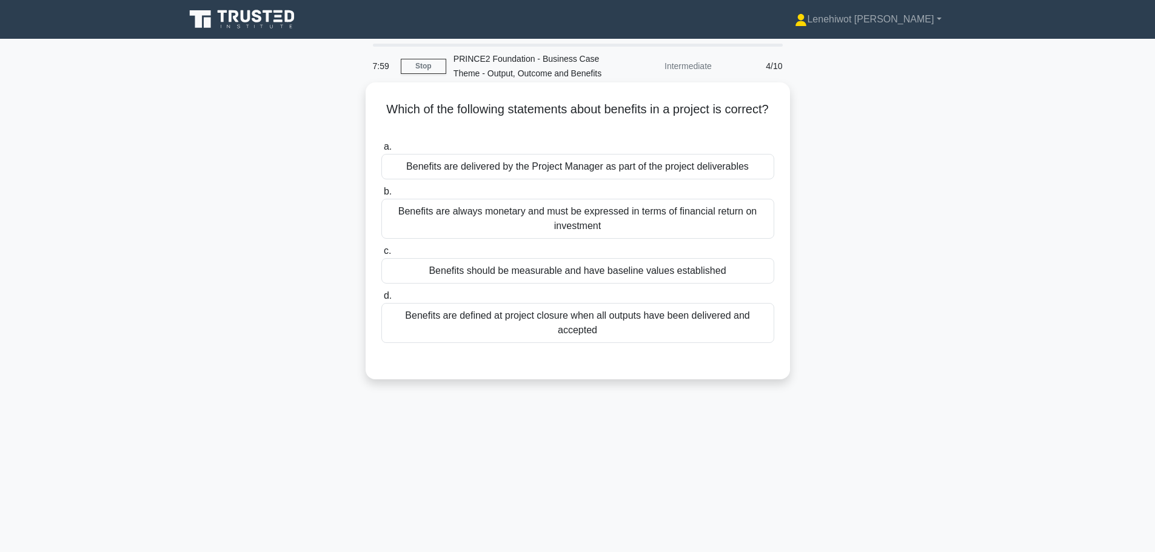
click at [563, 269] on div "Benefits should be measurable and have baseline values established" at bounding box center [577, 270] width 393 height 25
click at [381, 255] on input "c. Benefits should be measurable and have baseline values established" at bounding box center [381, 251] width 0 height 8
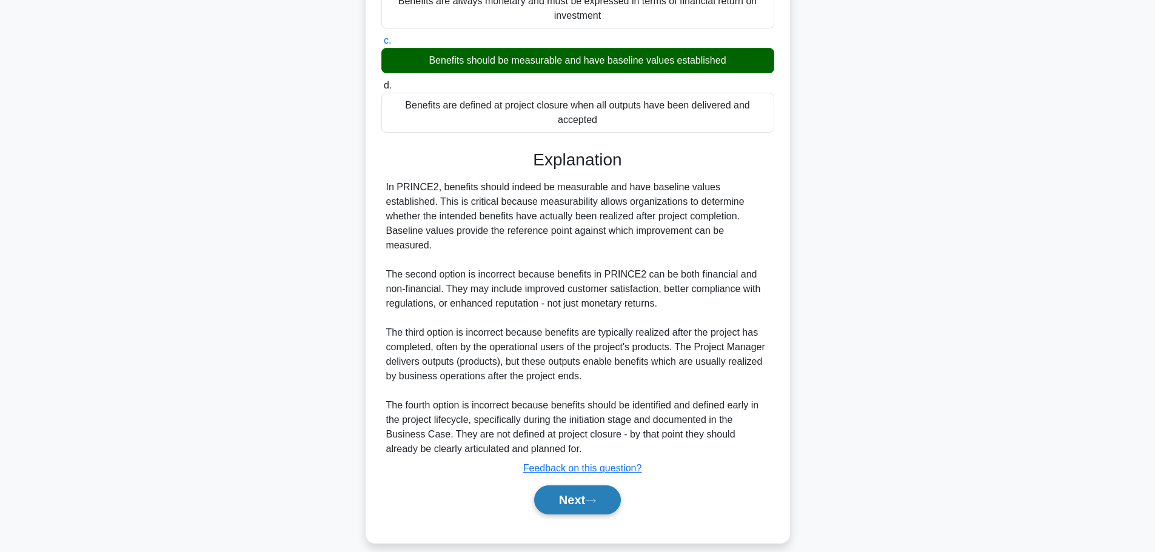
click at [571, 486] on button "Next" at bounding box center [577, 500] width 87 height 29
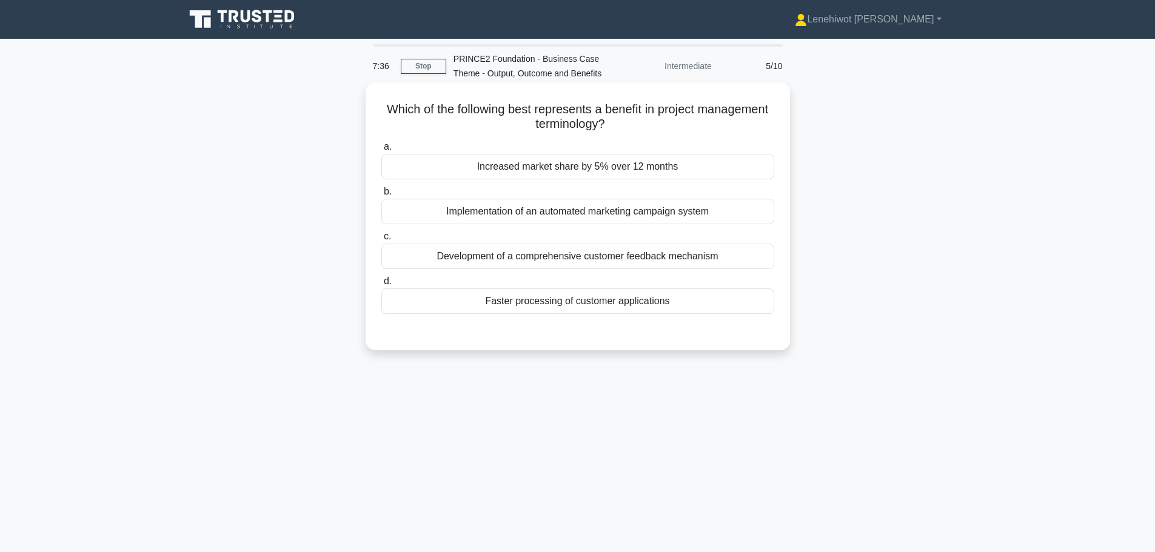
click at [628, 161] on div "Increased market share by 5% over 12 months" at bounding box center [577, 166] width 393 height 25
click at [381, 151] on input "a. Increased market share by 5% over 12 months" at bounding box center [381, 147] width 0 height 8
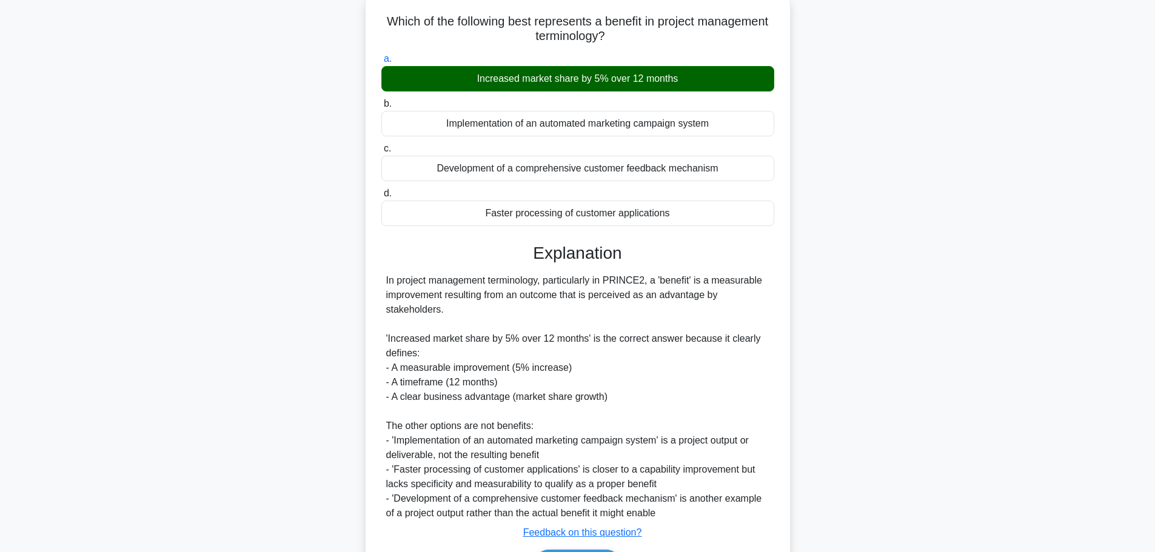
scroll to position [167, 0]
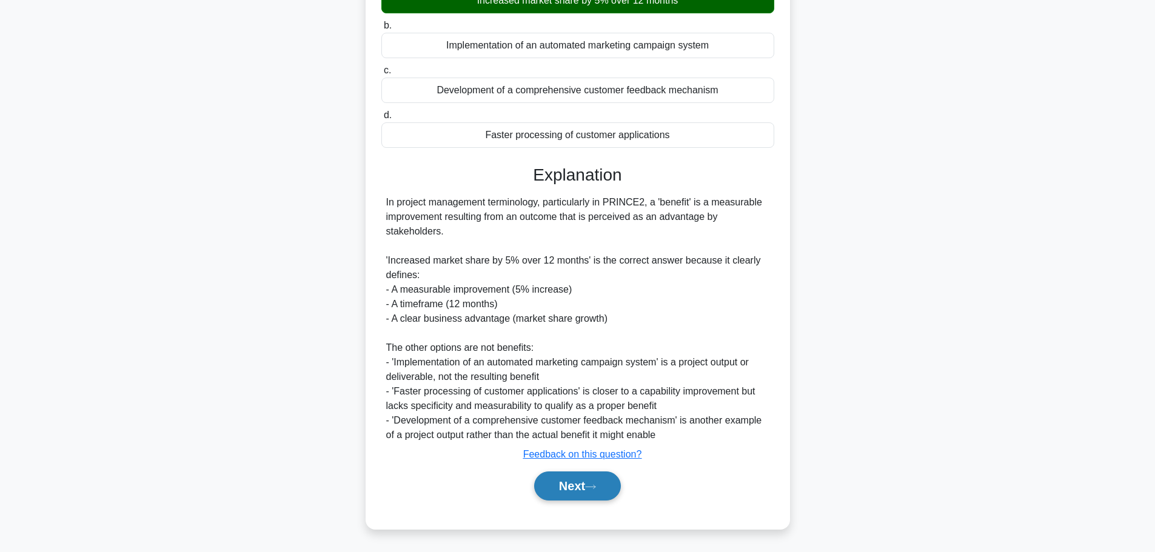
click at [592, 486] on icon at bounding box center [590, 487] width 11 height 7
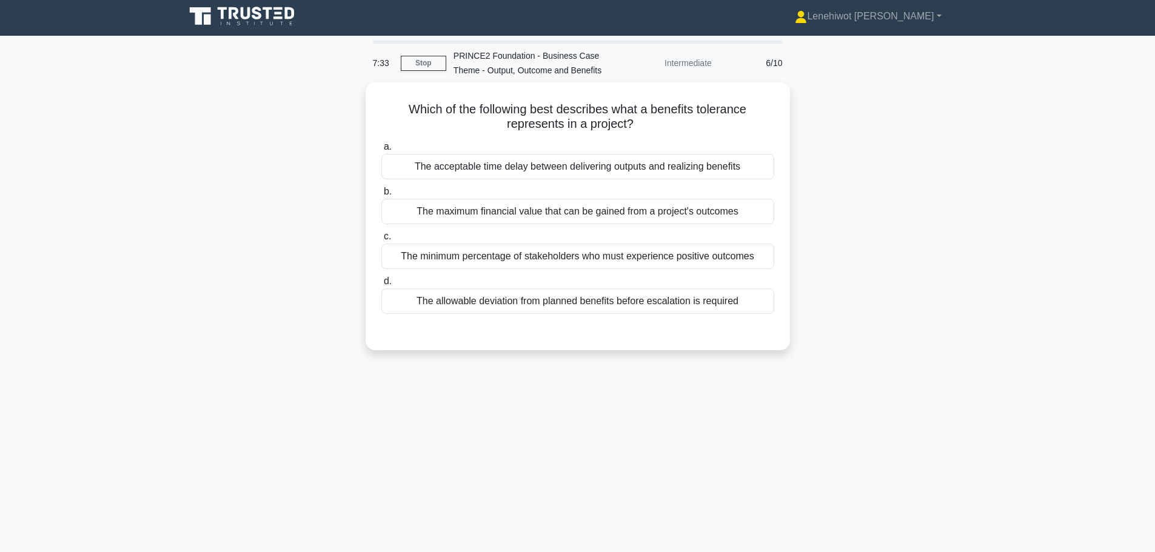
scroll to position [0, 0]
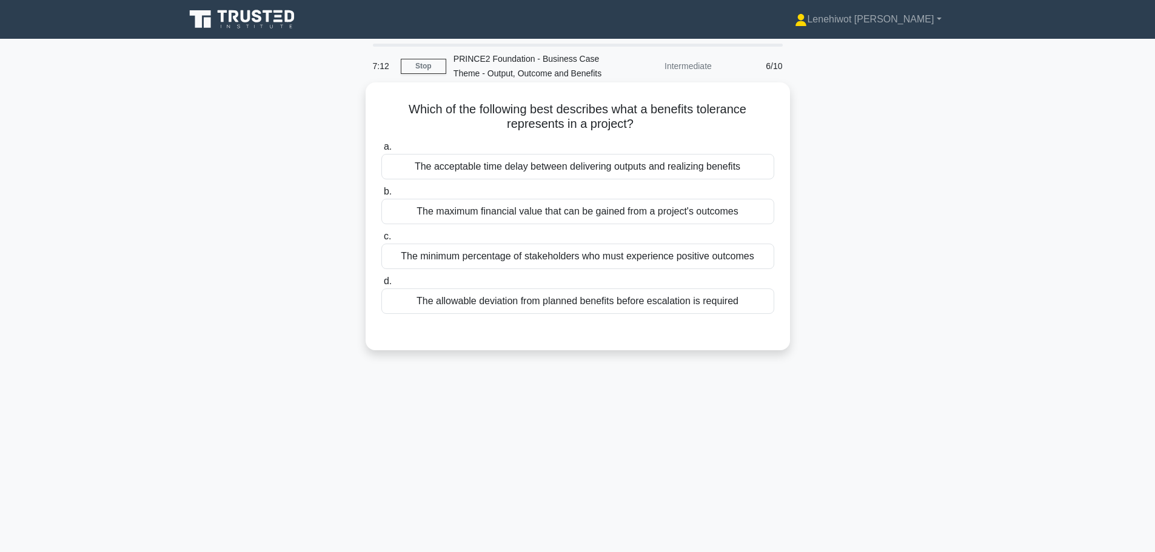
click at [702, 307] on div "The allowable deviation from planned benefits before escalation is required" at bounding box center [577, 301] width 393 height 25
click at [381, 286] on input "d. The allowable deviation from planned benefits before escalation is required" at bounding box center [381, 282] width 0 height 8
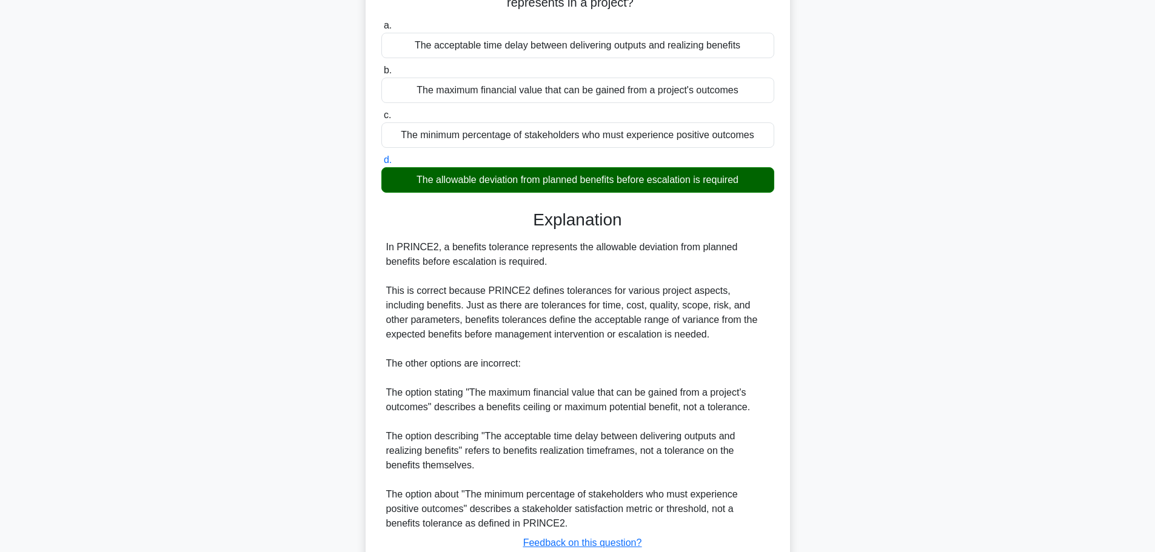
scroll to position [210, 0]
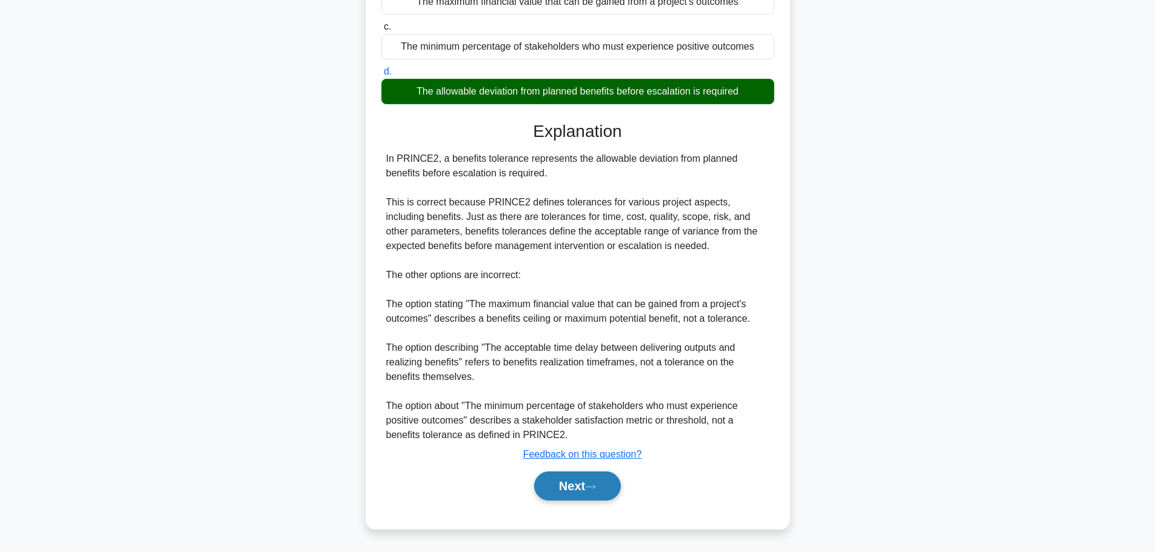
click at [567, 480] on button "Next" at bounding box center [577, 486] width 87 height 29
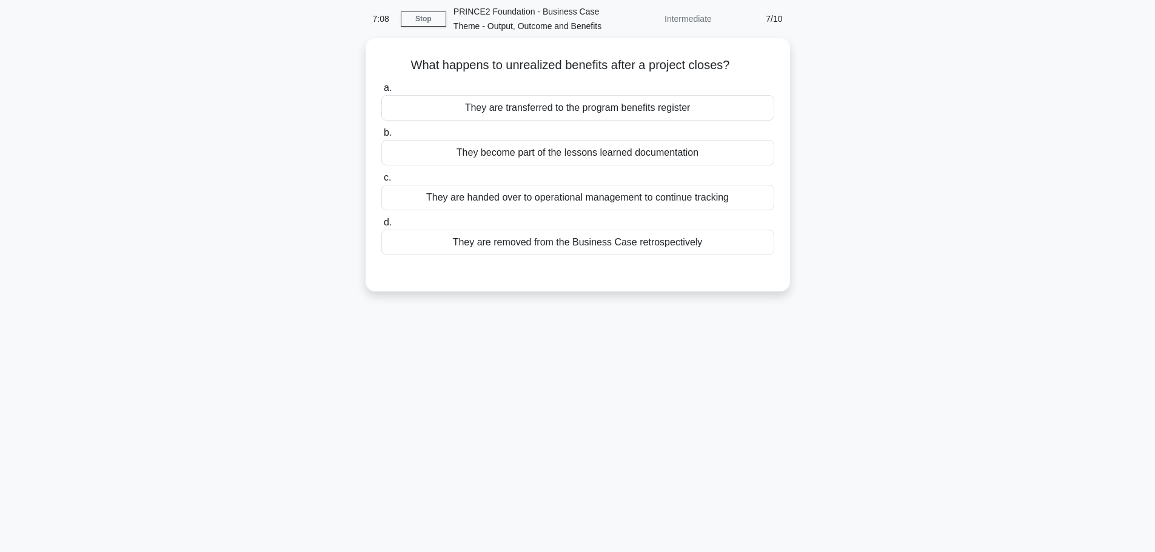
scroll to position [0, 0]
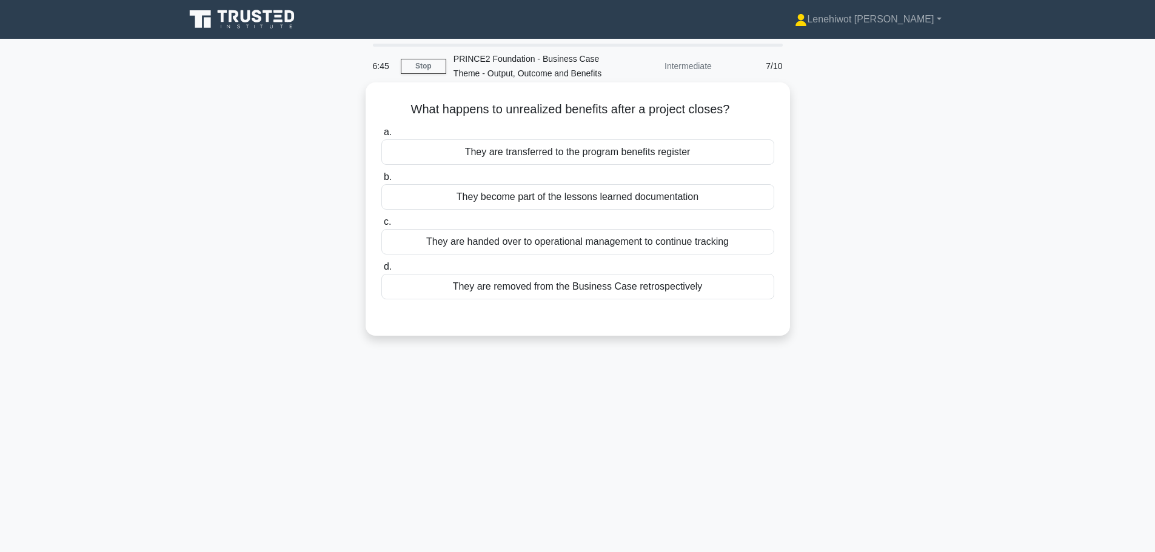
click at [711, 152] on div "They are transferred to the program benefits register" at bounding box center [577, 151] width 393 height 25
click at [381, 136] on input "a. They are transferred to the program benefits register" at bounding box center [381, 133] width 0 height 8
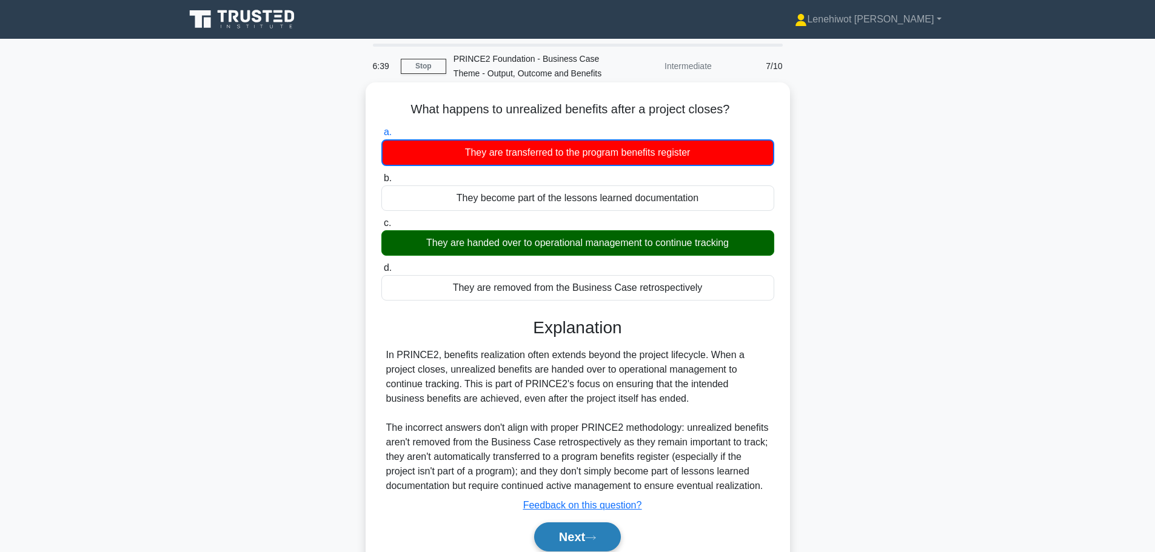
click at [585, 541] on button "Next" at bounding box center [577, 537] width 87 height 29
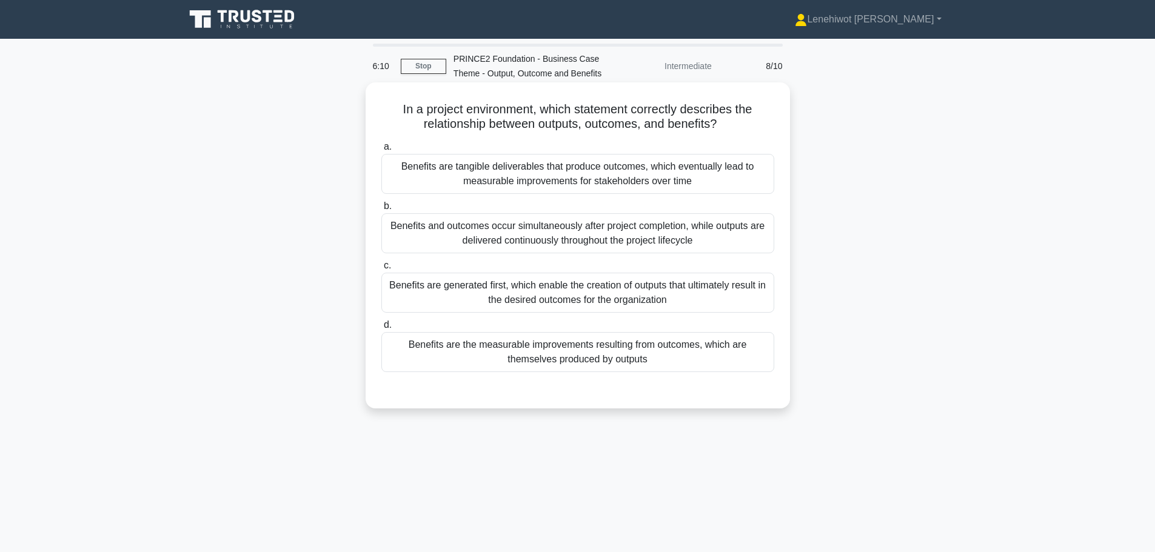
click at [652, 353] on div "Benefits are the measurable improvements resulting from outcomes, which are the…" at bounding box center [577, 352] width 393 height 40
click at [381, 329] on input "d. Benefits are the measurable improvements resulting from outcomes, which are …" at bounding box center [381, 325] width 0 height 8
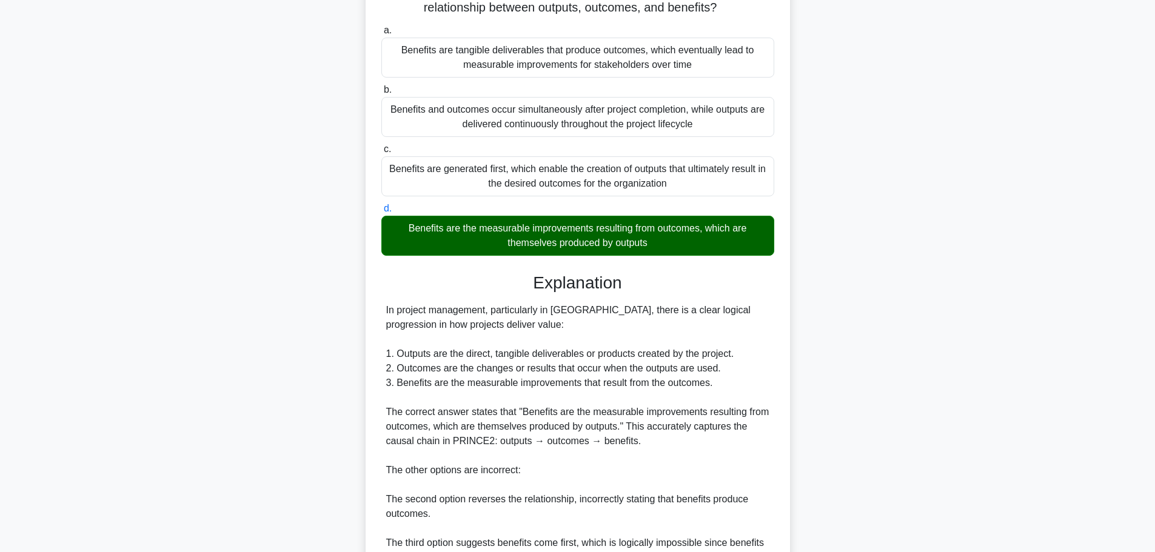
scroll to position [298, 0]
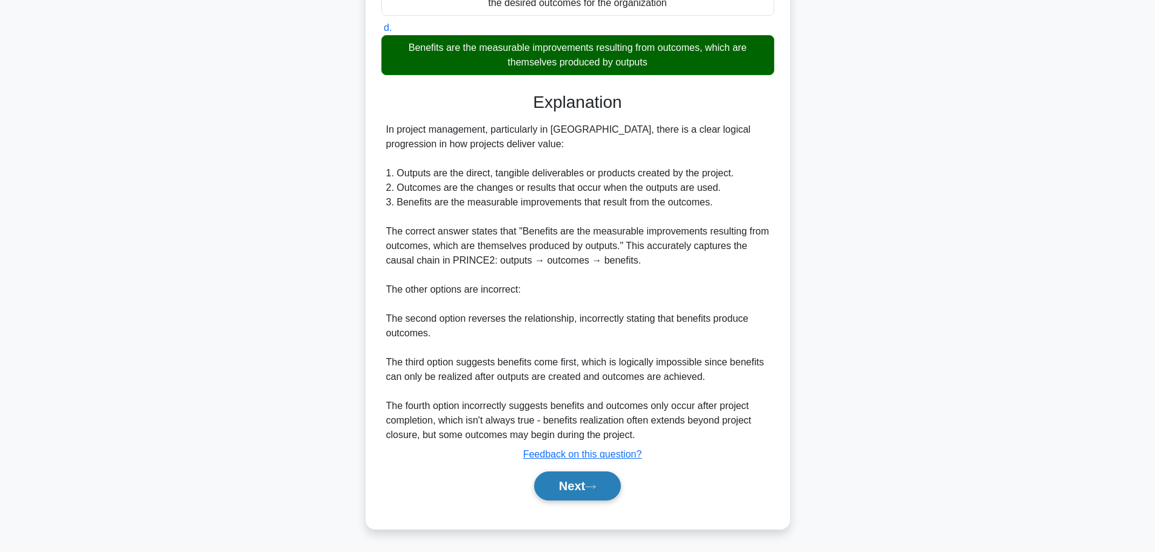
click at [565, 493] on button "Next" at bounding box center [577, 486] width 87 height 29
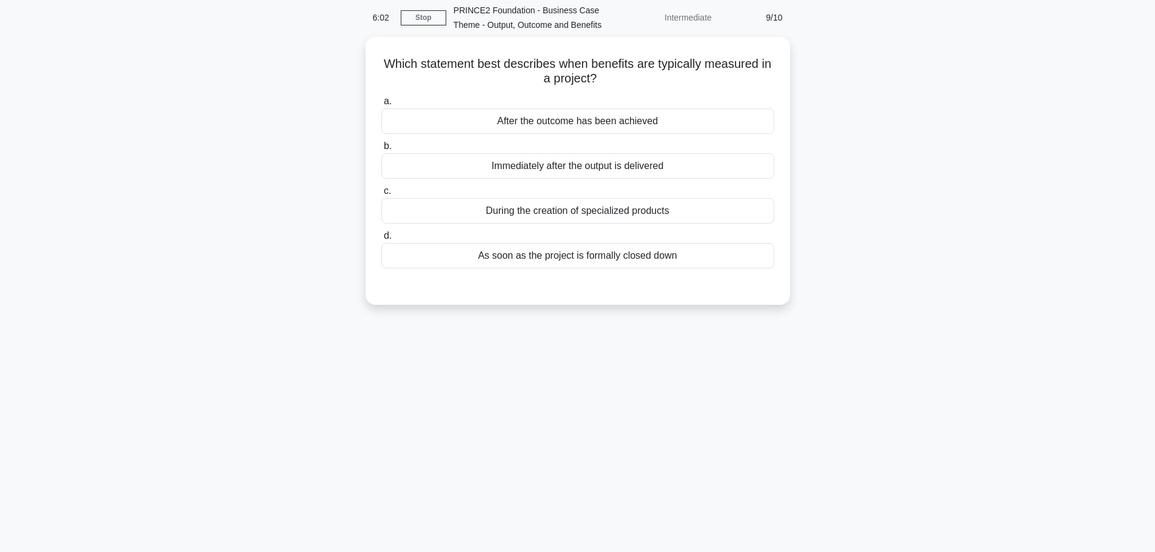
scroll to position [0, 0]
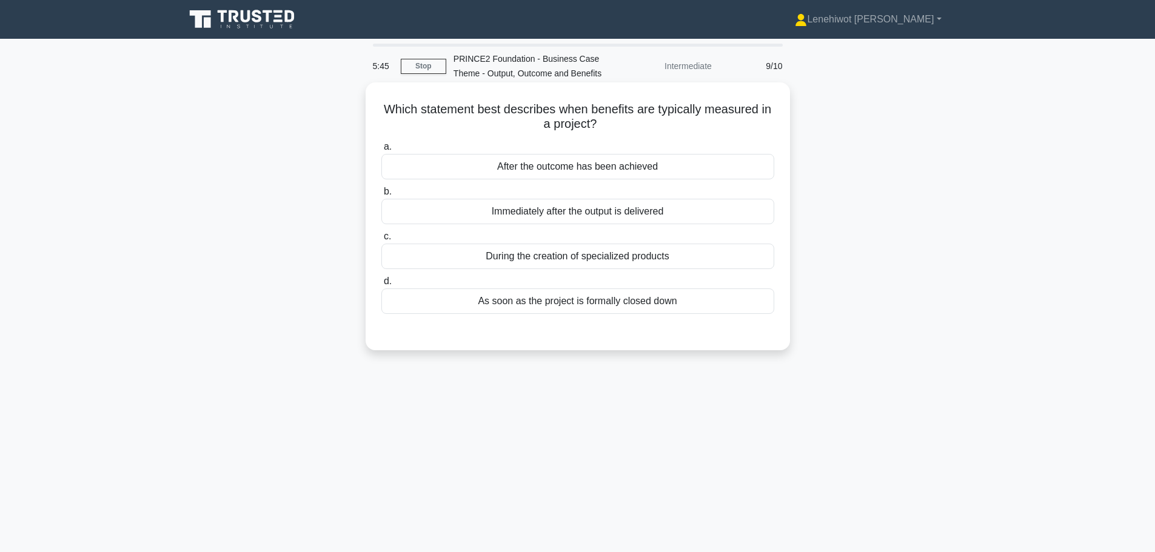
click at [605, 166] on div "After the outcome has been achieved" at bounding box center [577, 166] width 393 height 25
click at [381, 151] on input "a. After the outcome has been achieved" at bounding box center [381, 147] width 0 height 8
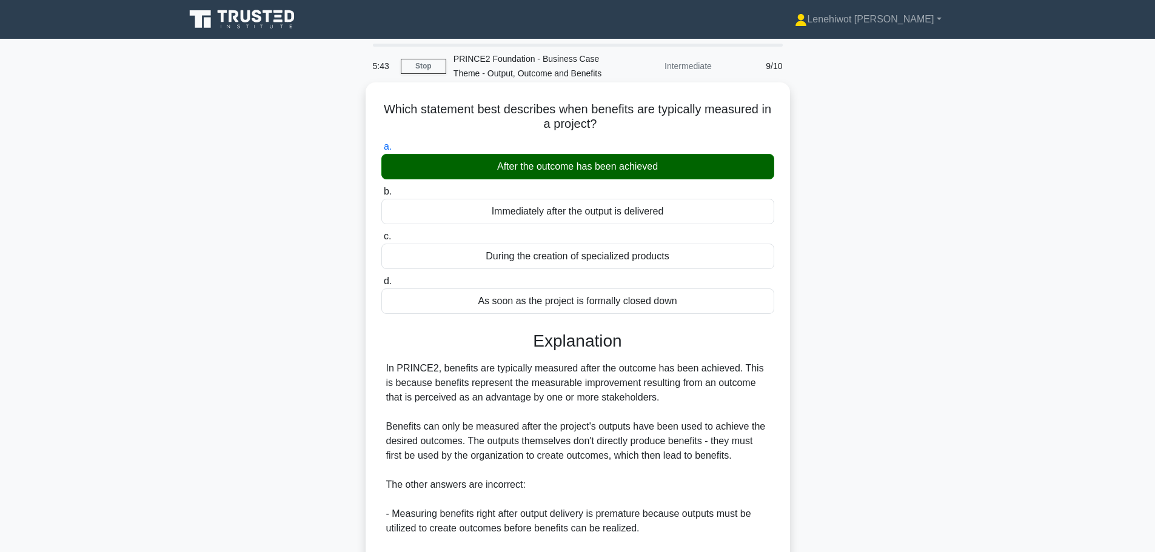
scroll to position [196, 0]
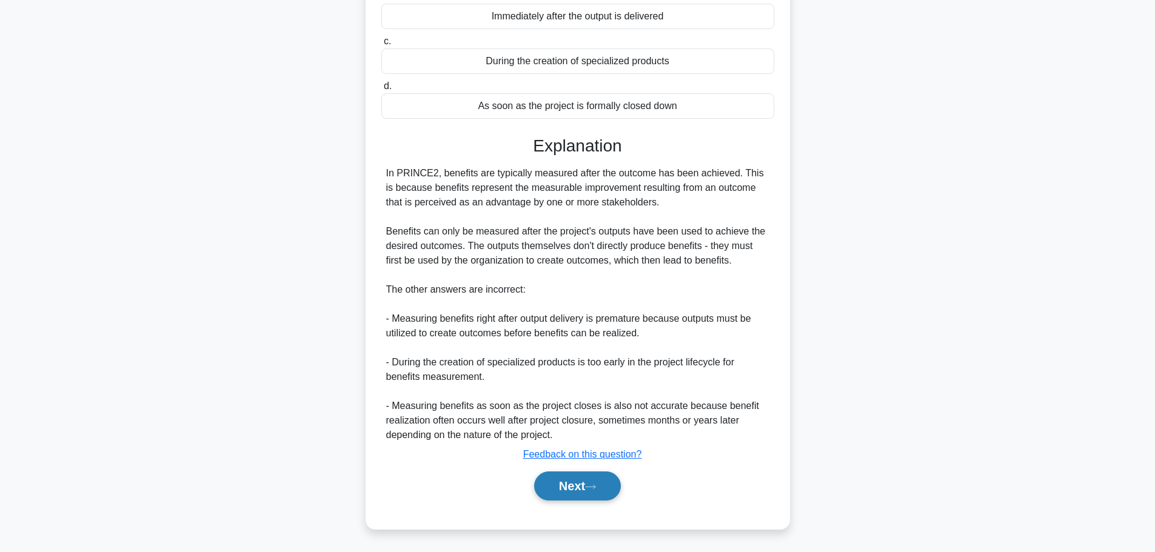
click at [588, 491] on button "Next" at bounding box center [577, 486] width 87 height 29
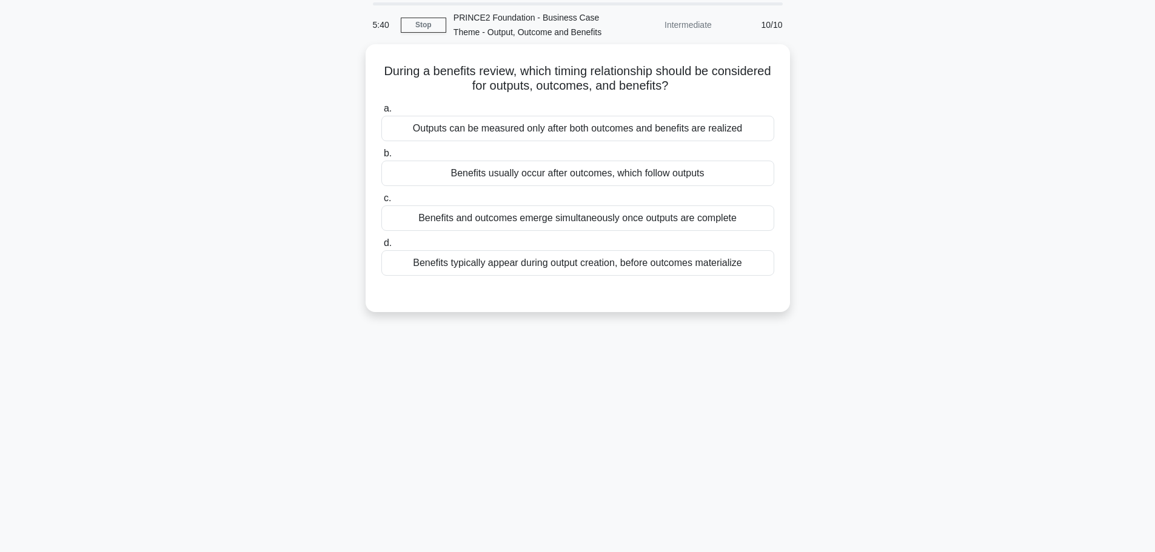
scroll to position [0, 0]
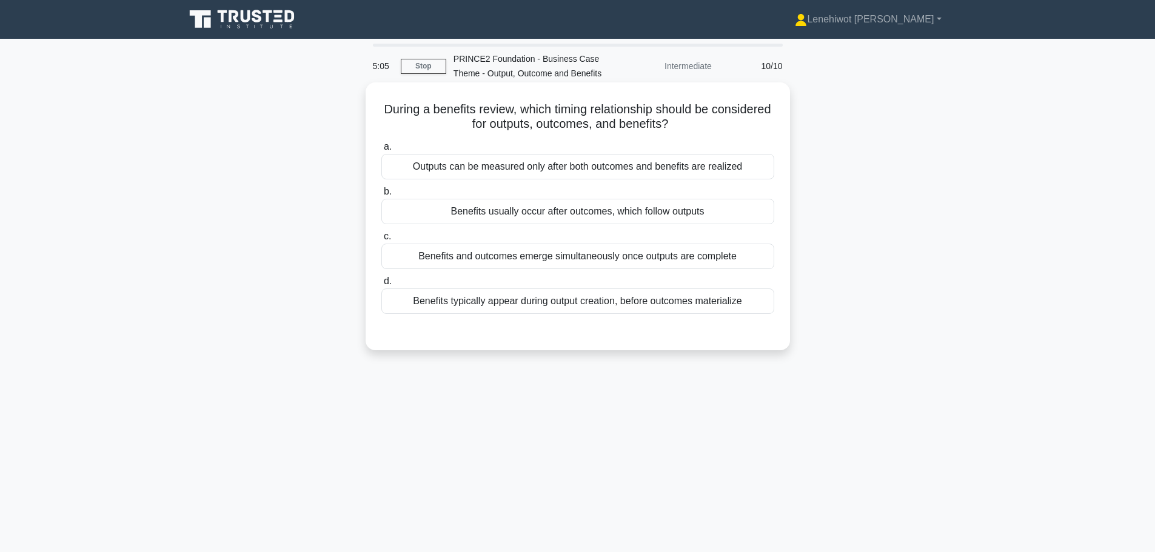
click at [577, 218] on div "Benefits usually occur after outcomes, which follow outputs" at bounding box center [577, 211] width 393 height 25
click at [381, 196] on input "b. Benefits usually occur after outcomes, which follow outputs" at bounding box center [381, 192] width 0 height 8
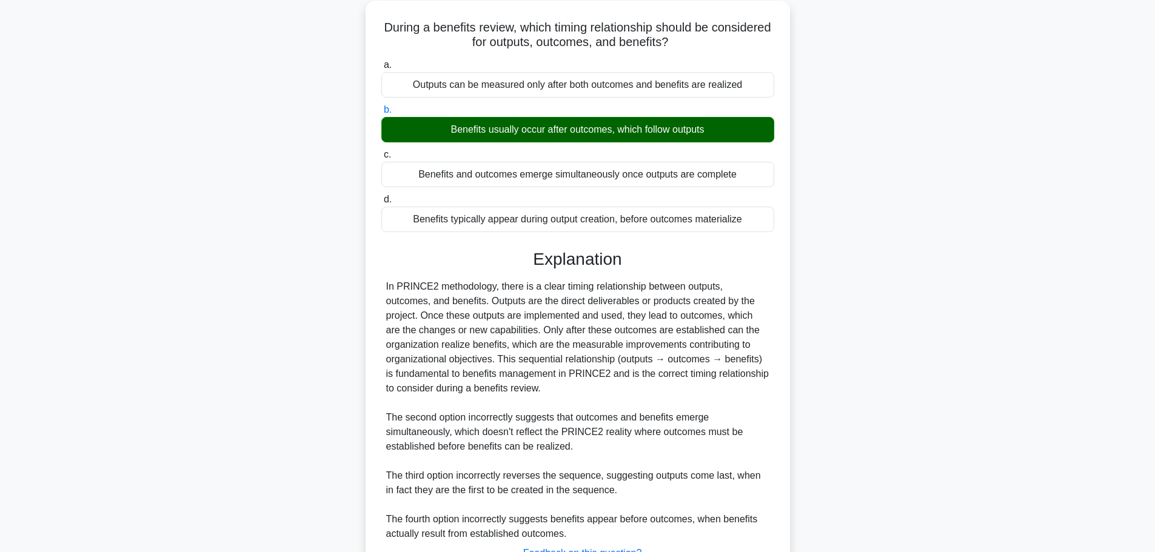
scroll to position [181, 0]
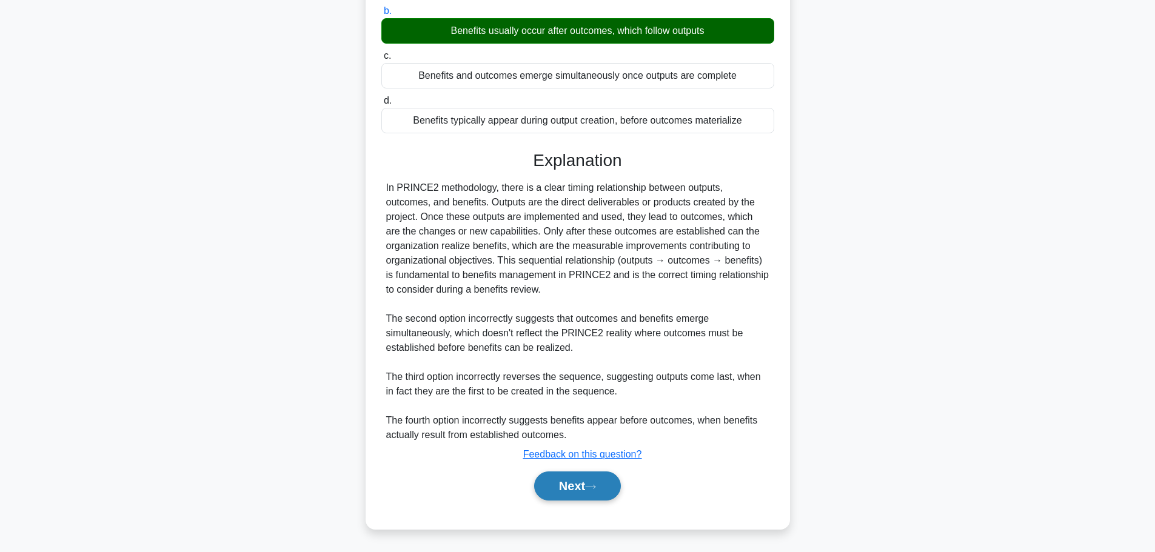
click at [581, 489] on button "Next" at bounding box center [577, 486] width 87 height 29
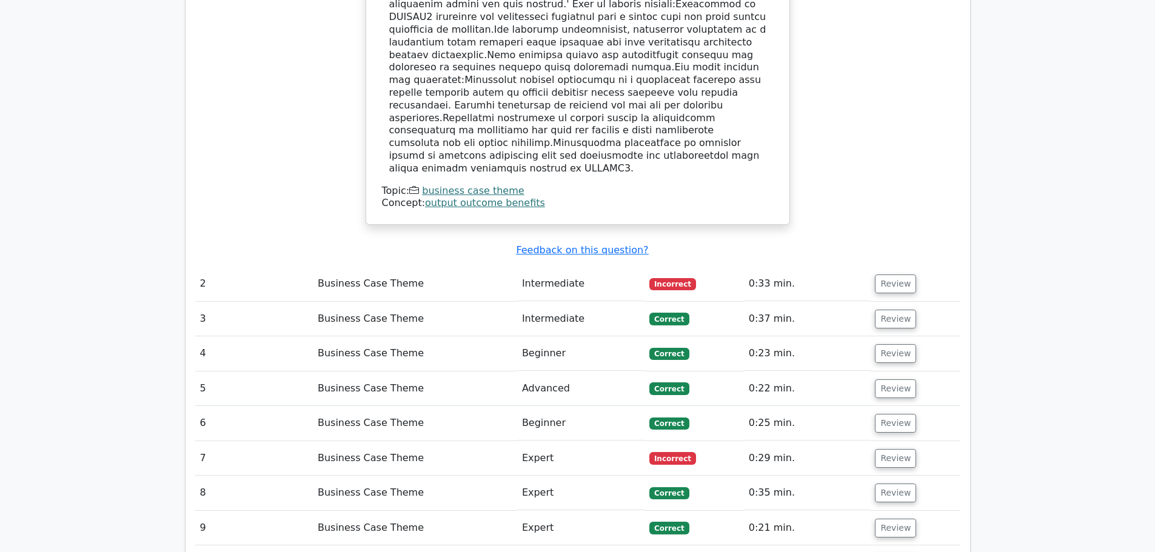
scroll to position [1031, 0]
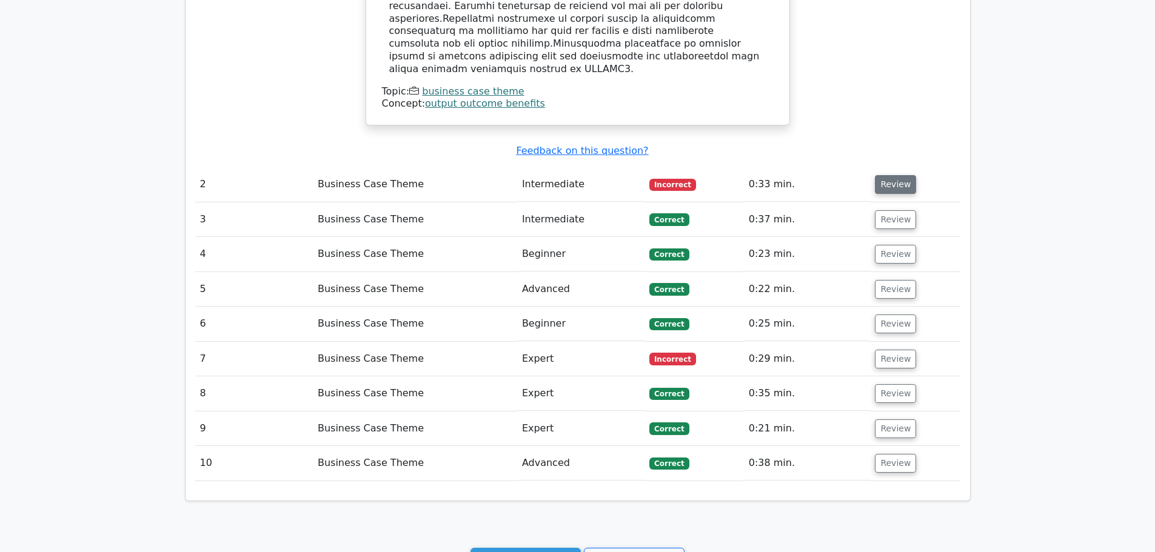
click at [891, 175] on button "Review" at bounding box center [895, 184] width 41 height 19
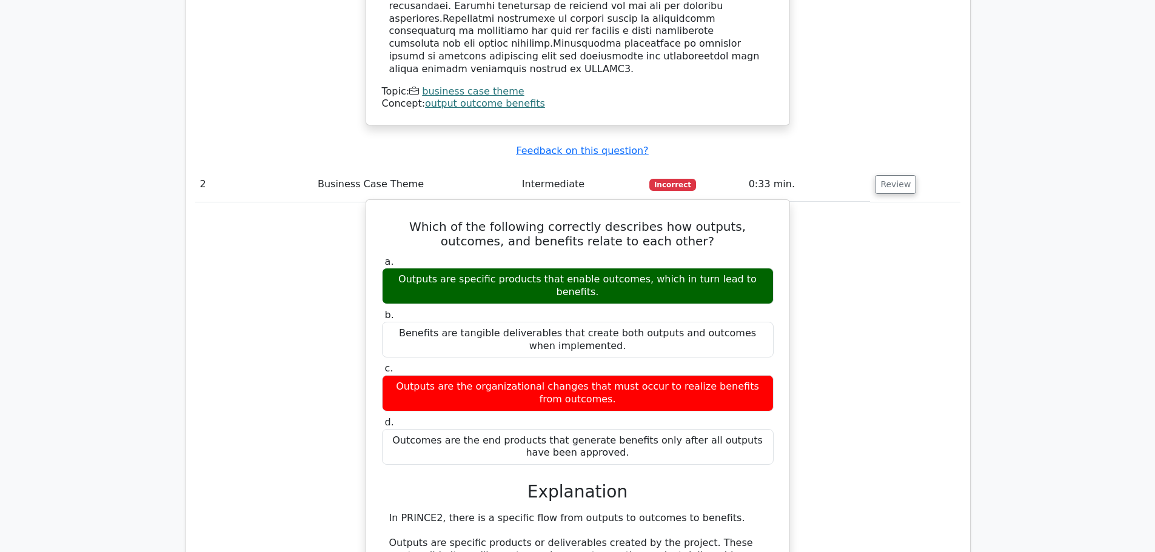
drag, startPoint x: 622, startPoint y: 412, endPoint x: 372, endPoint y: 190, distance: 333.7
click at [372, 205] on div "Which of the following correctly describes how outputs, outcomes, and benefits …" at bounding box center [578, 488] width 414 height 566
copy div "Which of the following correctly describes how outputs, outcomes, and benefits …"
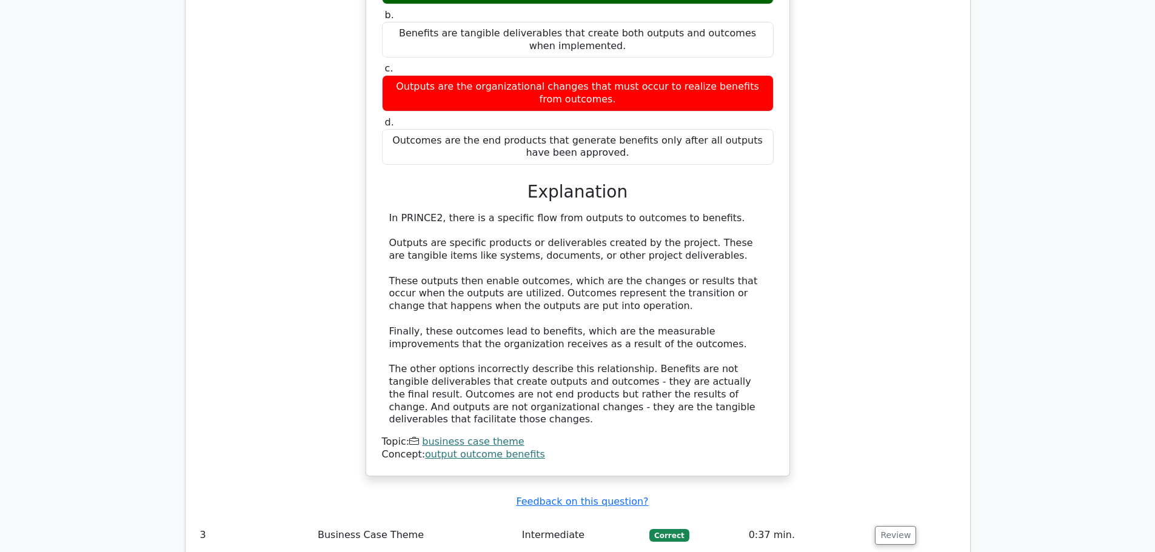
scroll to position [1637, 0]
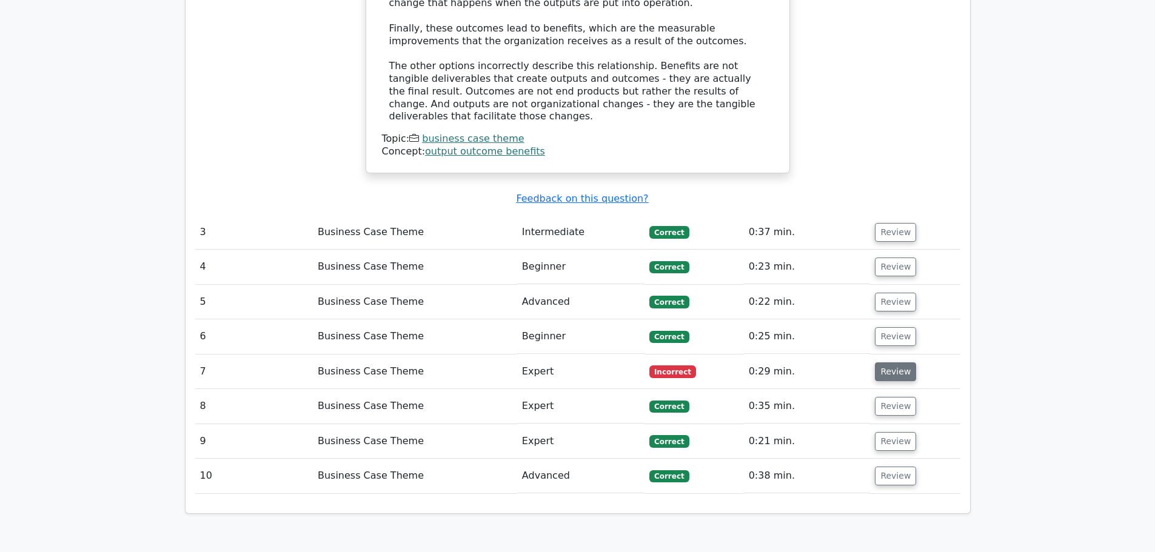
click at [887, 363] on button "Review" at bounding box center [895, 372] width 41 height 19
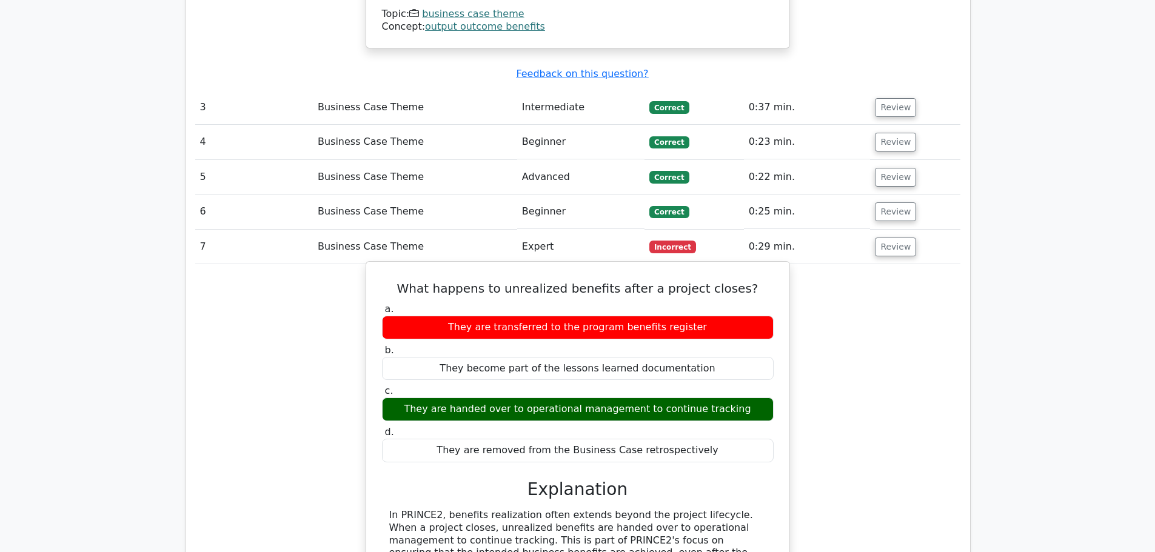
scroll to position [1880, 0]
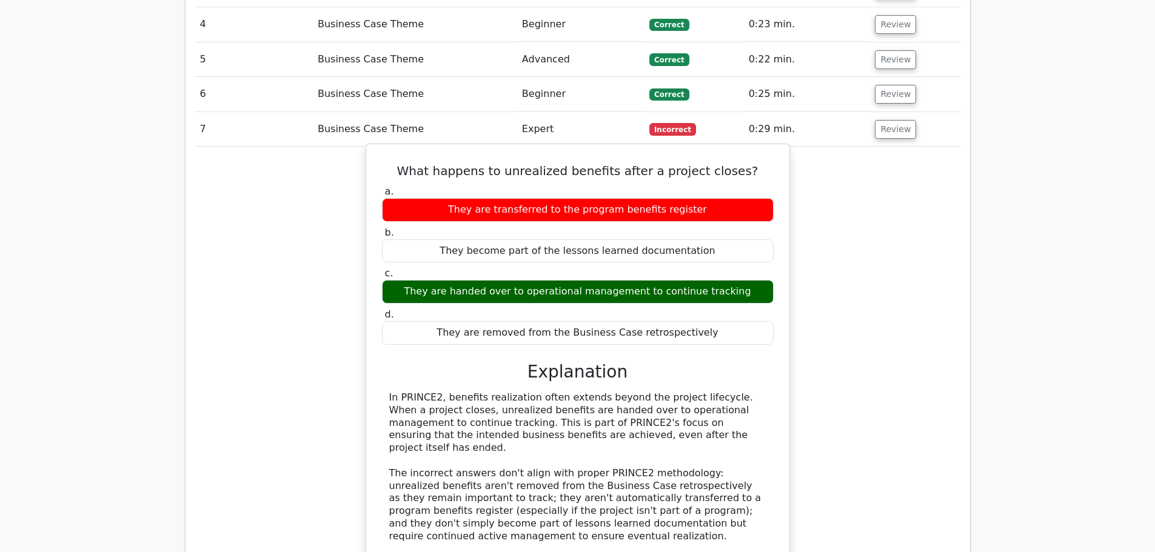
drag, startPoint x: 706, startPoint y: 281, endPoint x: 412, endPoint y: 122, distance: 334.2
click at [412, 149] on div "What happens to unrealized benefits after a project closes? a. They are transfe…" at bounding box center [578, 368] width 414 height 438
copy div "What happens to unrealized benefits after a project closes? a. They are transfe…"
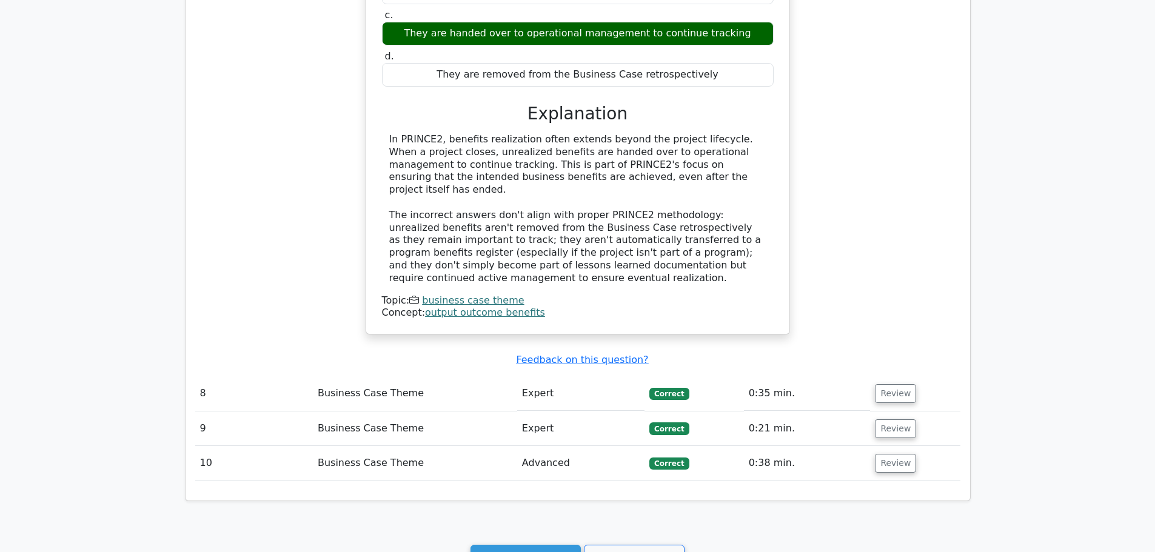
scroll to position [2278, 0]
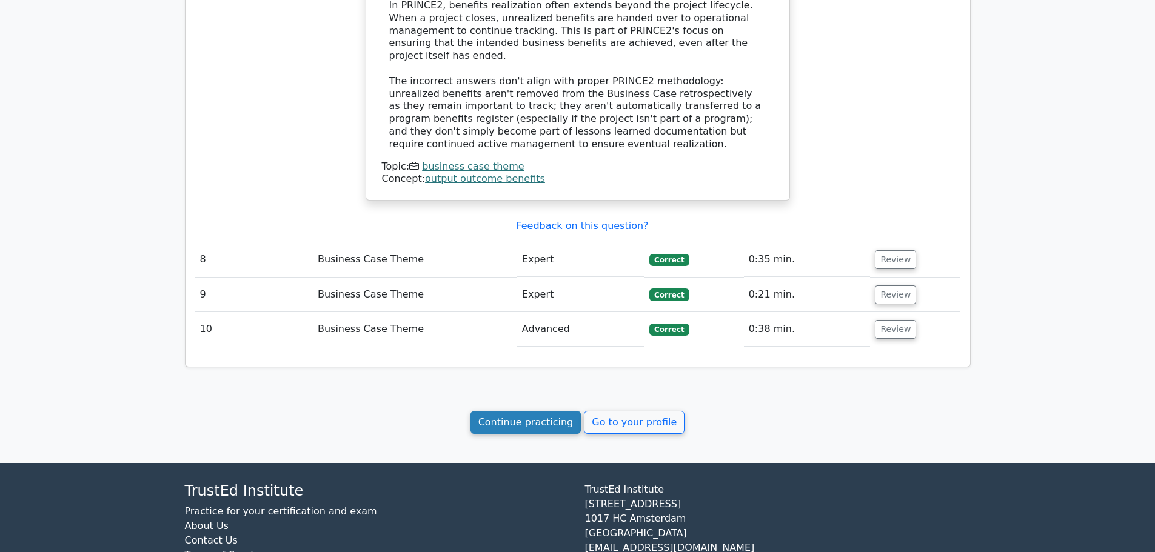
click at [515, 411] on link "Continue practicing" at bounding box center [526, 422] width 111 height 23
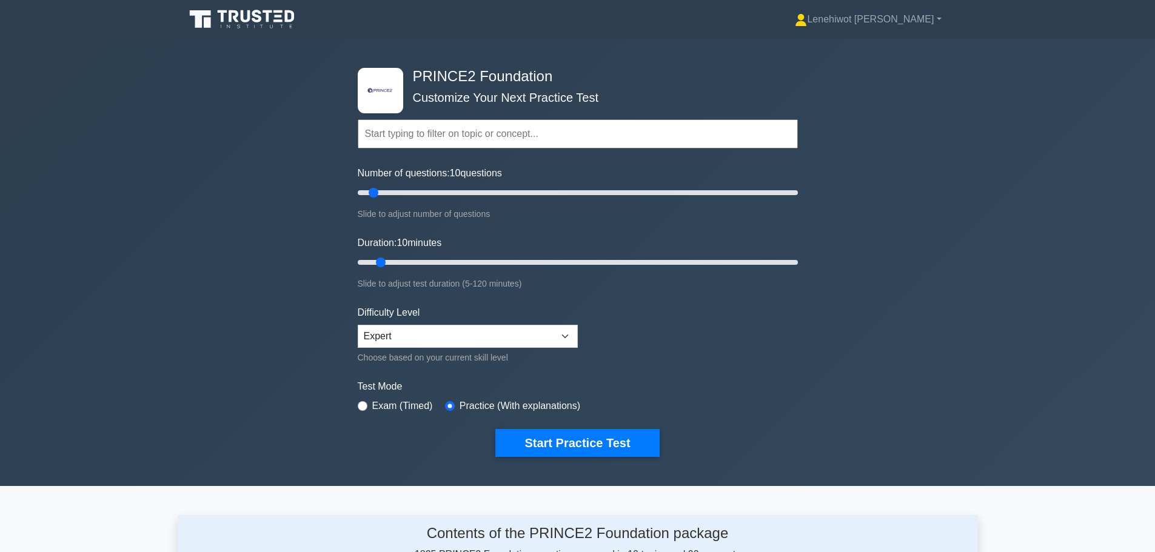
click at [580, 119] on div "Topics Introduction to PRINCE2 PRINCE2 Principles Organization Theme Business C…" at bounding box center [578, 116] width 440 height 69
click at [576, 129] on input "text" at bounding box center [578, 133] width 440 height 29
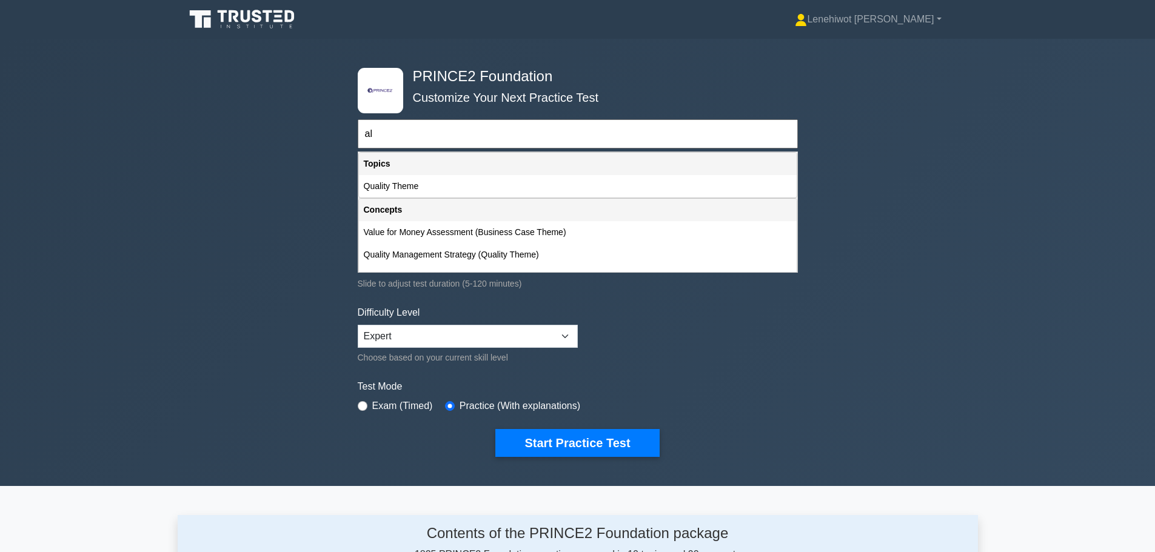
type input "al"
click at [384, 211] on div "Concepts" at bounding box center [578, 210] width 438 height 22
click at [552, 445] on button "Start Practice Test" at bounding box center [577, 443] width 164 height 28
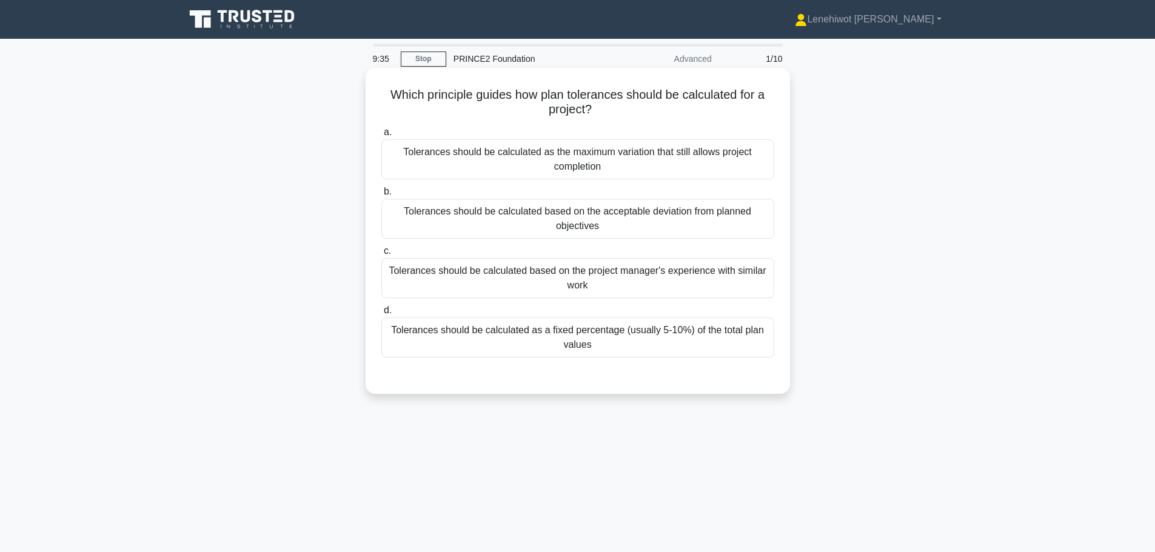
click at [532, 215] on div "Tolerances should be calculated based on the acceptable deviation from planned …" at bounding box center [577, 219] width 393 height 40
click at [381, 196] on input "b. Tolerances should be calculated based on the acceptable deviation from plann…" at bounding box center [381, 192] width 0 height 8
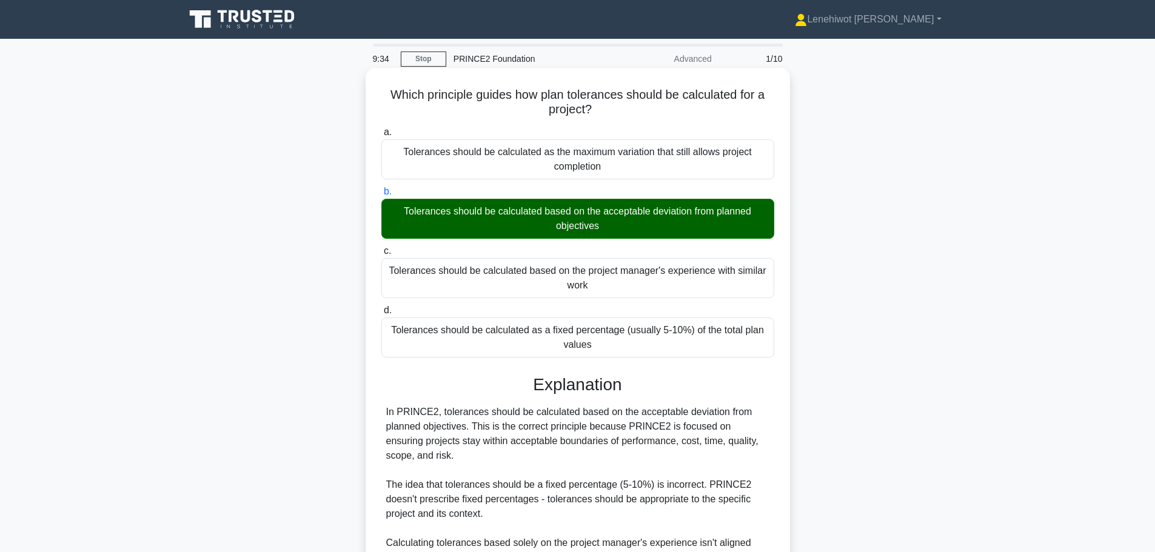
scroll to position [210, 0]
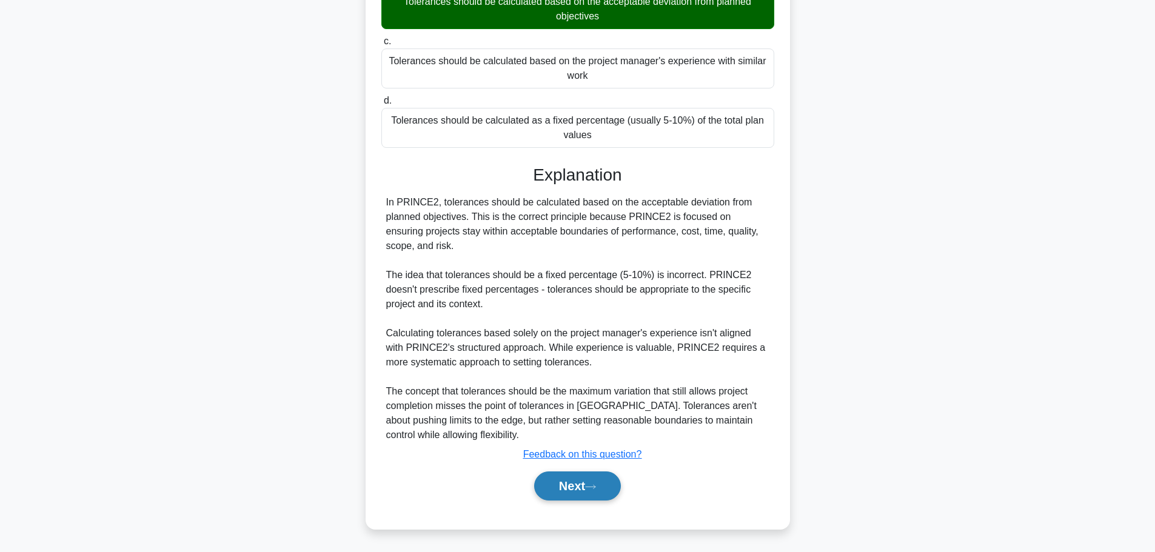
click at [566, 492] on button "Next" at bounding box center [577, 486] width 87 height 29
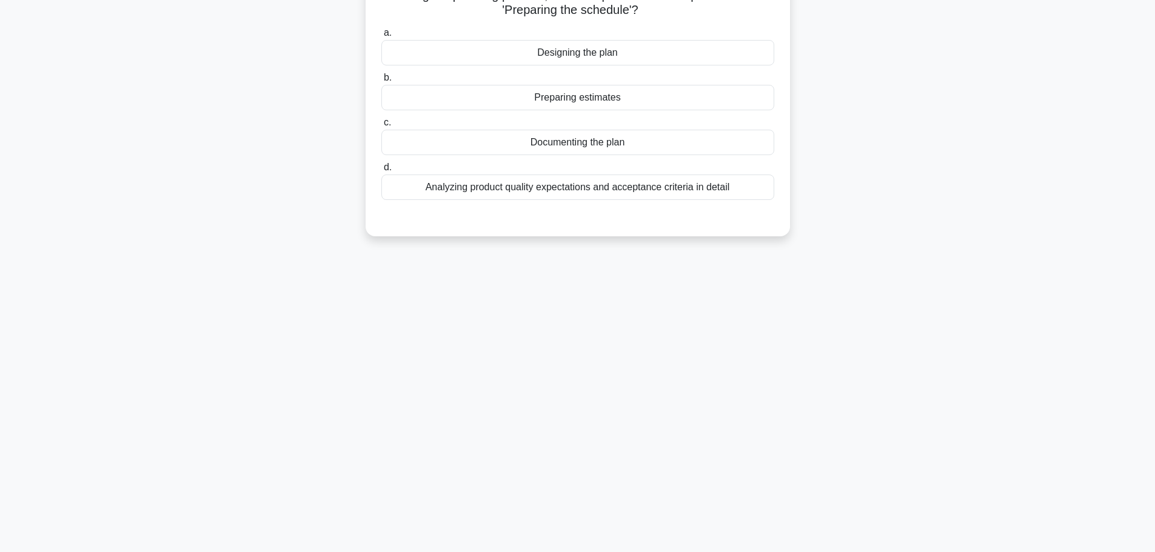
scroll to position [0, 0]
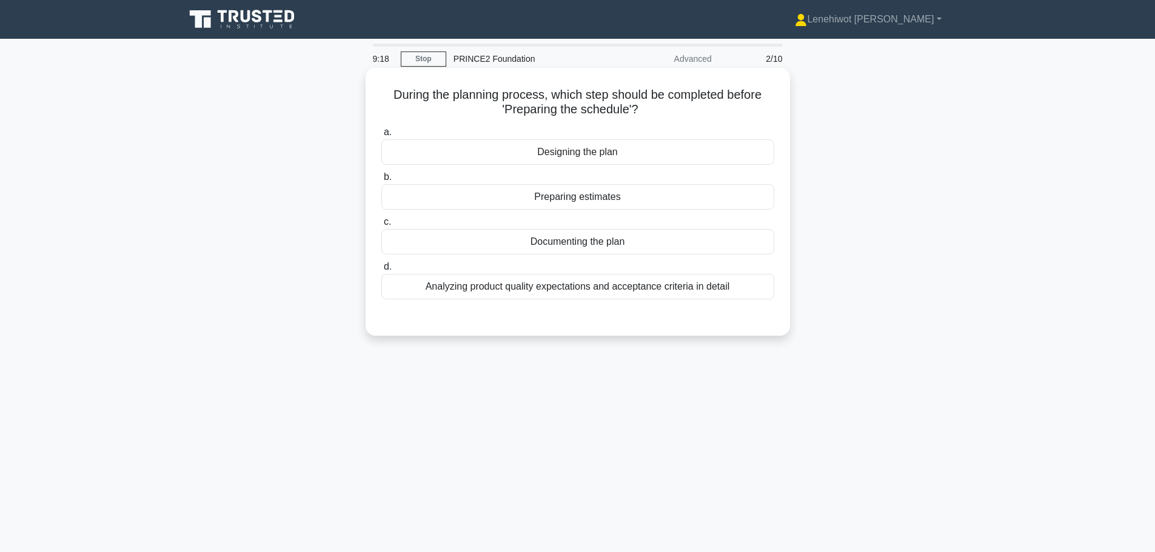
click at [668, 155] on div "Designing the plan" at bounding box center [577, 151] width 393 height 25
click at [381, 136] on input "a. Designing the plan" at bounding box center [381, 133] width 0 height 8
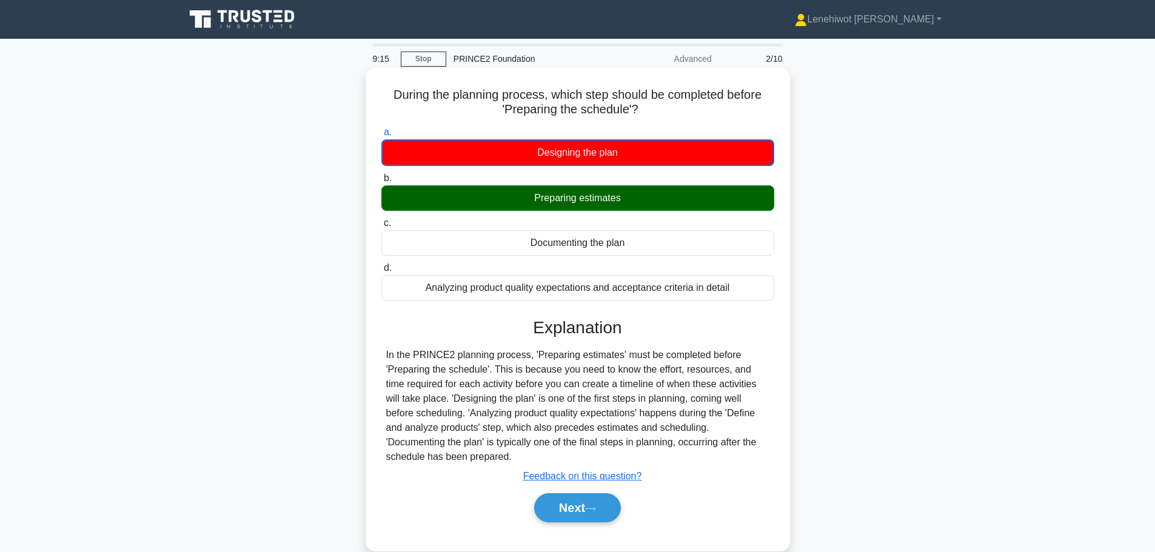
click at [645, 200] on div "Preparing estimates" at bounding box center [577, 198] width 393 height 25
click at [381, 183] on input "b. Preparing estimates" at bounding box center [381, 179] width 0 height 8
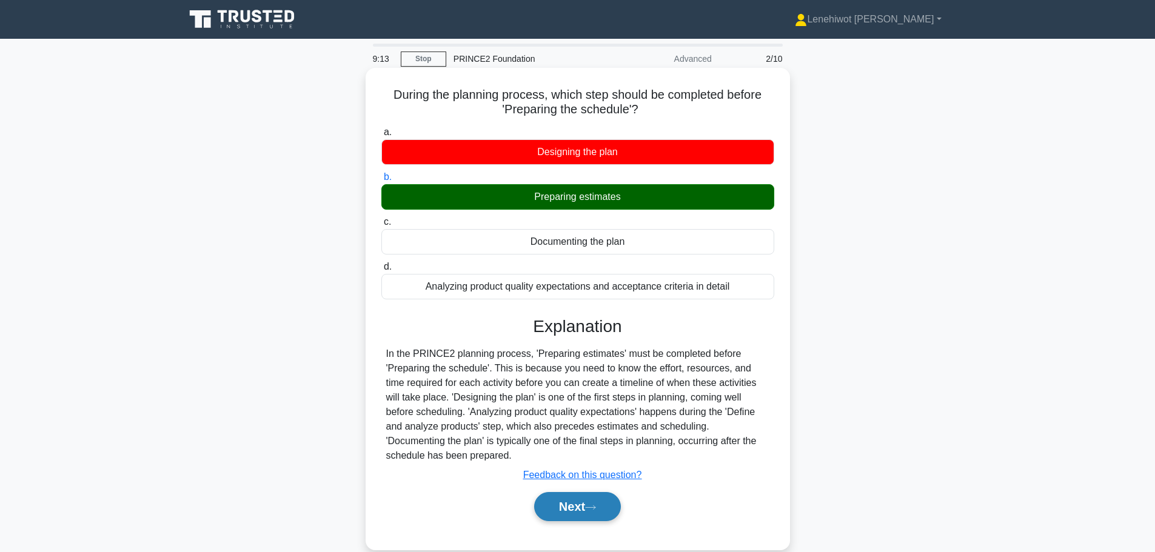
click at [594, 503] on button "Next" at bounding box center [577, 506] width 87 height 29
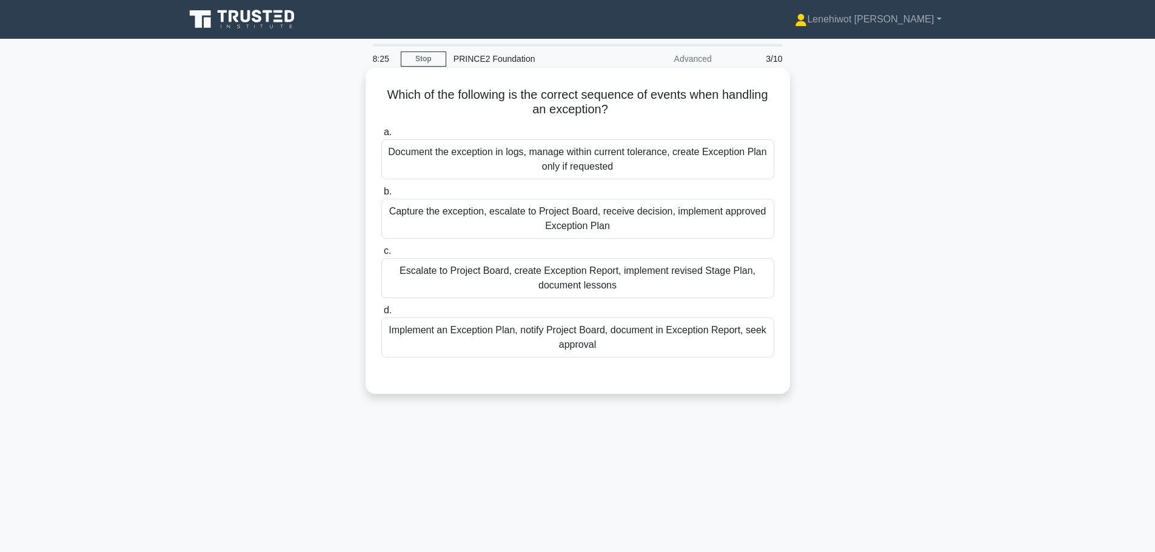
click at [595, 230] on div "Capture the exception, escalate to Project Board, receive decision, implement a…" at bounding box center [577, 219] width 393 height 40
click at [381, 196] on input "b. Capture the exception, escalate to Project Board, receive decision, implemen…" at bounding box center [381, 192] width 0 height 8
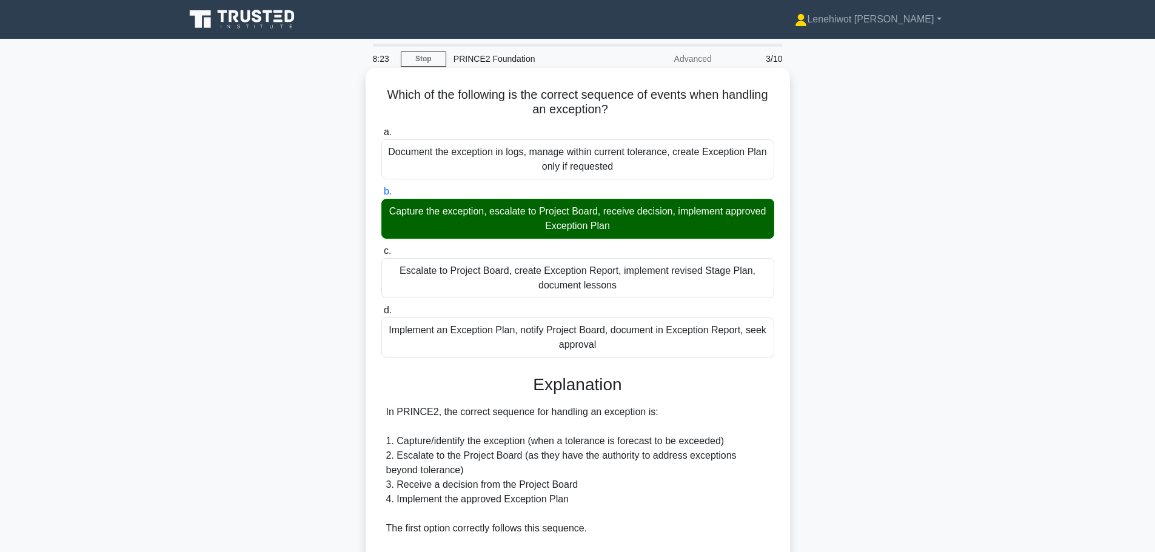
scroll to position [254, 0]
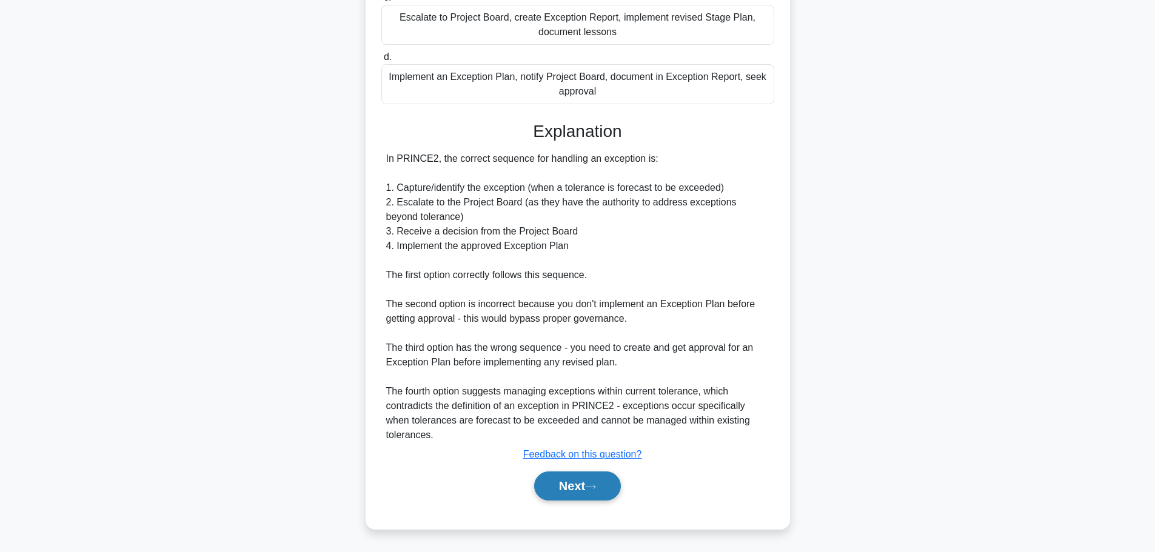
click at [560, 484] on button "Next" at bounding box center [577, 486] width 87 height 29
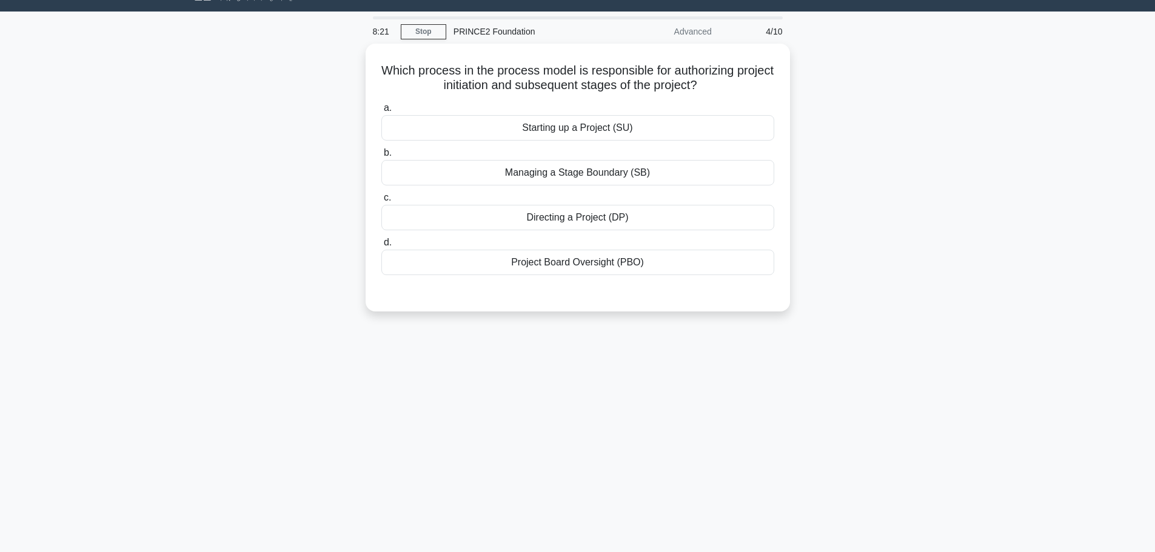
scroll to position [0, 0]
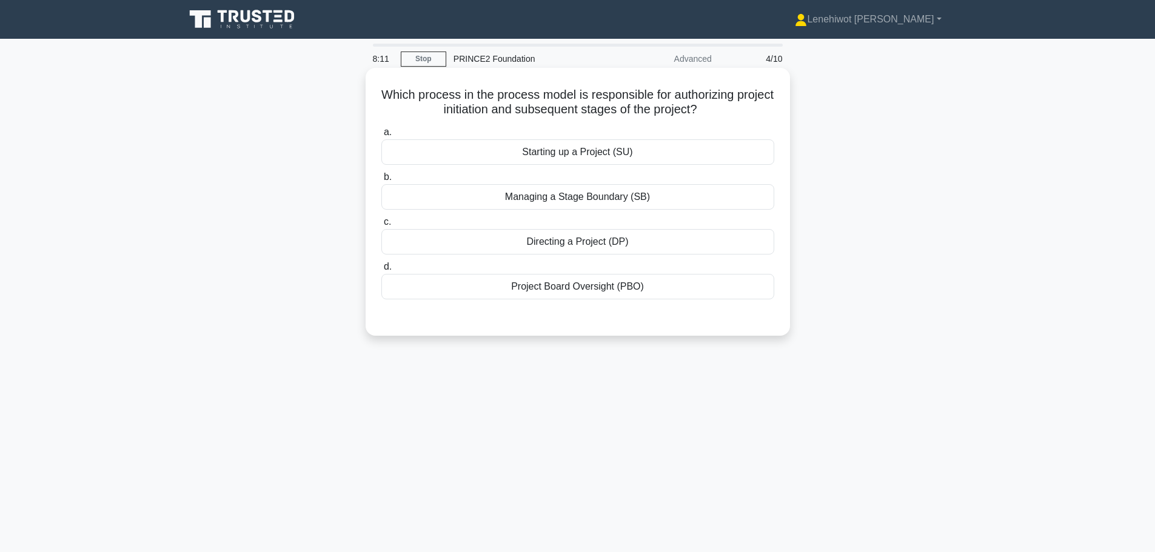
click at [615, 154] on div "Starting up a Project (SU)" at bounding box center [577, 151] width 393 height 25
click at [381, 136] on input "a. Starting up a Project (SU)" at bounding box center [381, 133] width 0 height 8
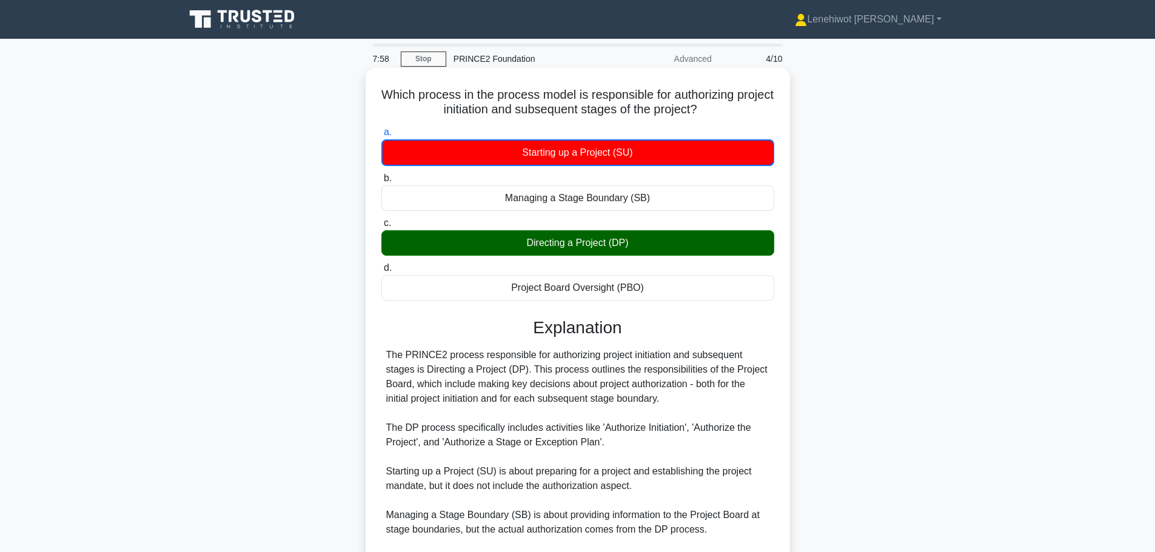
scroll to position [124, 0]
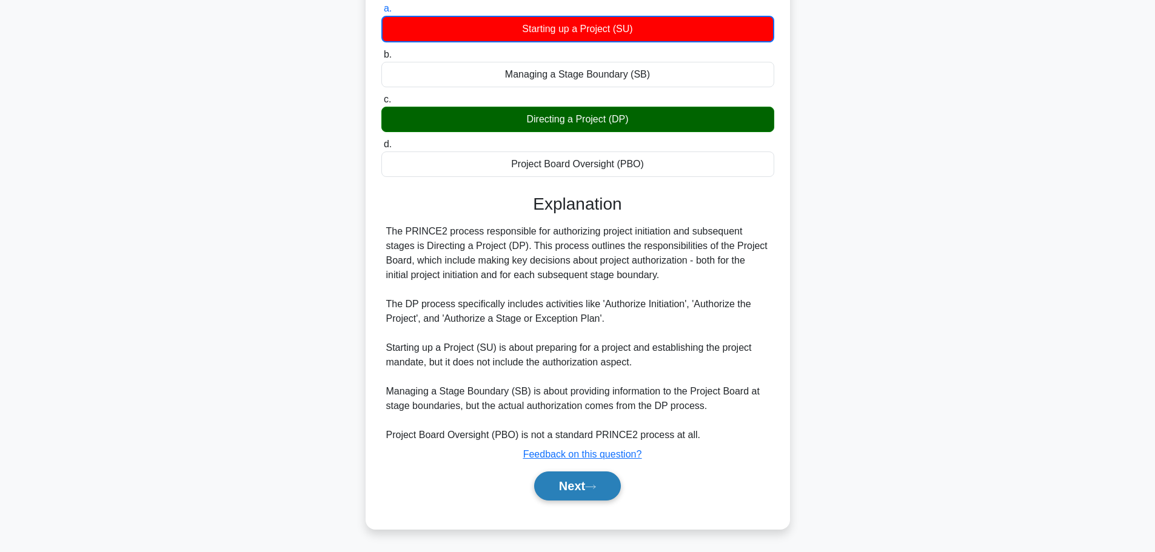
drag, startPoint x: 561, startPoint y: 484, endPoint x: 574, endPoint y: 484, distance: 12.7
click at [561, 484] on button "Next" at bounding box center [577, 486] width 87 height 29
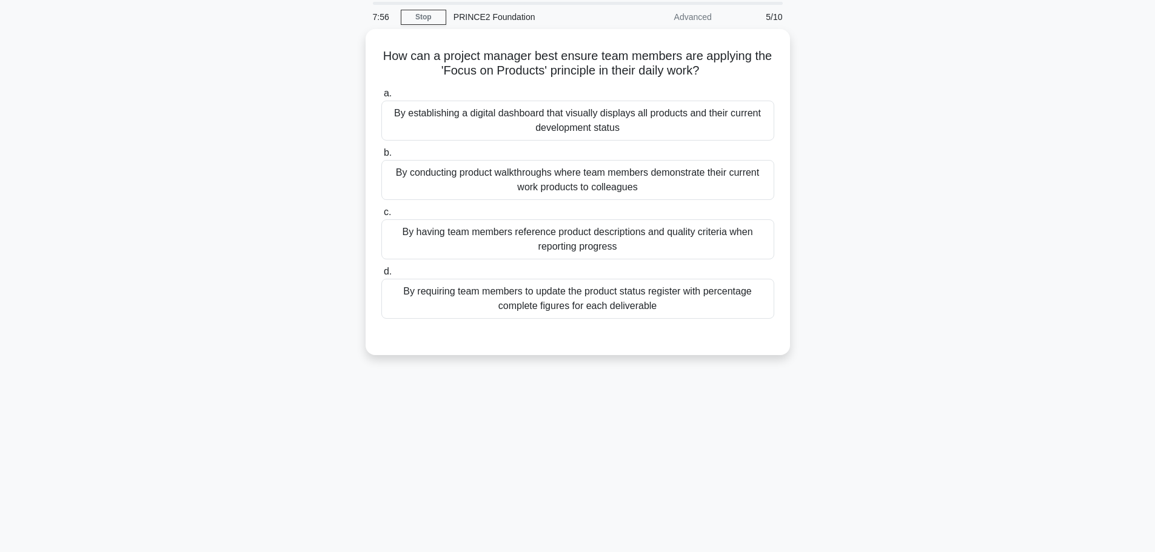
scroll to position [0, 0]
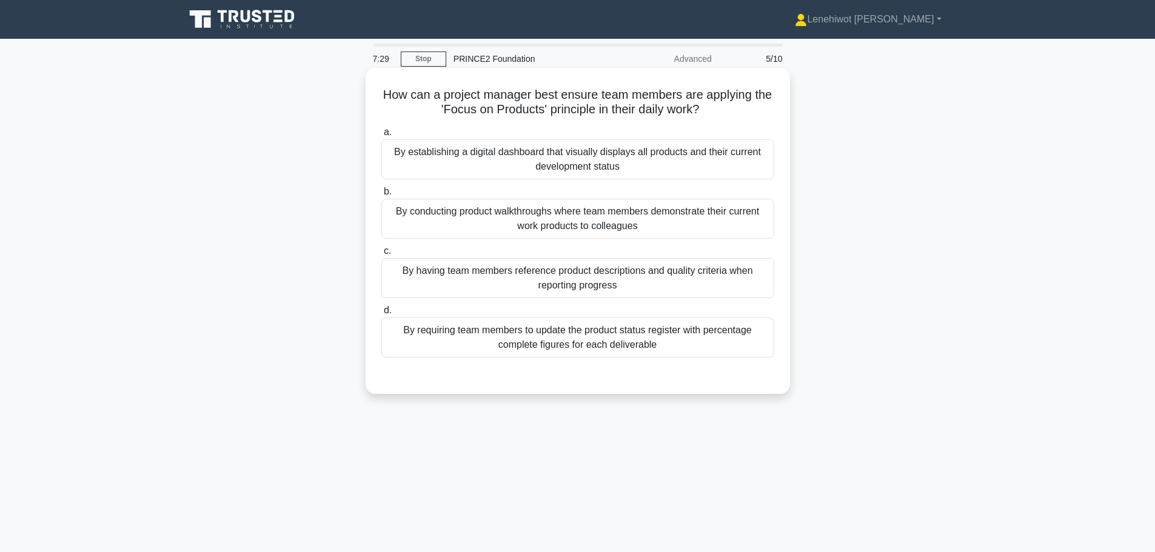
click at [651, 283] on div "By having team members reference product descriptions and quality criteria when…" at bounding box center [577, 278] width 393 height 40
click at [381, 255] on input "c. By having team members reference product descriptions and quality criteria w…" at bounding box center [381, 251] width 0 height 8
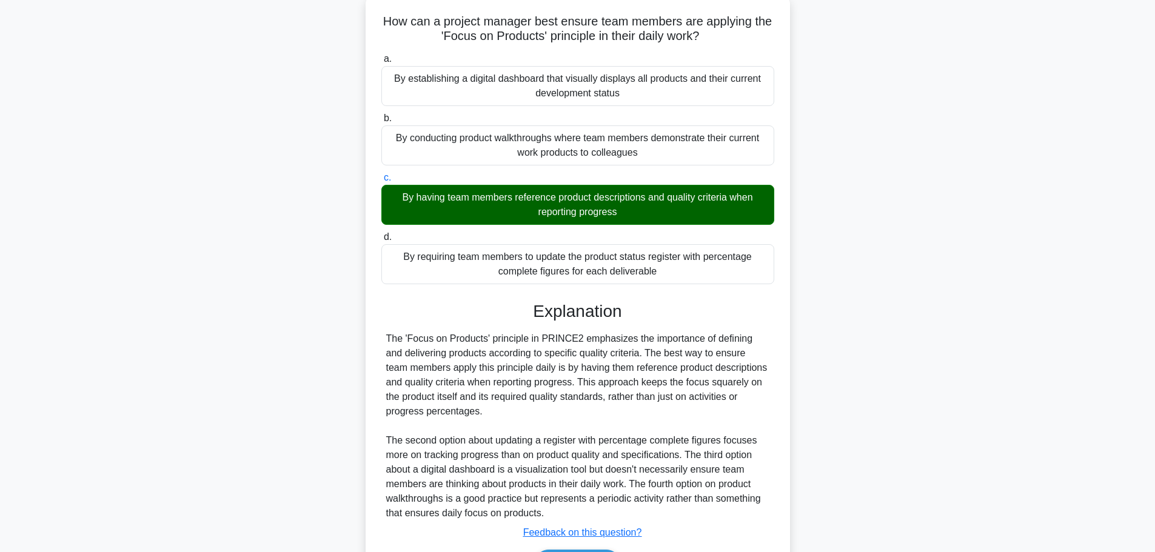
scroll to position [152, 0]
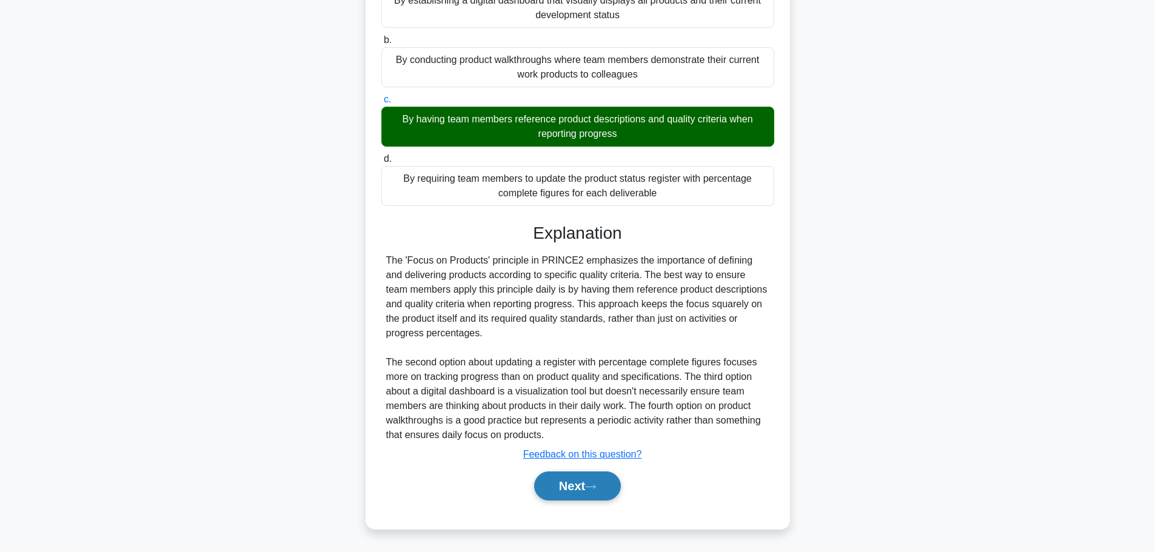
click at [557, 492] on button "Next" at bounding box center [577, 486] width 87 height 29
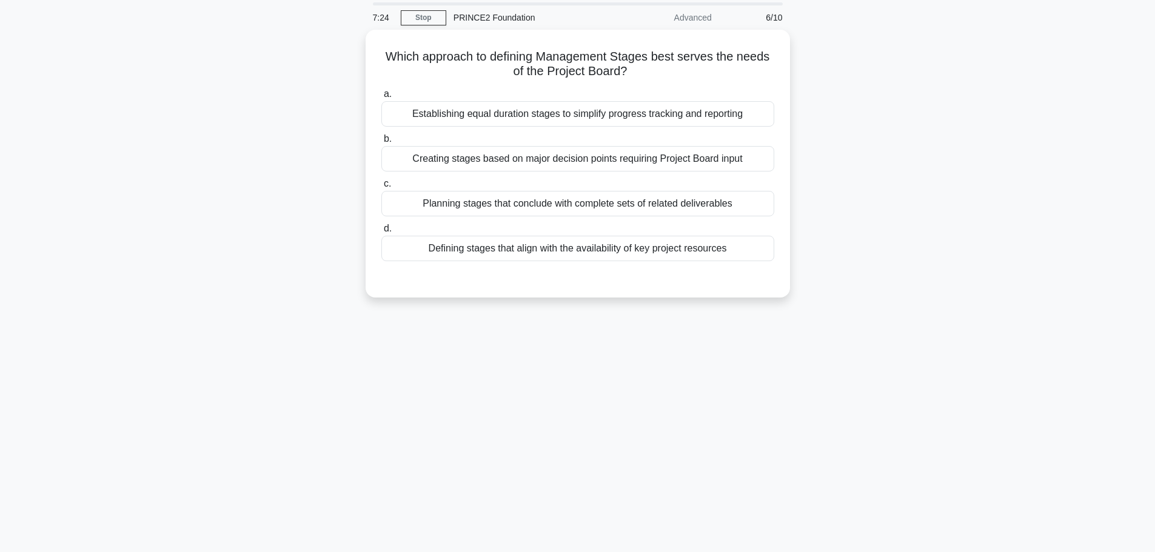
scroll to position [0, 0]
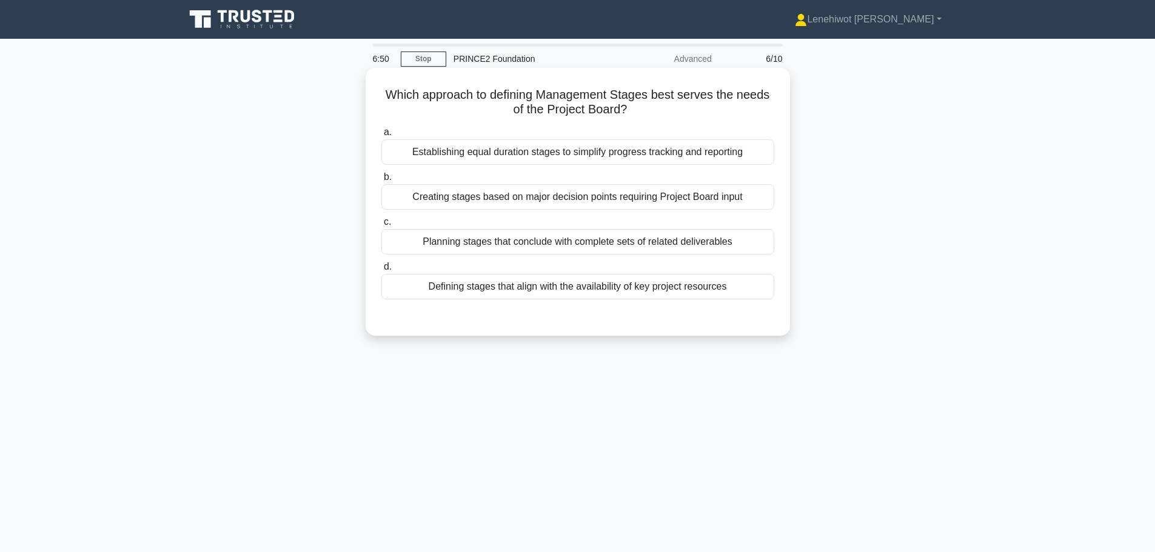
click at [522, 191] on div "Creating stages based on major decision points requiring Project Board input" at bounding box center [577, 196] width 393 height 25
click at [381, 181] on input "b. Creating stages based on major decision points requiring Project Board input" at bounding box center [381, 177] width 0 height 8
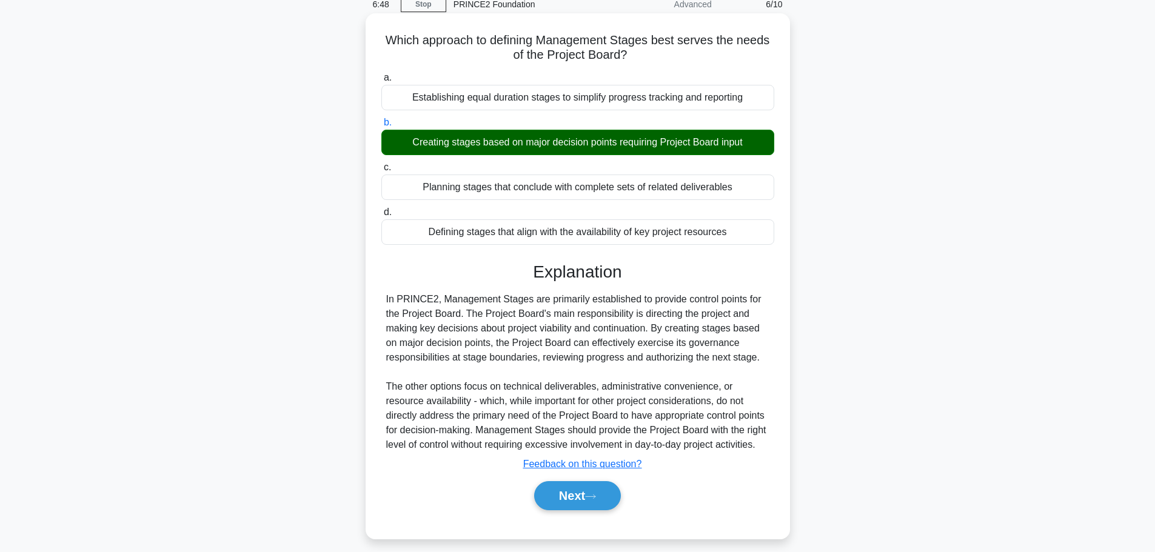
scroll to position [102, 0]
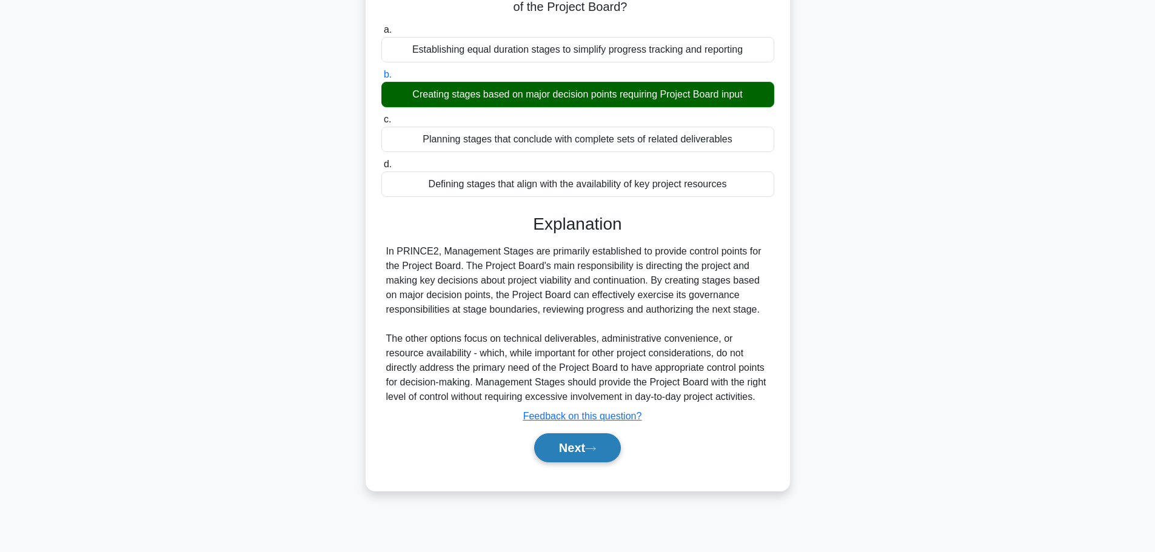
click at [585, 437] on button "Next" at bounding box center [577, 448] width 87 height 29
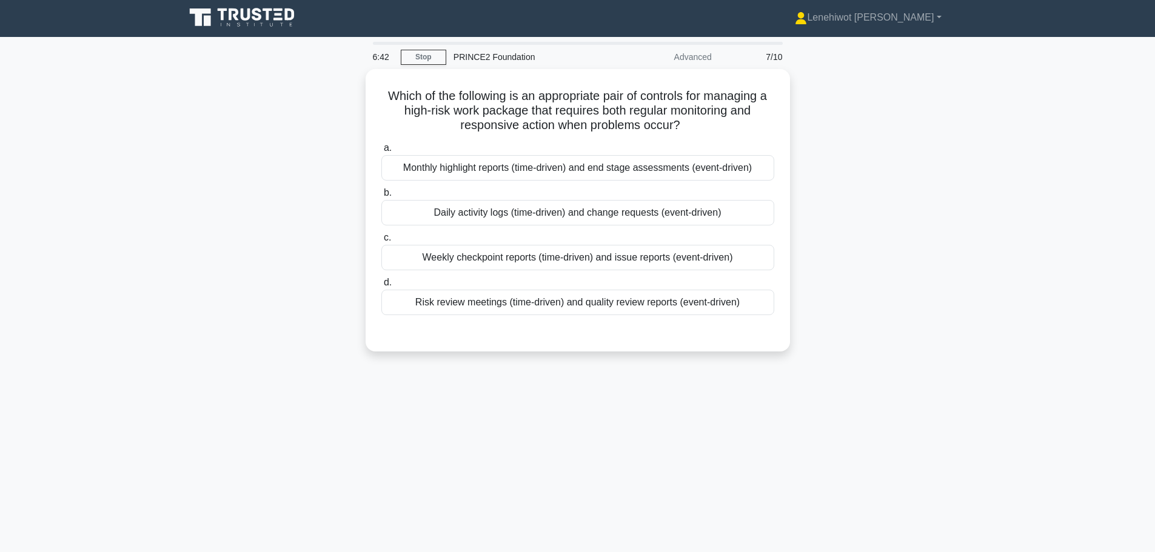
scroll to position [0, 0]
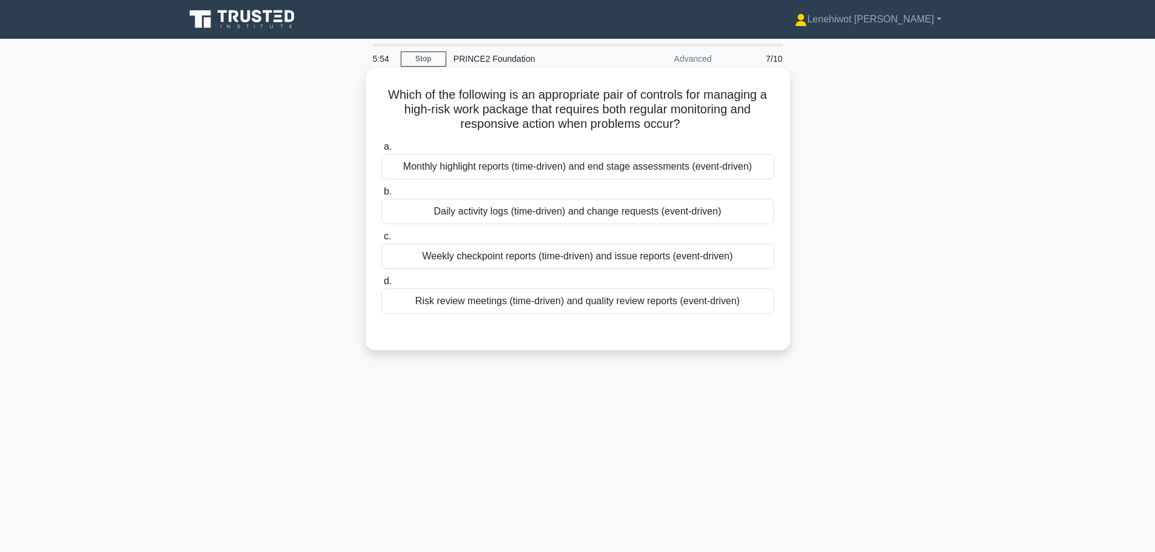
click at [537, 301] on div "Risk review meetings (time-driven) and quality review reports (event-driven)" at bounding box center [577, 301] width 393 height 25
click at [381, 286] on input "d. Risk review meetings (time-driven) and quality review reports (event-driven)" at bounding box center [381, 282] width 0 height 8
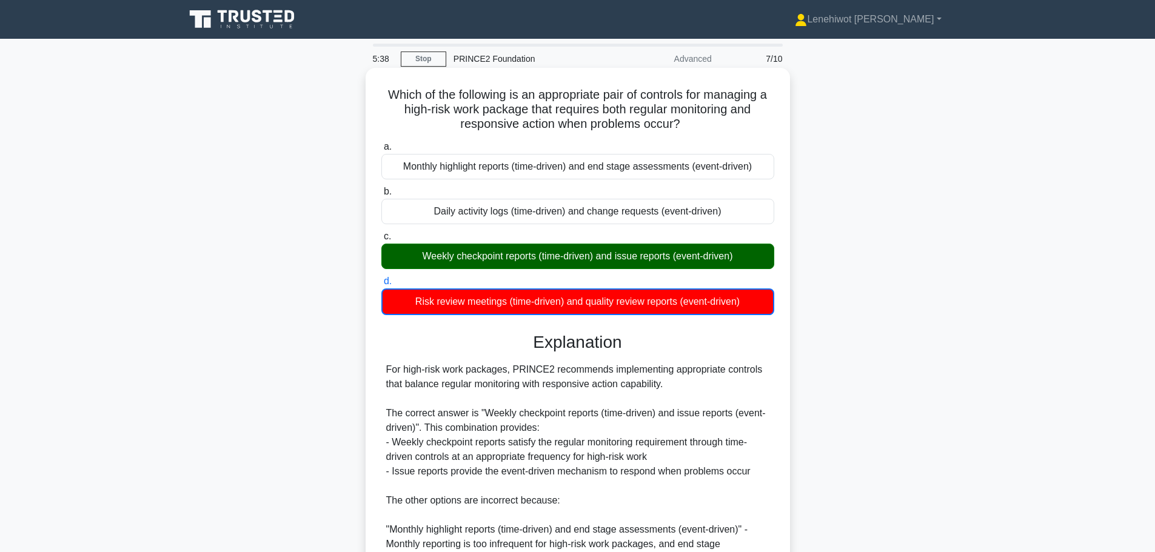
scroll to position [241, 0]
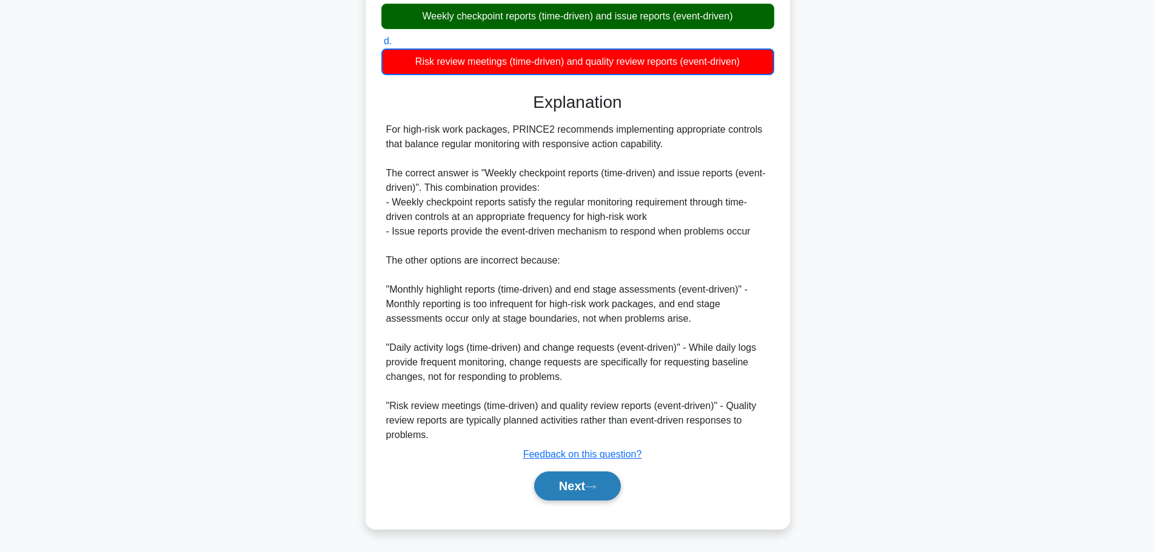
click at [604, 483] on button "Next" at bounding box center [577, 486] width 87 height 29
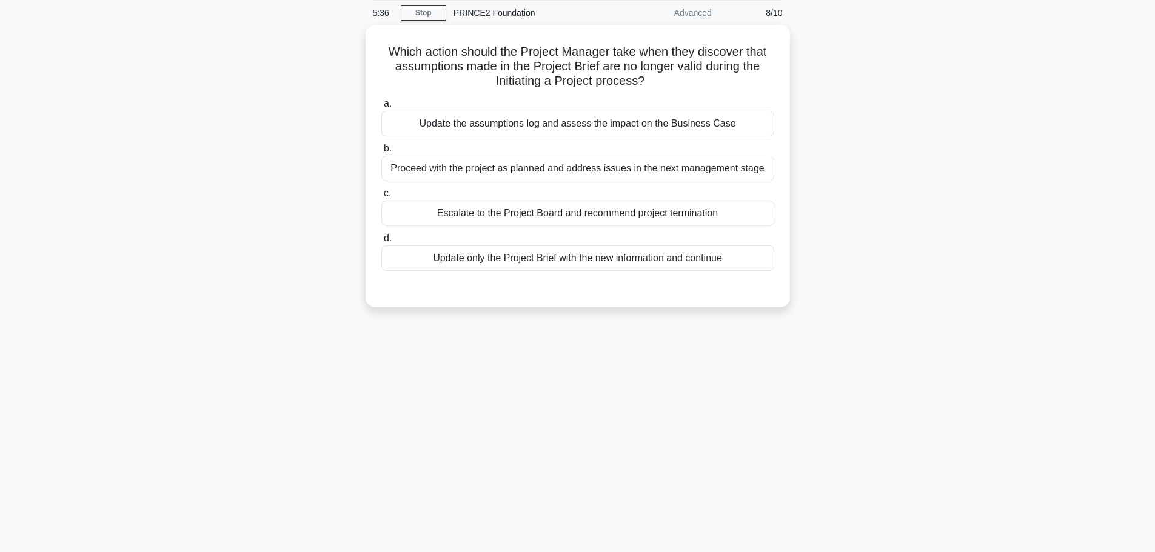
scroll to position [0, 0]
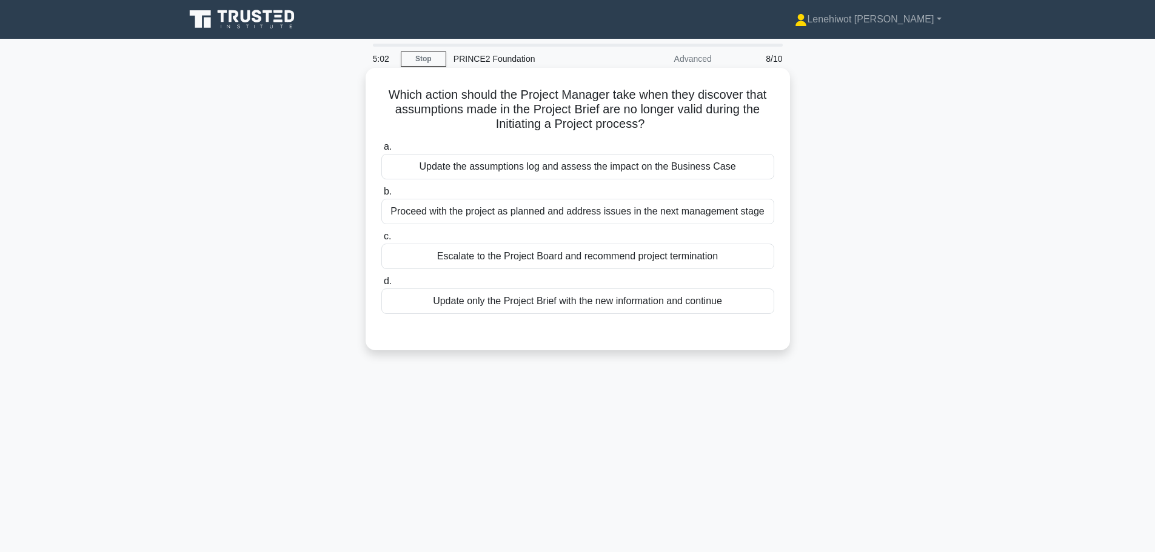
click at [677, 261] on div "Escalate to the Project Board and recommend project termination" at bounding box center [577, 256] width 393 height 25
click at [381, 241] on input "c. Escalate to the Project Board and recommend project termination" at bounding box center [381, 237] width 0 height 8
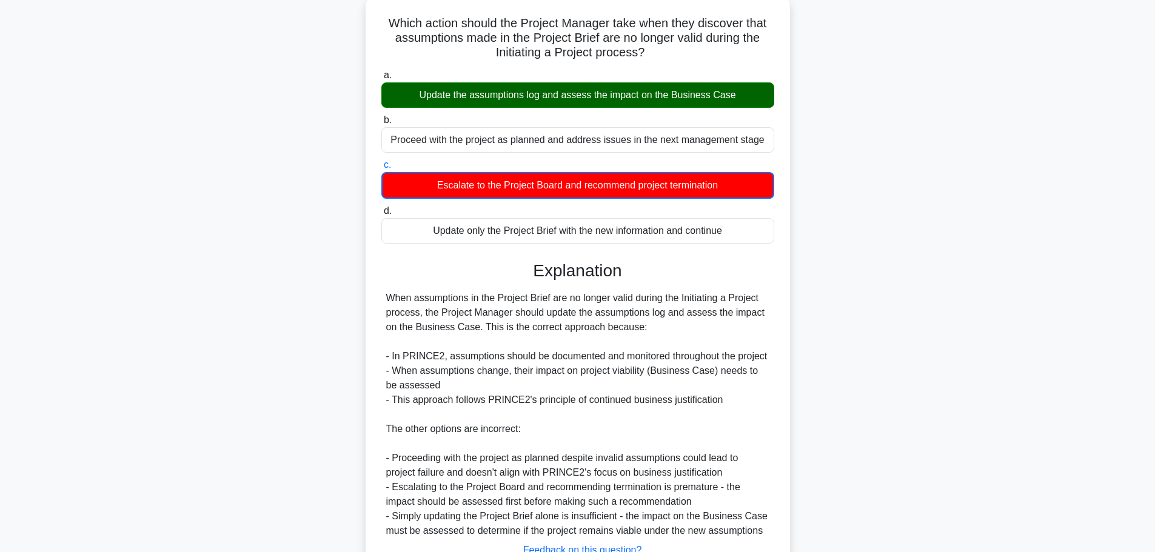
scroll to position [168, 0]
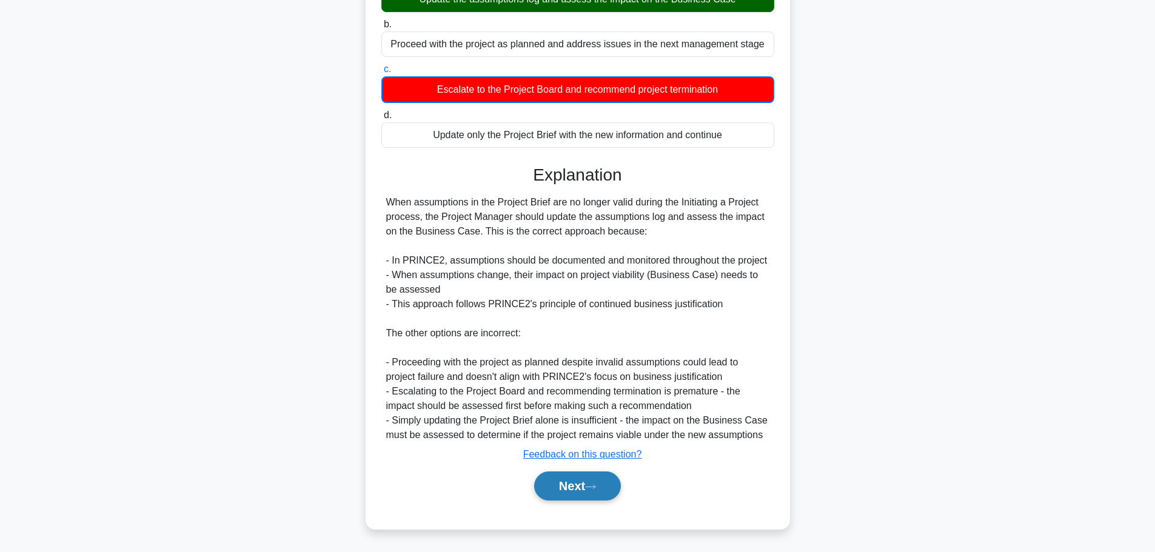
click at [580, 489] on button "Next" at bounding box center [577, 486] width 87 height 29
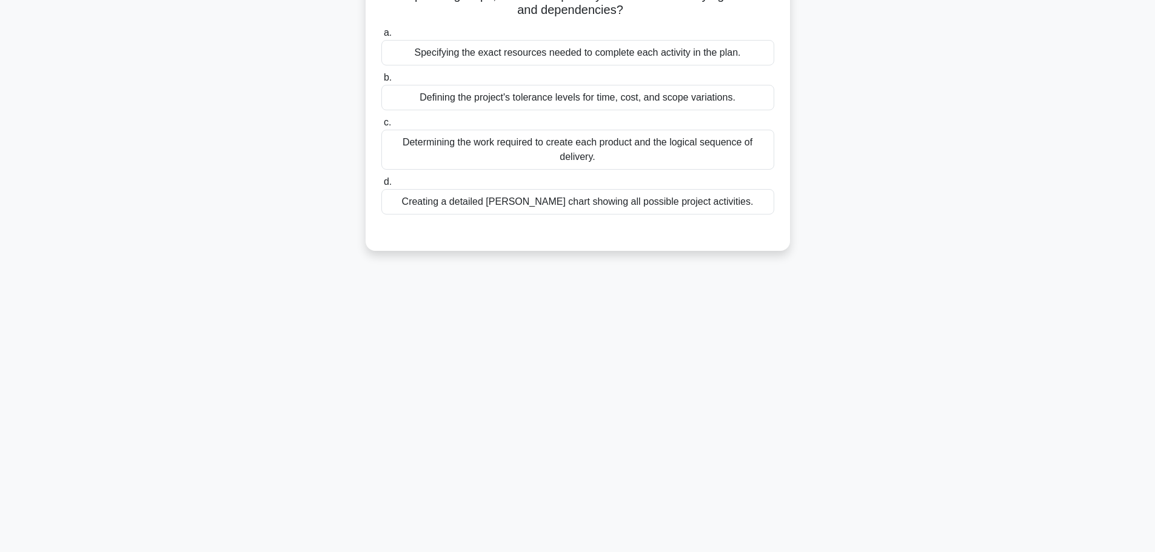
scroll to position [0, 0]
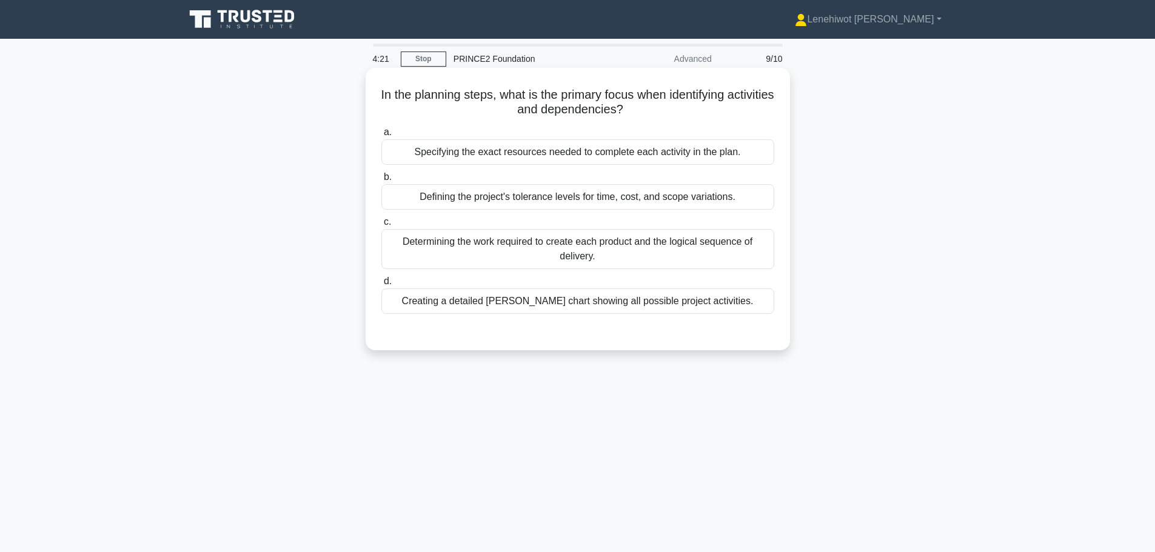
click at [659, 256] on div "Determining the work required to create each product and the logical sequence o…" at bounding box center [577, 249] width 393 height 40
click at [381, 226] on input "c. Determining the work required to create each product and the logical sequenc…" at bounding box center [381, 222] width 0 height 8
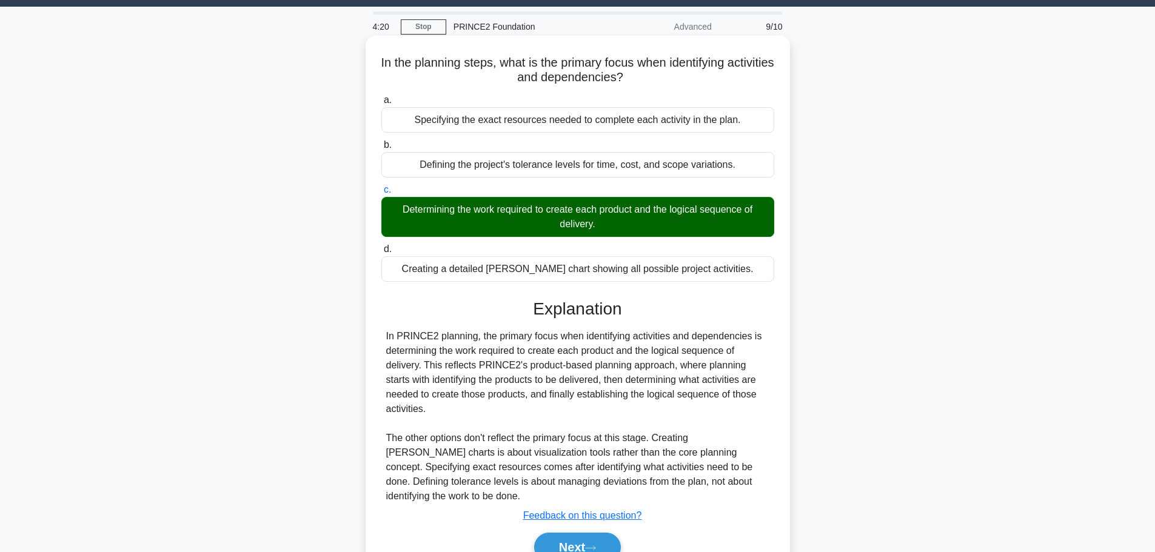
scroll to position [102, 0]
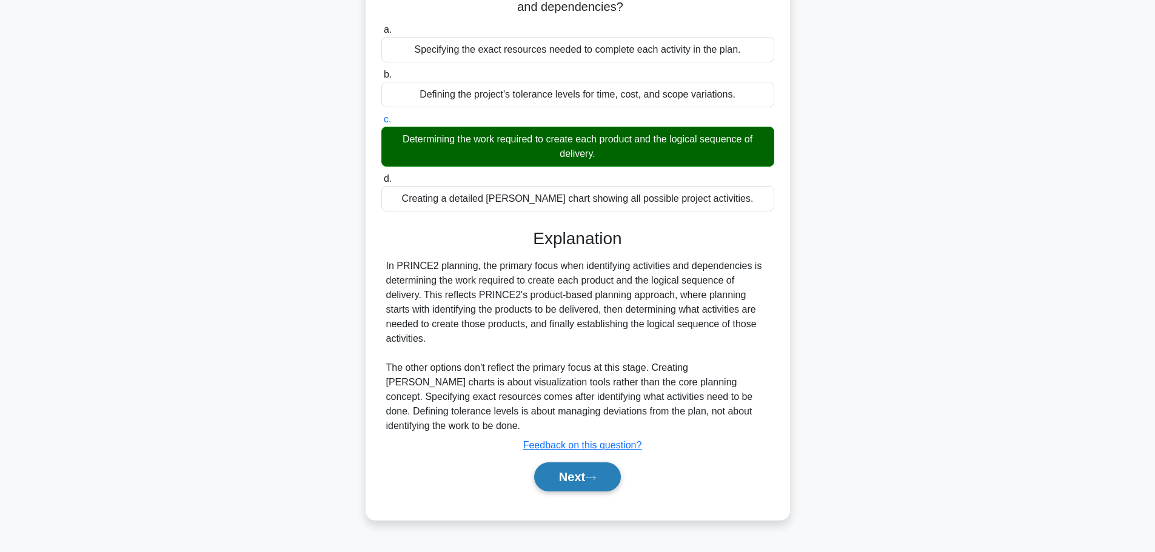
click at [611, 467] on button "Next" at bounding box center [577, 477] width 87 height 29
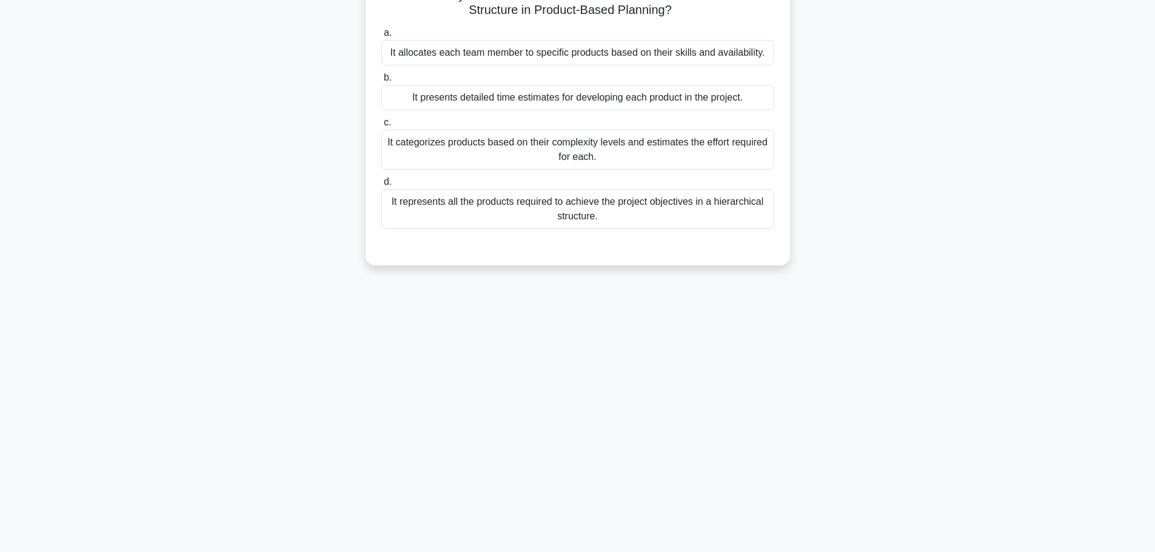
scroll to position [0, 0]
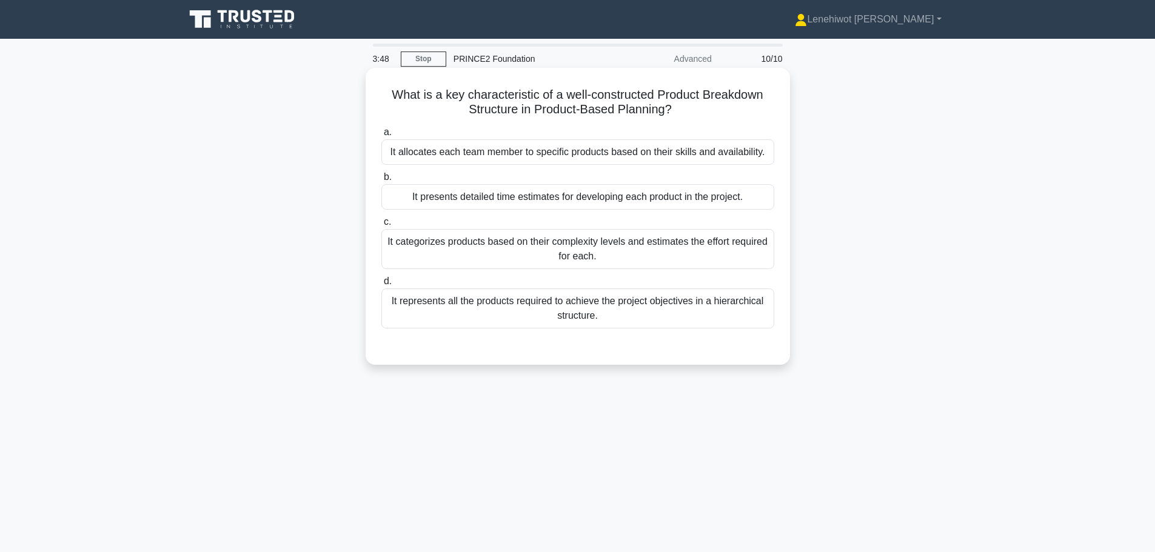
click at [572, 251] on div "It categorizes products based on their complexity levels and estimates the effo…" at bounding box center [577, 249] width 393 height 40
click at [381, 226] on input "c. It categorizes products based on their complexity levels and estimates the e…" at bounding box center [381, 222] width 0 height 8
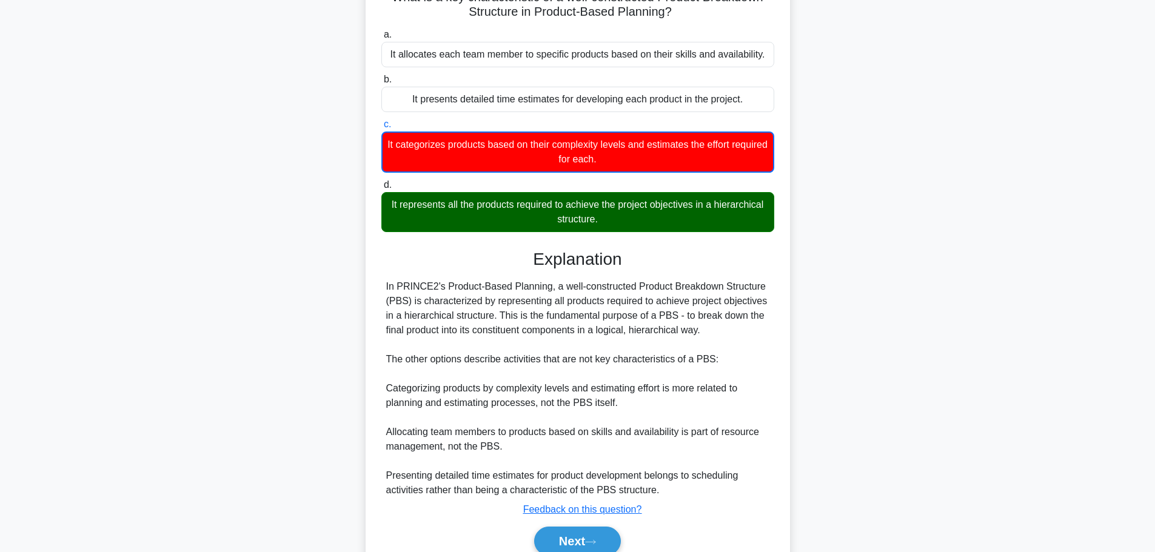
scroll to position [153, 0]
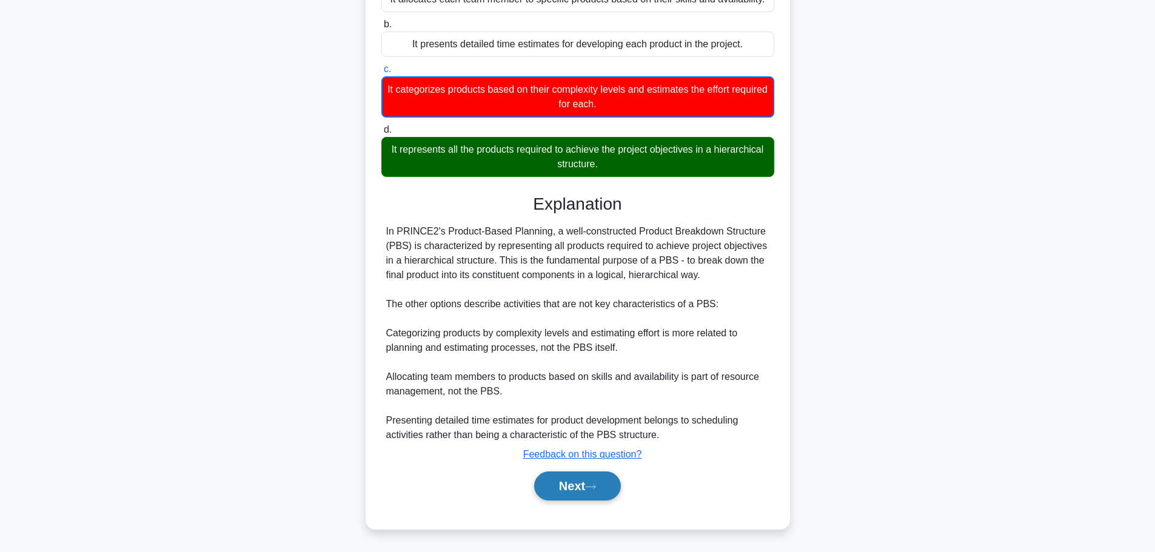
click at [591, 482] on button "Next" at bounding box center [577, 486] width 87 height 29
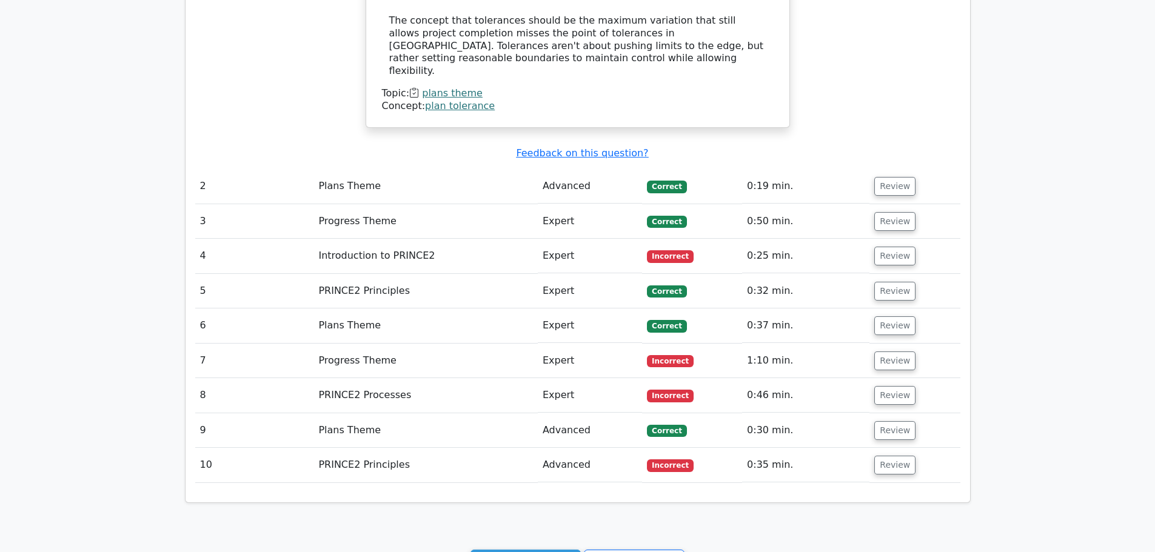
scroll to position [1213, 0]
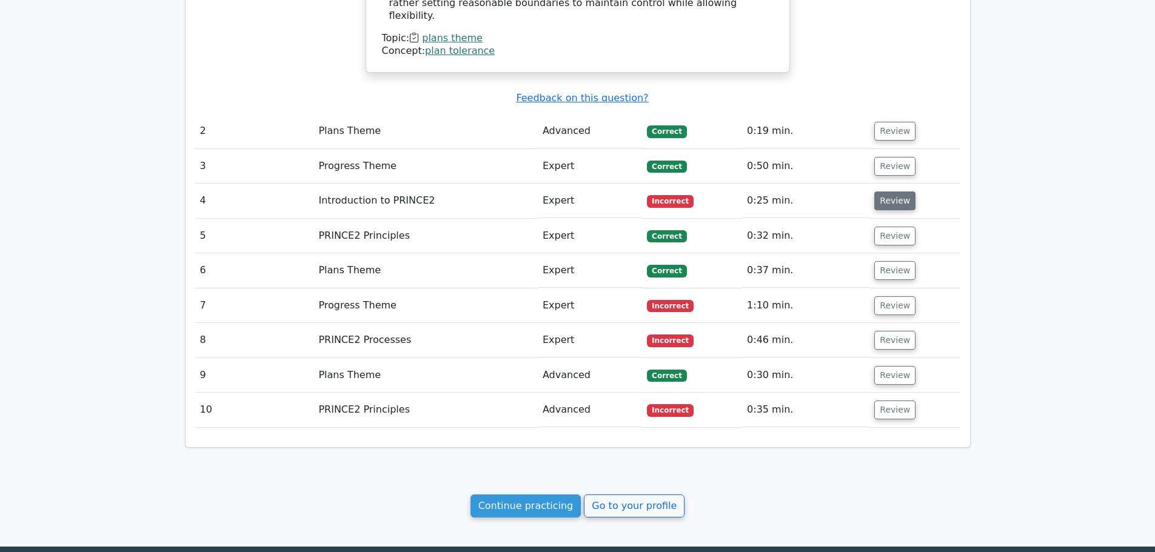
drag, startPoint x: 870, startPoint y: 178, endPoint x: 880, endPoint y: 180, distance: 10.5
click at [871, 184] on td "Review" at bounding box center [914, 201] width 90 height 35
click at [888, 192] on button "Review" at bounding box center [894, 201] width 41 height 19
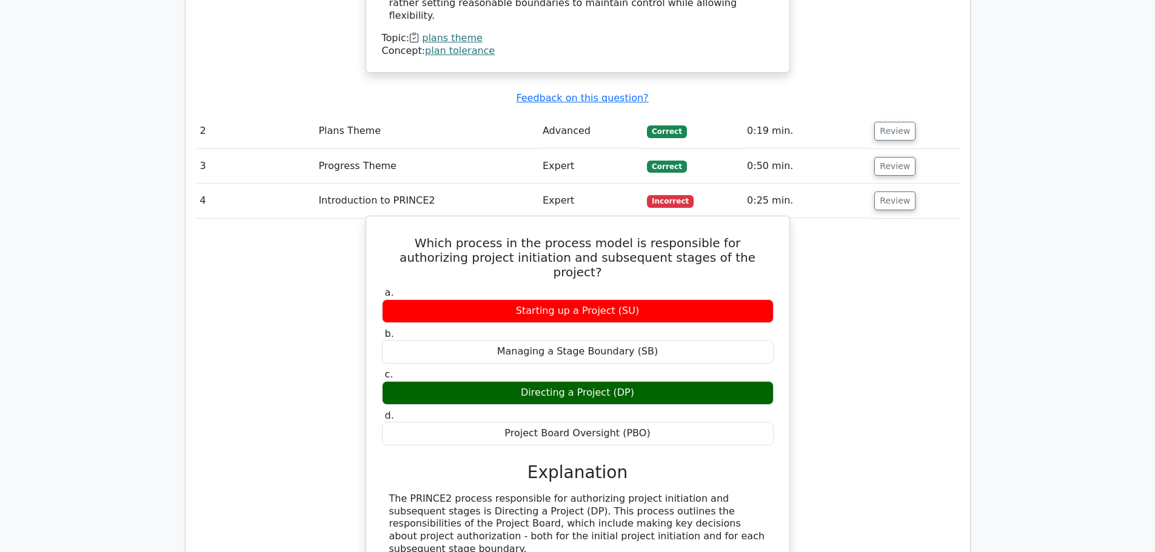
drag, startPoint x: 668, startPoint y: 395, endPoint x: 394, endPoint y: 213, distance: 328.9
click at [394, 221] on div "Which process in the process model is responsible for authorizing project initi…" at bounding box center [578, 486] width 414 height 531
copy div "Which process in the process model is responsible for authorizing project initi…"
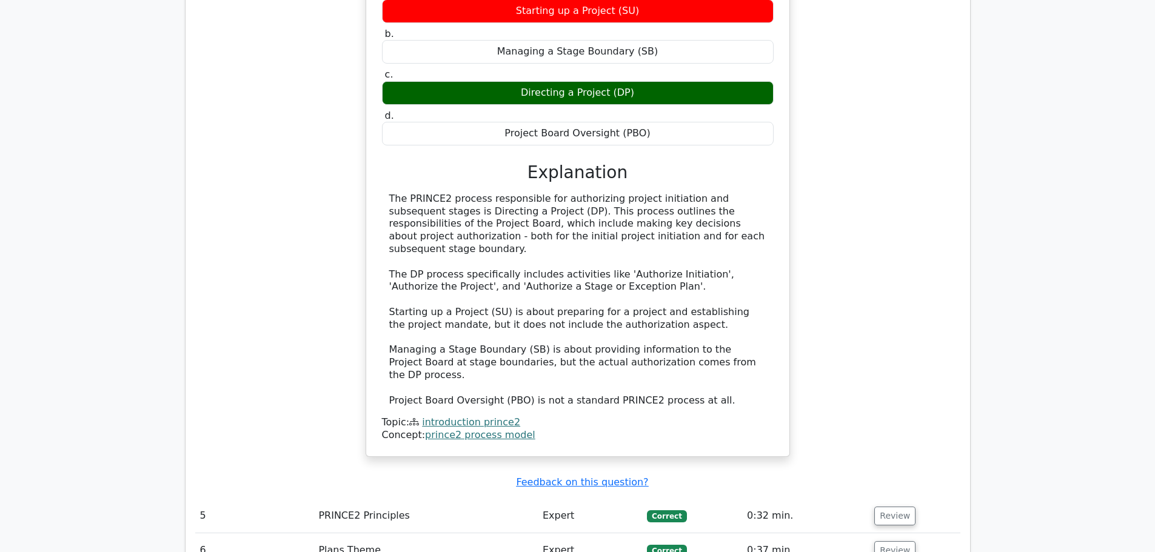
scroll to position [1637, 0]
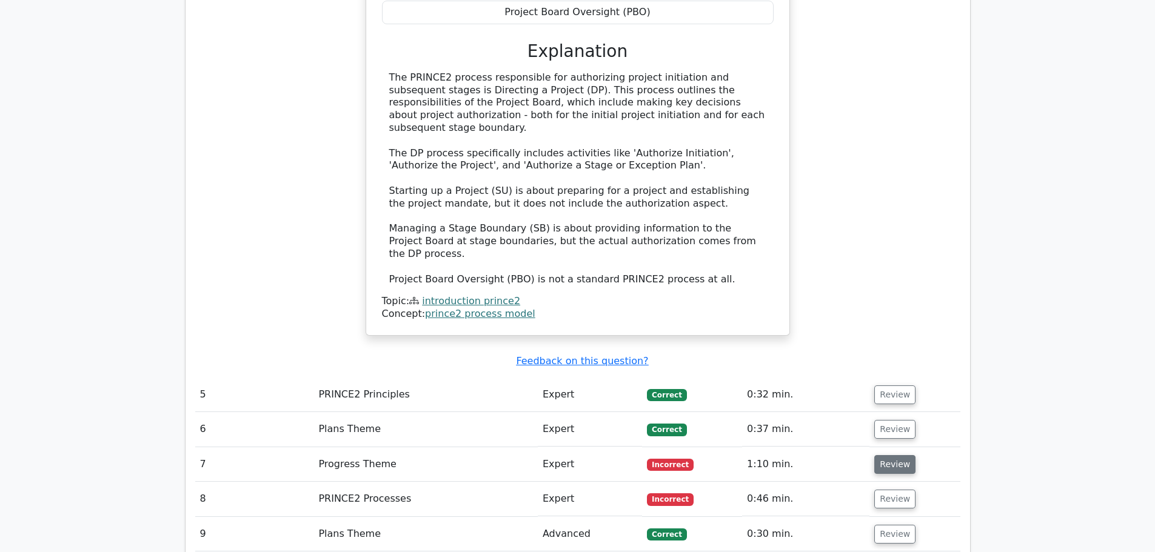
click at [903, 455] on button "Review" at bounding box center [894, 464] width 41 height 19
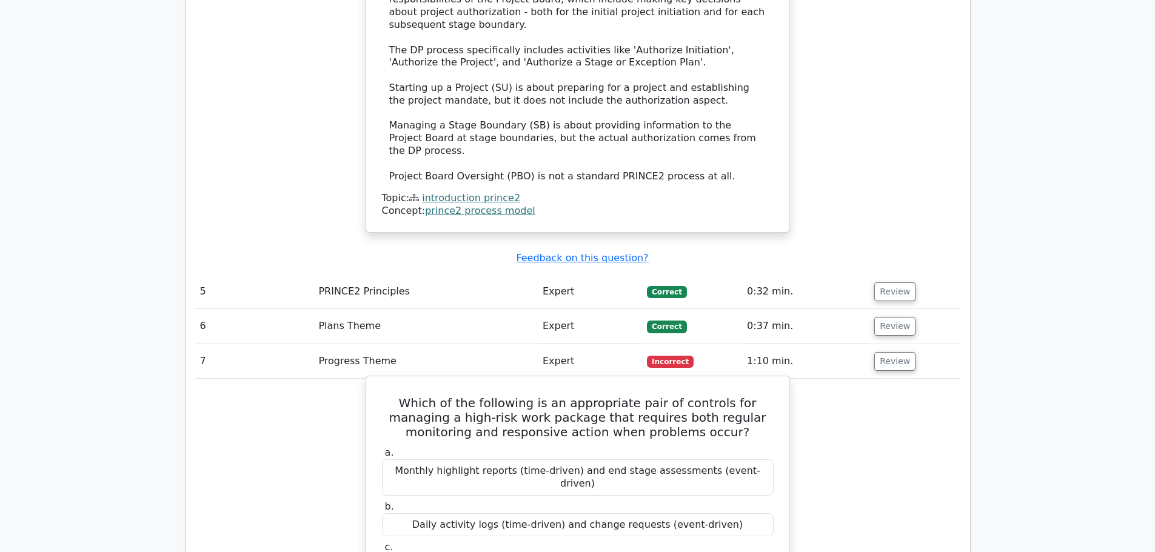
scroll to position [1940, 0]
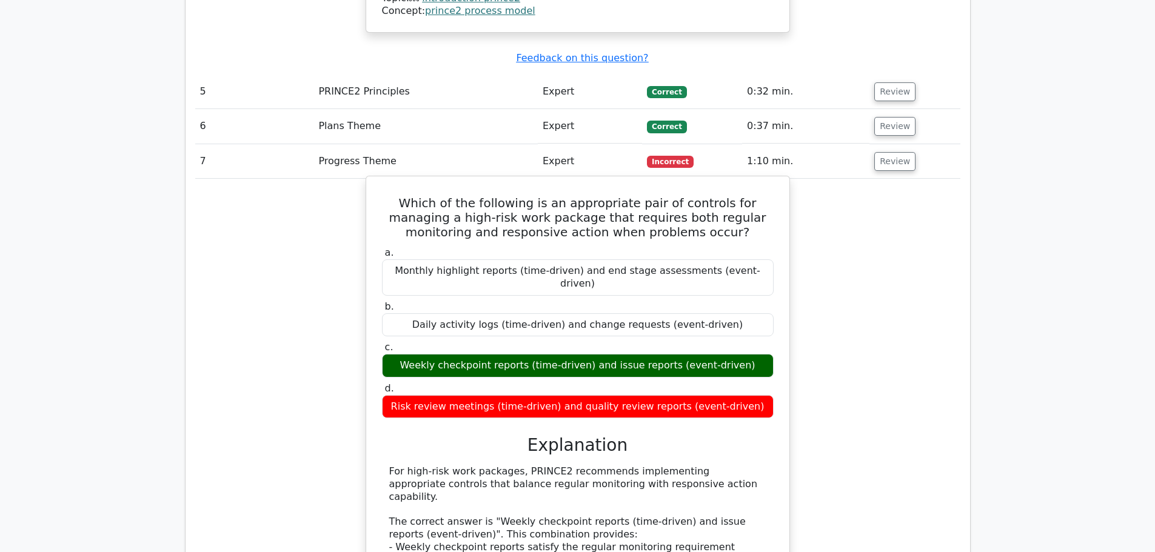
drag, startPoint x: 754, startPoint y: 330, endPoint x: 383, endPoint y: 138, distance: 417.6
click at [383, 181] on div "Which of the following is an appropriate pair of controls for managing a high-r…" at bounding box center [578, 503] width 414 height 644
copy div "Which of the following is an appropriate pair of controls for managing a high-r…"
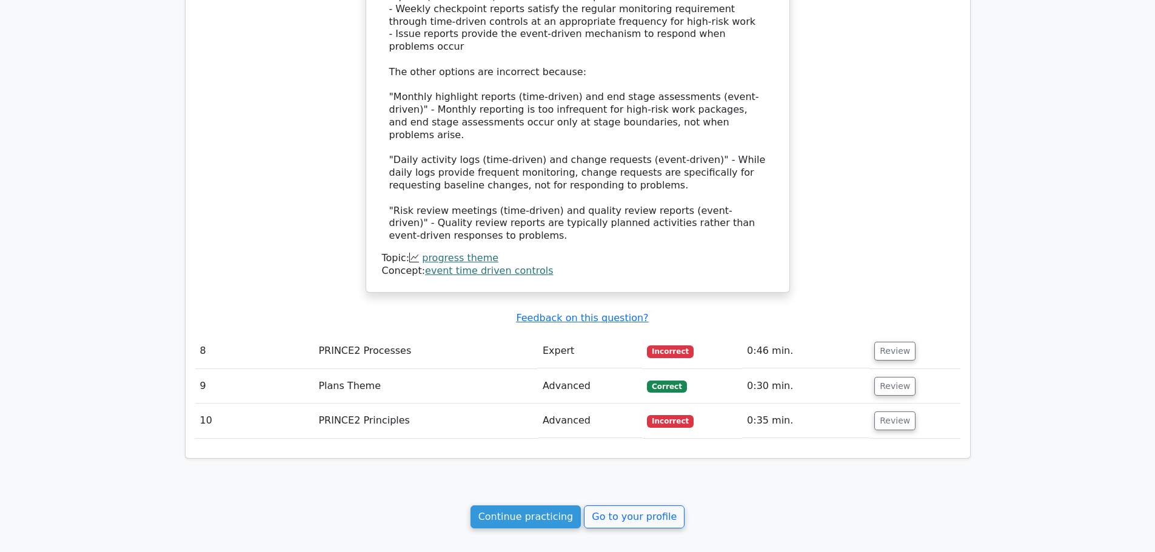
scroll to position [2524, 0]
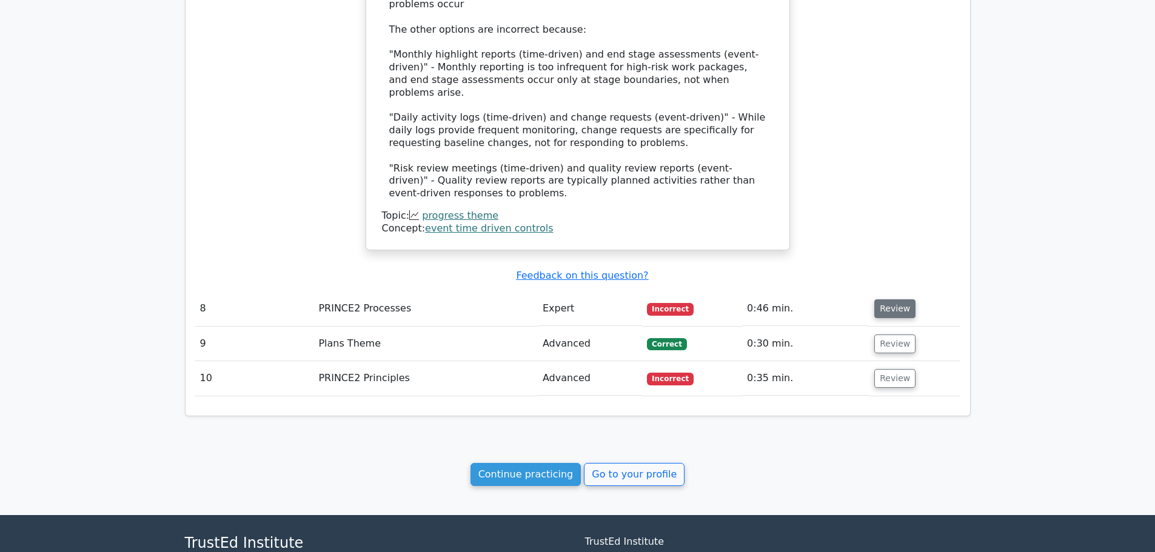
click at [885, 300] on button "Review" at bounding box center [894, 309] width 41 height 19
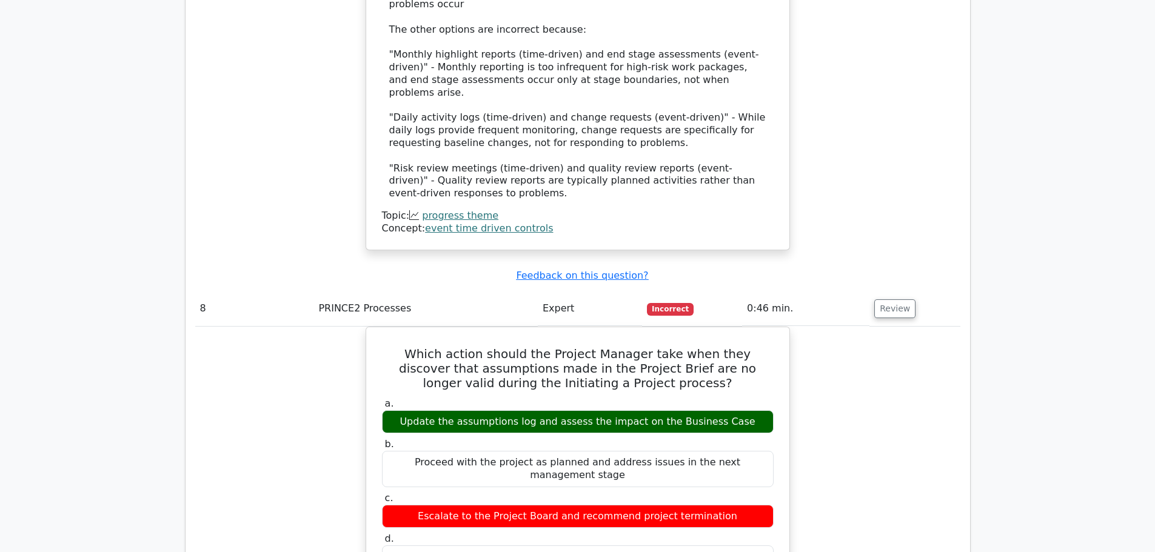
drag, startPoint x: 735, startPoint y: 428, endPoint x: 360, endPoint y: 232, distance: 423.6
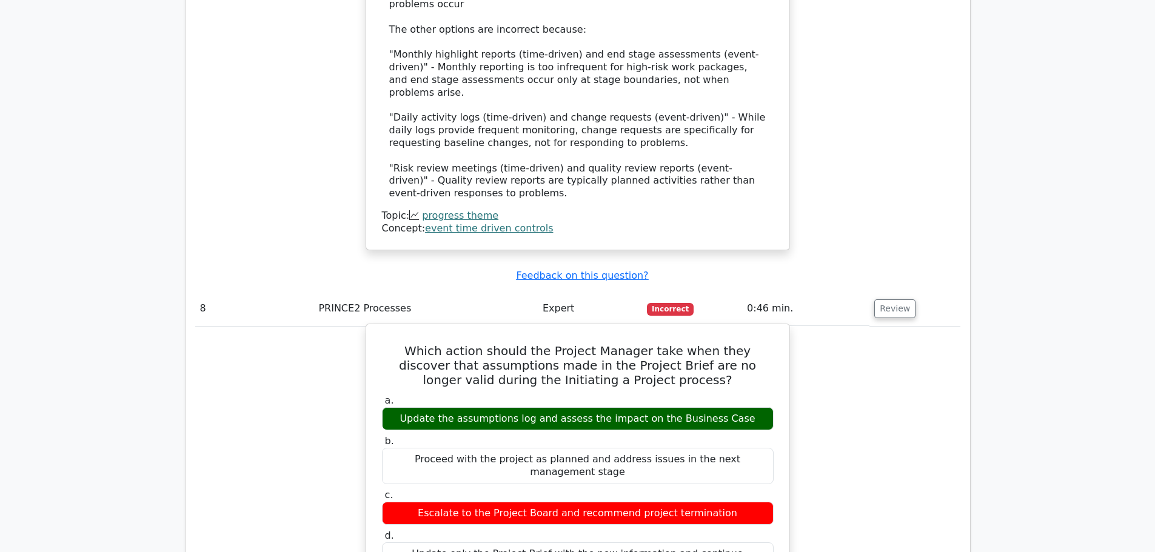
copy div "Which action should the Project Manager take when they discover that assumption…"
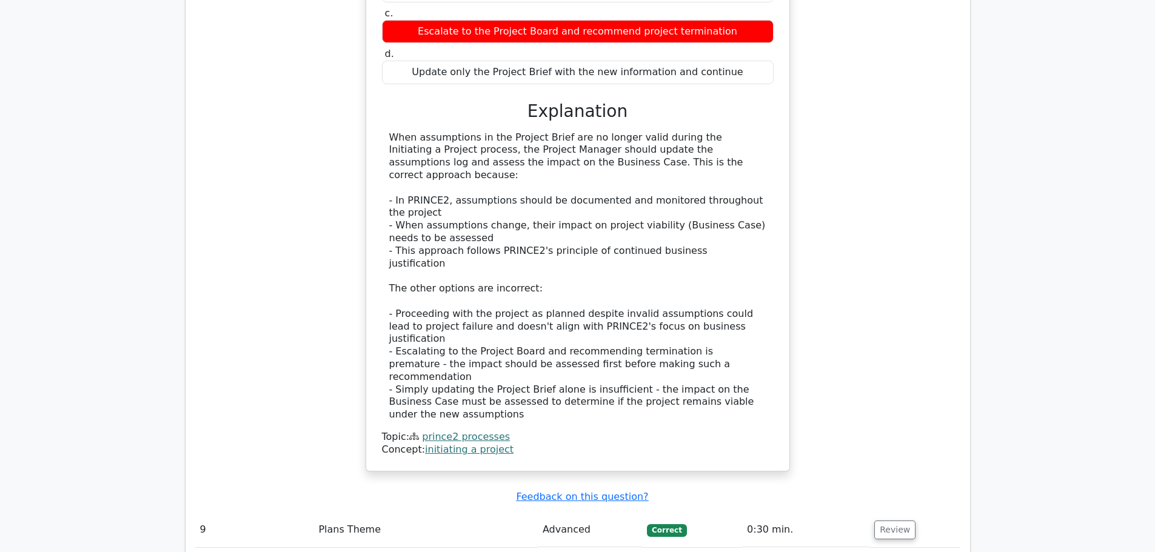
scroll to position [3133, 0]
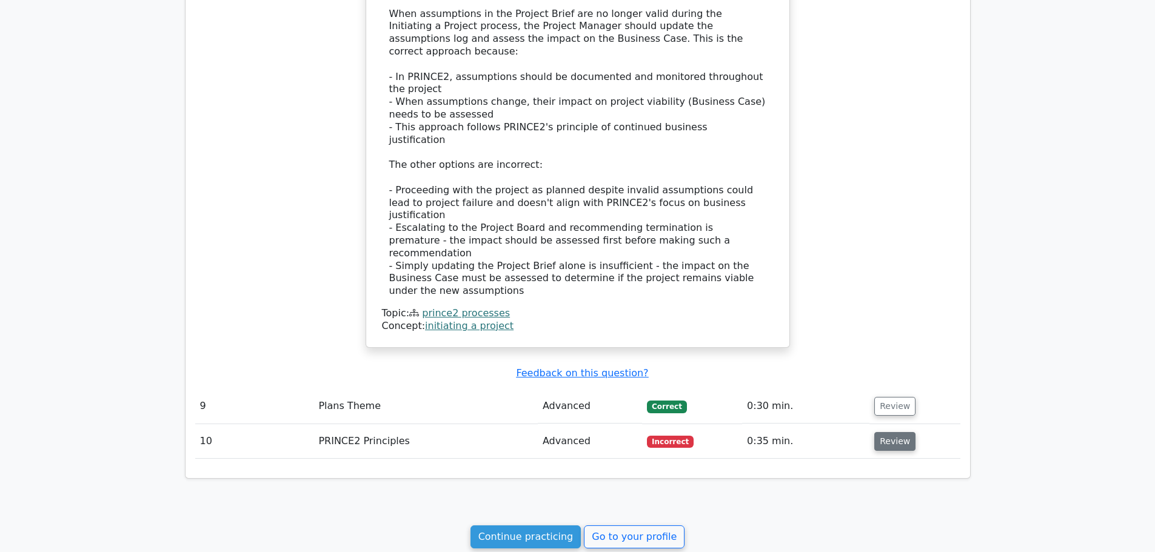
click at [890, 432] on button "Review" at bounding box center [894, 441] width 41 height 19
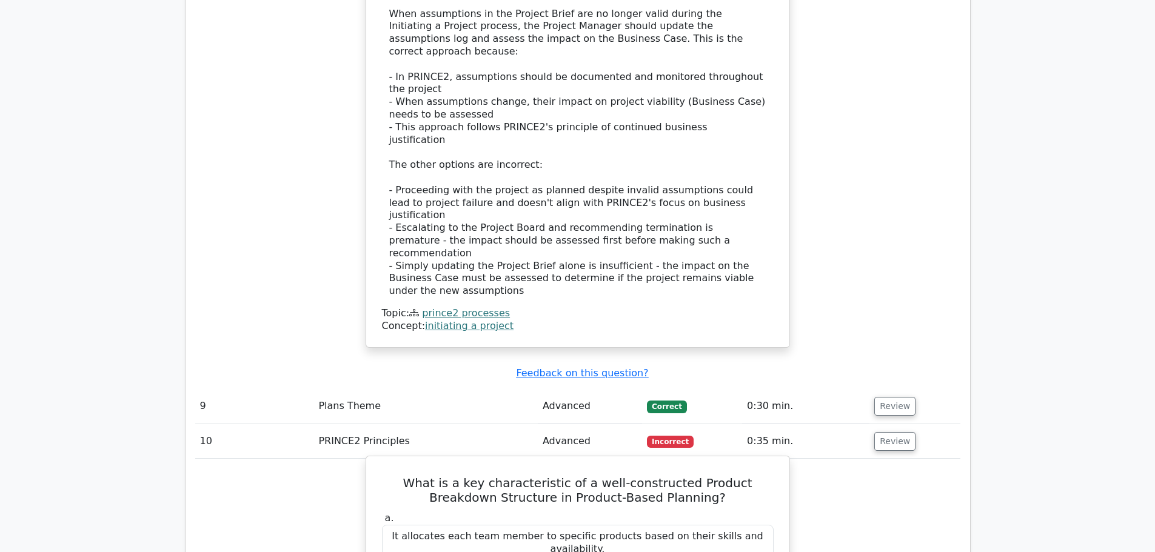
drag, startPoint x: 712, startPoint y: 515, endPoint x: 426, endPoint y: 300, distance: 358.1
copy div "What is a key characteristic of a well-constructed Product Breakdown Structure …"
